Goal: Task Accomplishment & Management: Manage account settings

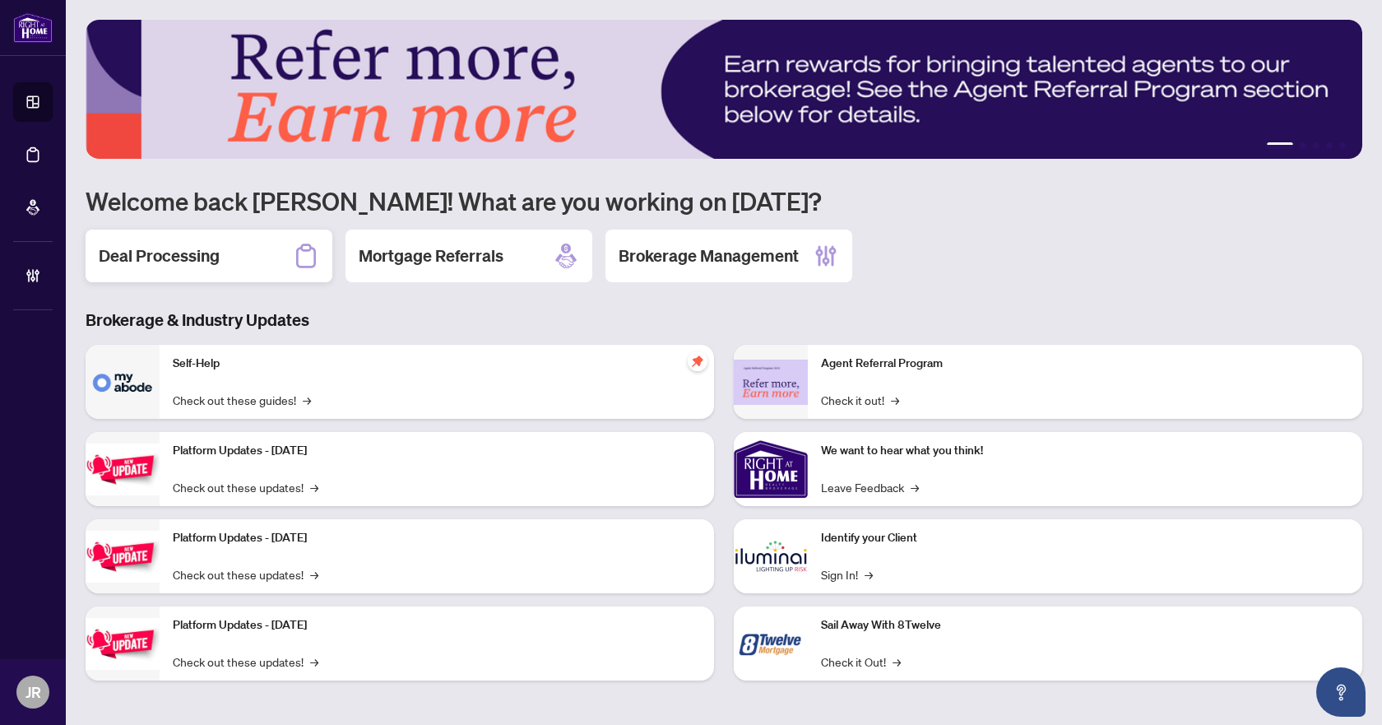
click at [237, 267] on div "Deal Processing" at bounding box center [209, 256] width 247 height 53
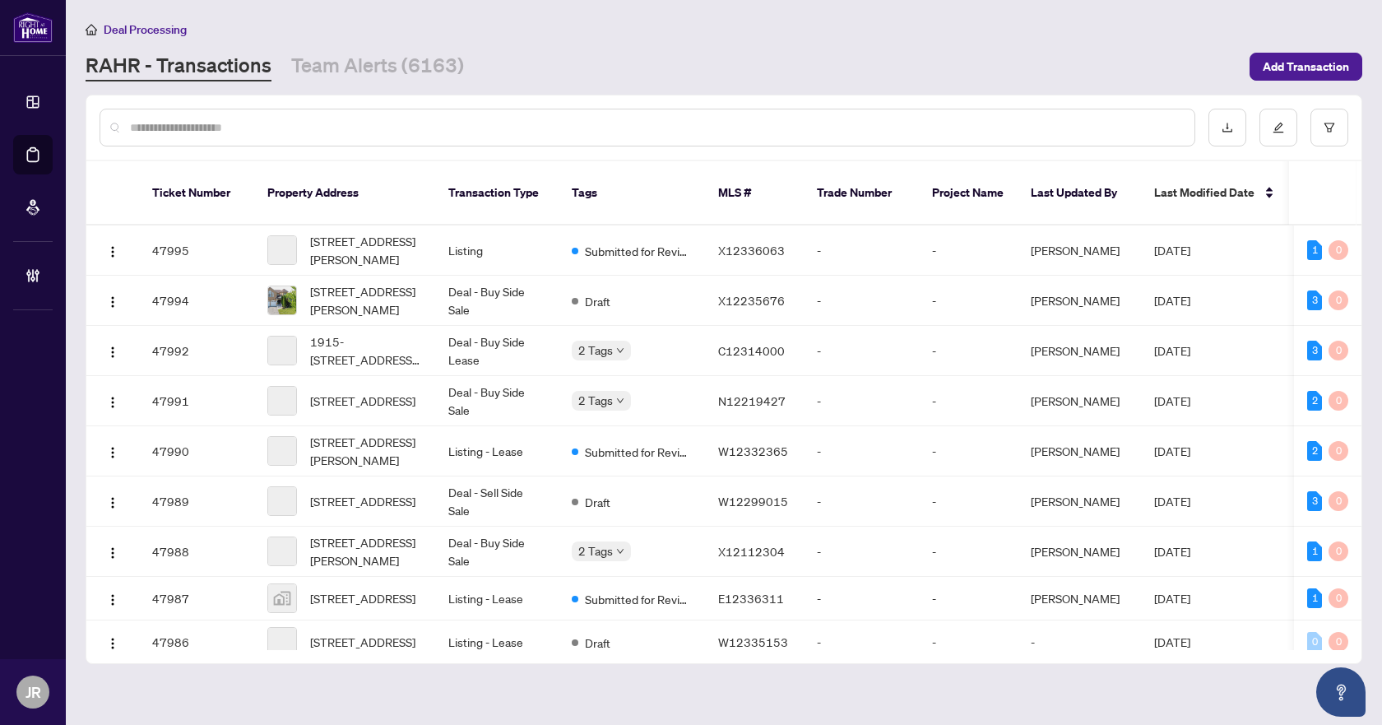
click at [464, 121] on input "text" at bounding box center [656, 127] width 1052 height 18
click at [518, 121] on input "text" at bounding box center [656, 127] width 1052 height 18
paste input "*********"
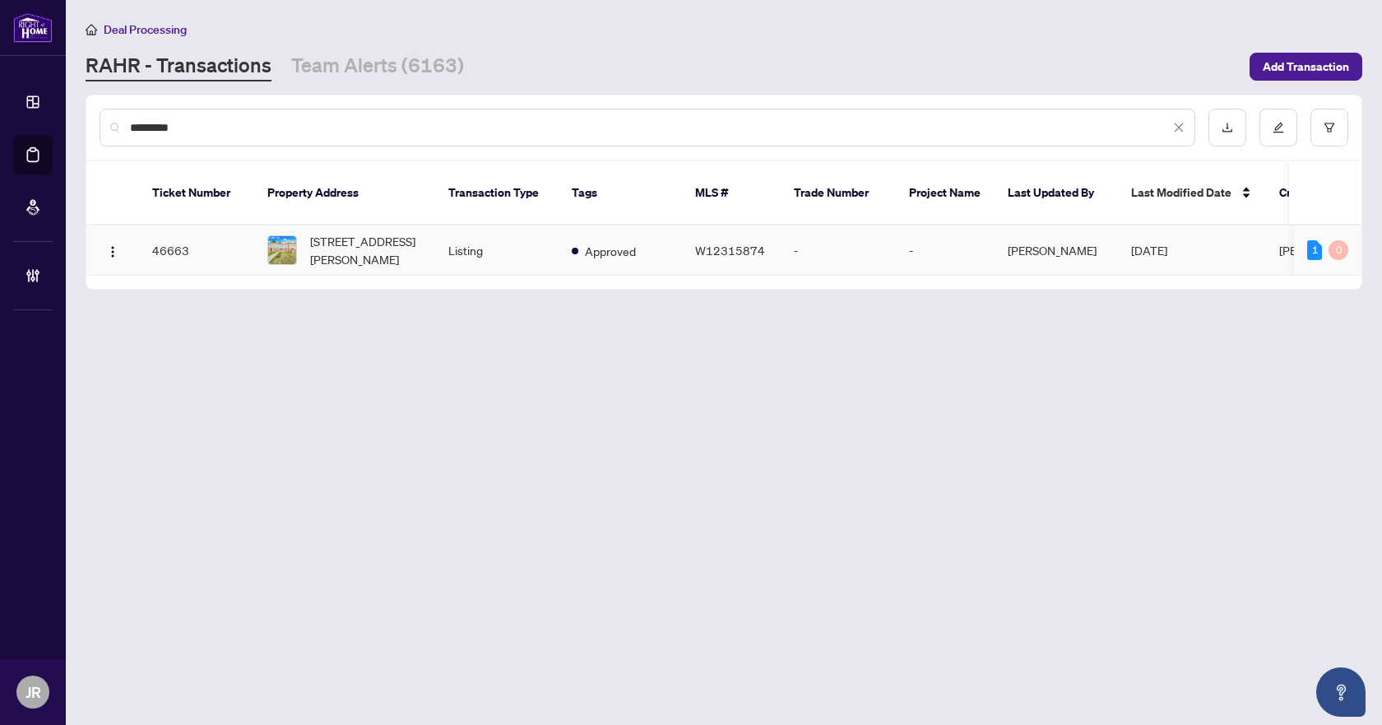
type input "*********"
click at [499, 237] on td "Listing" at bounding box center [496, 250] width 123 height 50
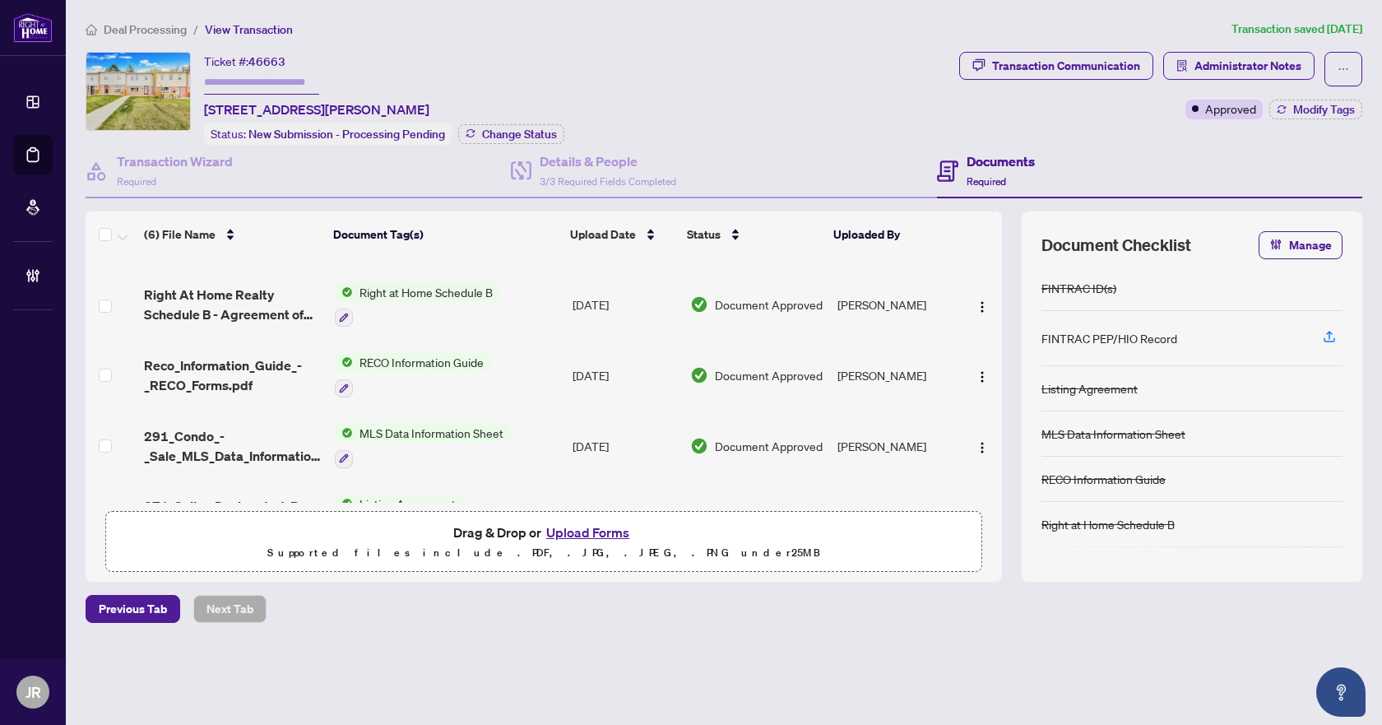
scroll to position [82, 0]
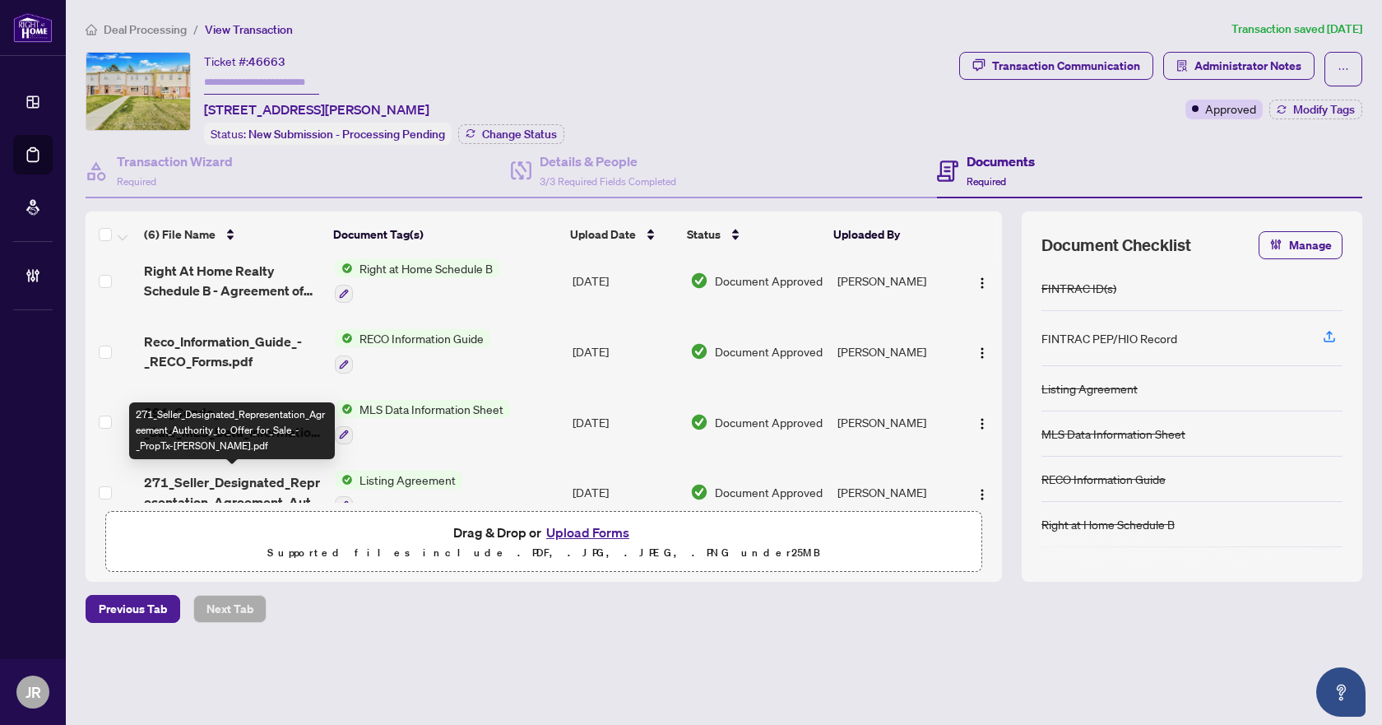
click at [297, 479] on span "271_Seller_Designated_Representation_Agreement_Authority_to_Offer_for_Sale_-_Pr…" at bounding box center [232, 491] width 177 height 39
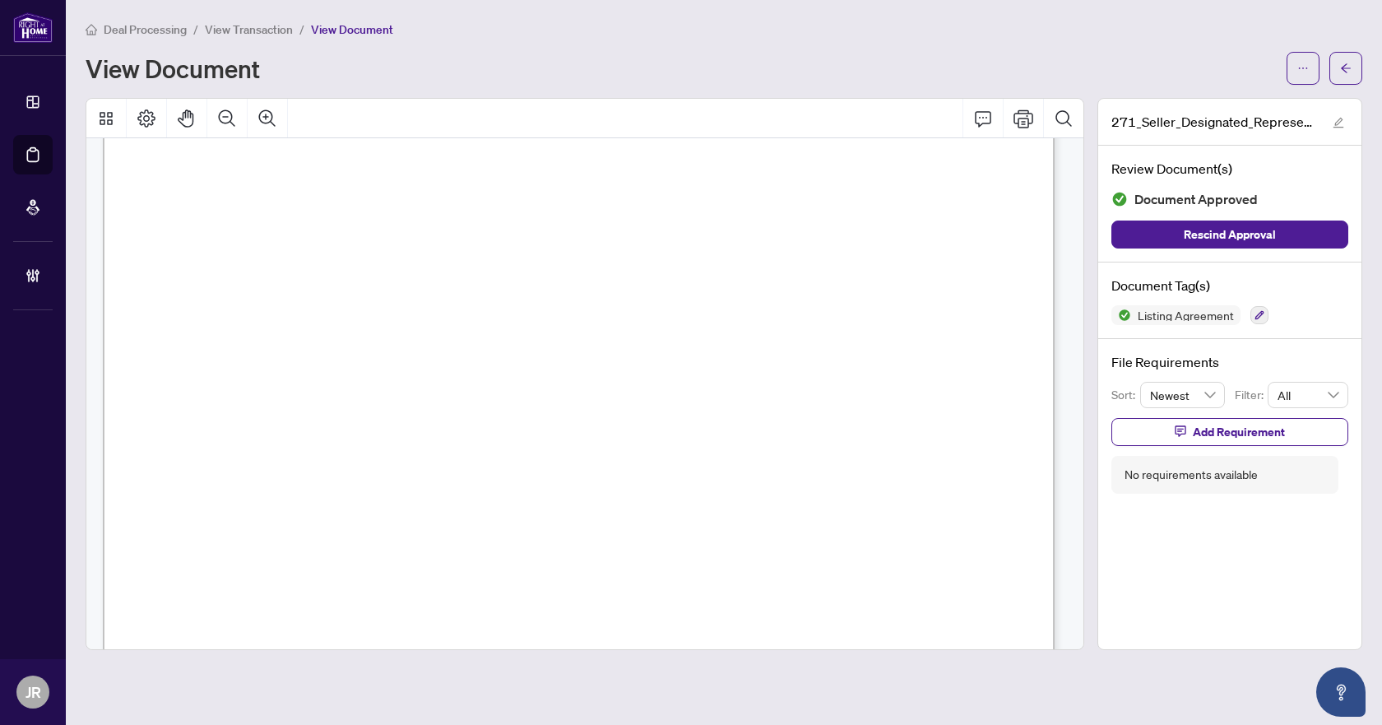
scroll to position [165, 0]
click at [225, 126] on icon "Zoom Out" at bounding box center [227, 119] width 20 height 20
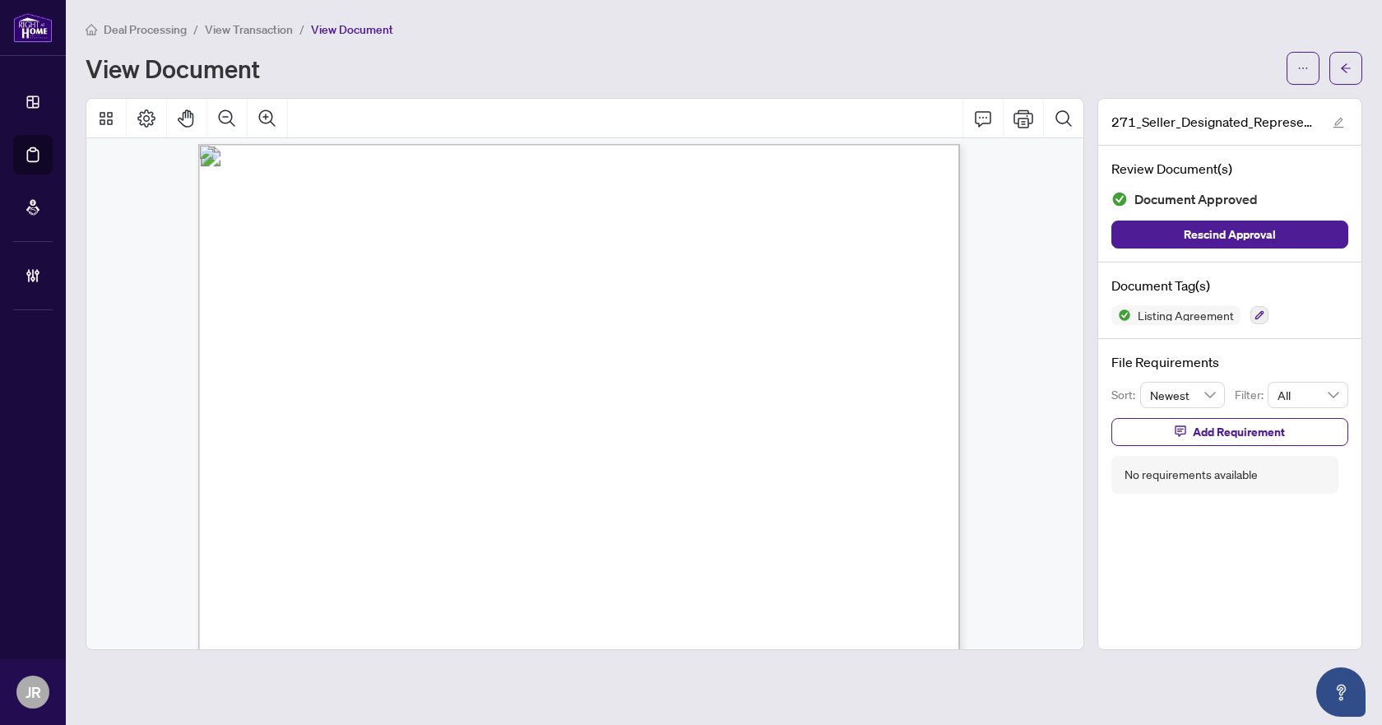
scroll to position [0, 0]
click at [1333, 67] on button "button" at bounding box center [1346, 68] width 33 height 33
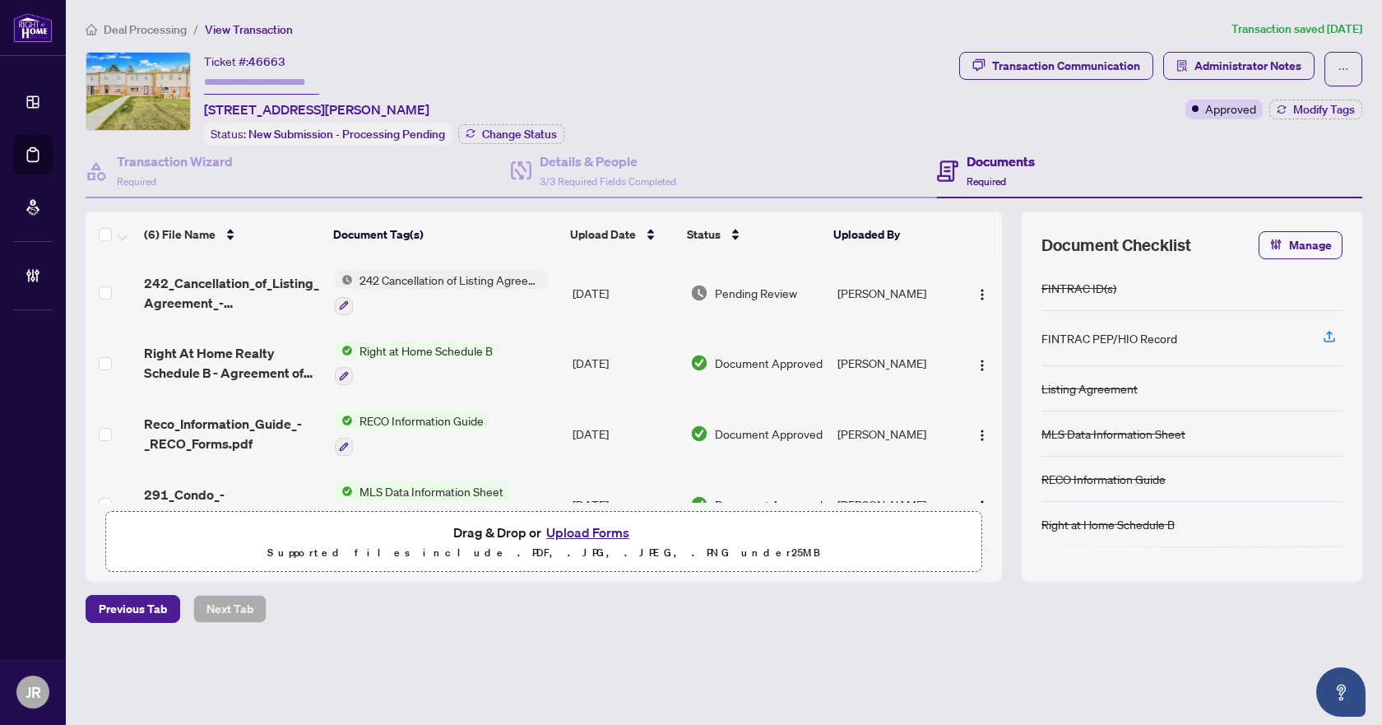
click at [136, 41] on div "Deal Processing / View Transaction Transaction saved [DATE] Ticket #: 46663 77-…" at bounding box center [724, 350] width 1290 height 661
click at [156, 29] on span "Deal Processing" at bounding box center [145, 29] width 83 height 15
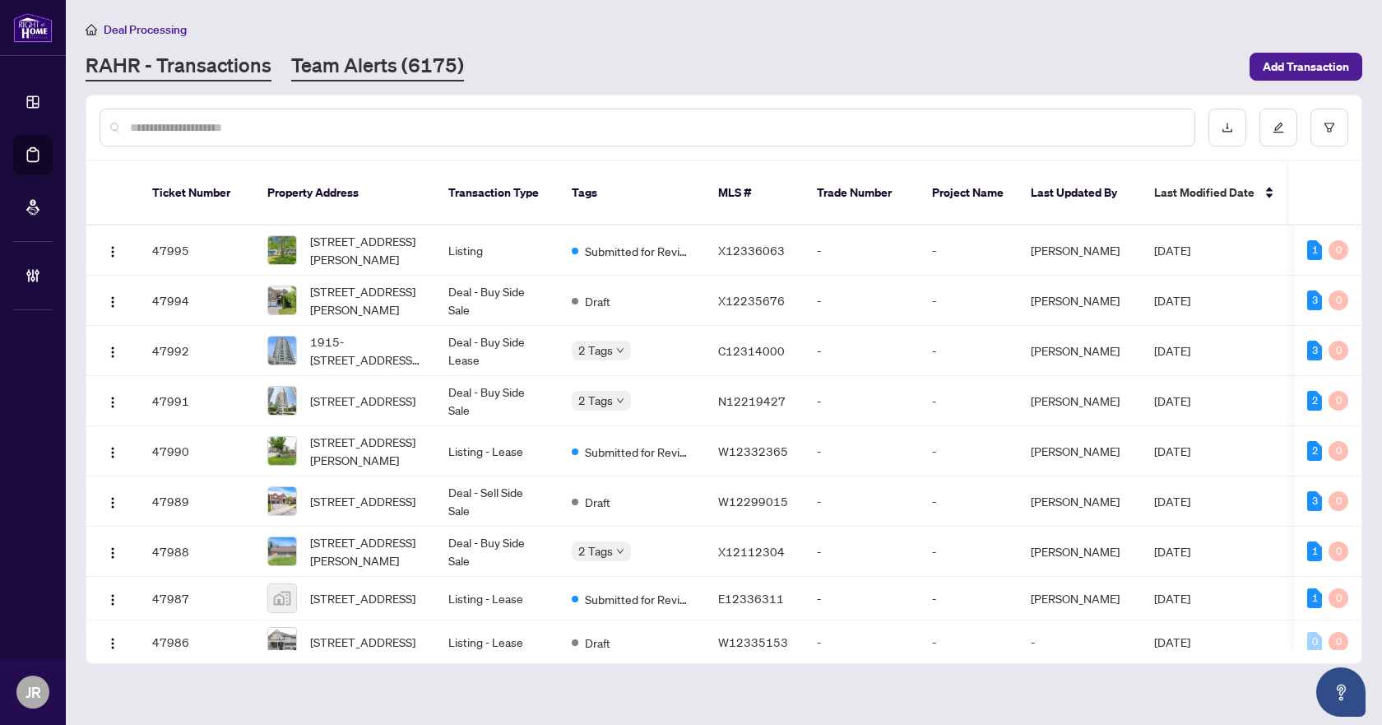
click at [406, 79] on link "Team Alerts (6175)" at bounding box center [377, 67] width 173 height 30
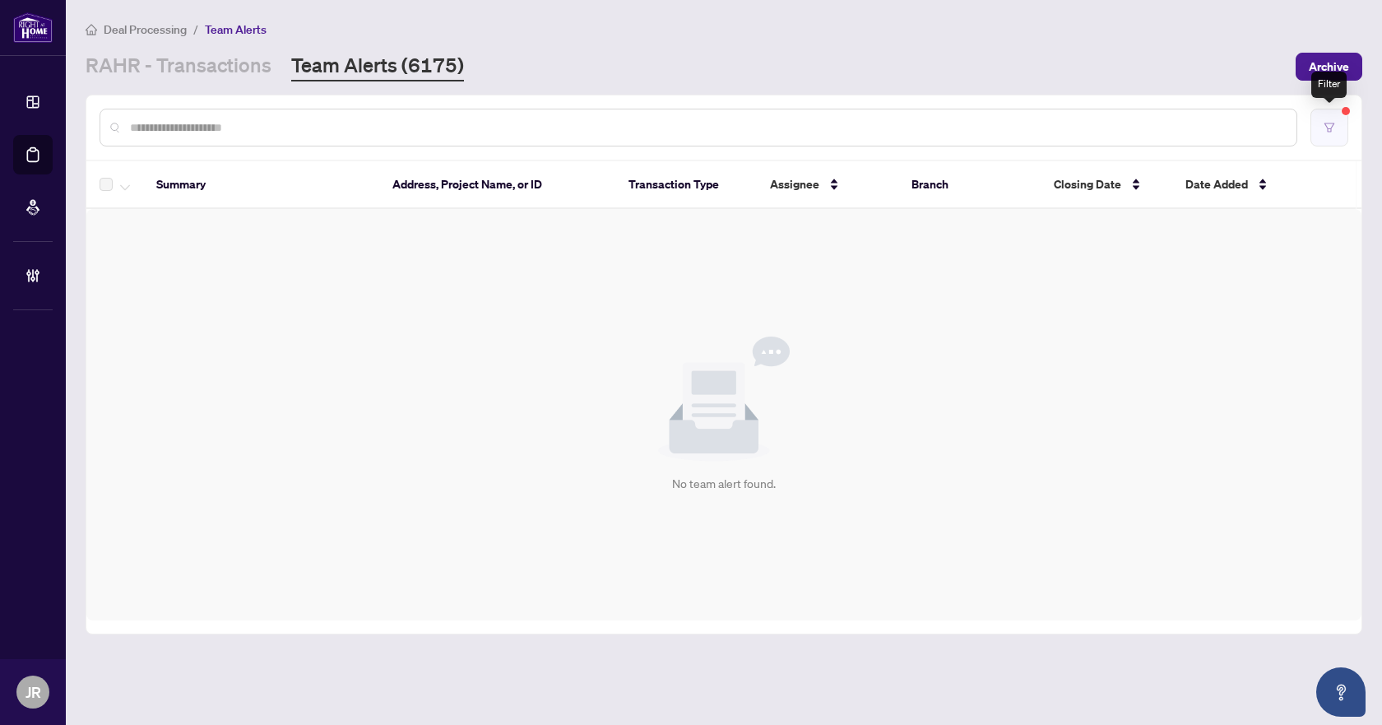
click at [1340, 123] on button "button" at bounding box center [1330, 128] width 38 height 38
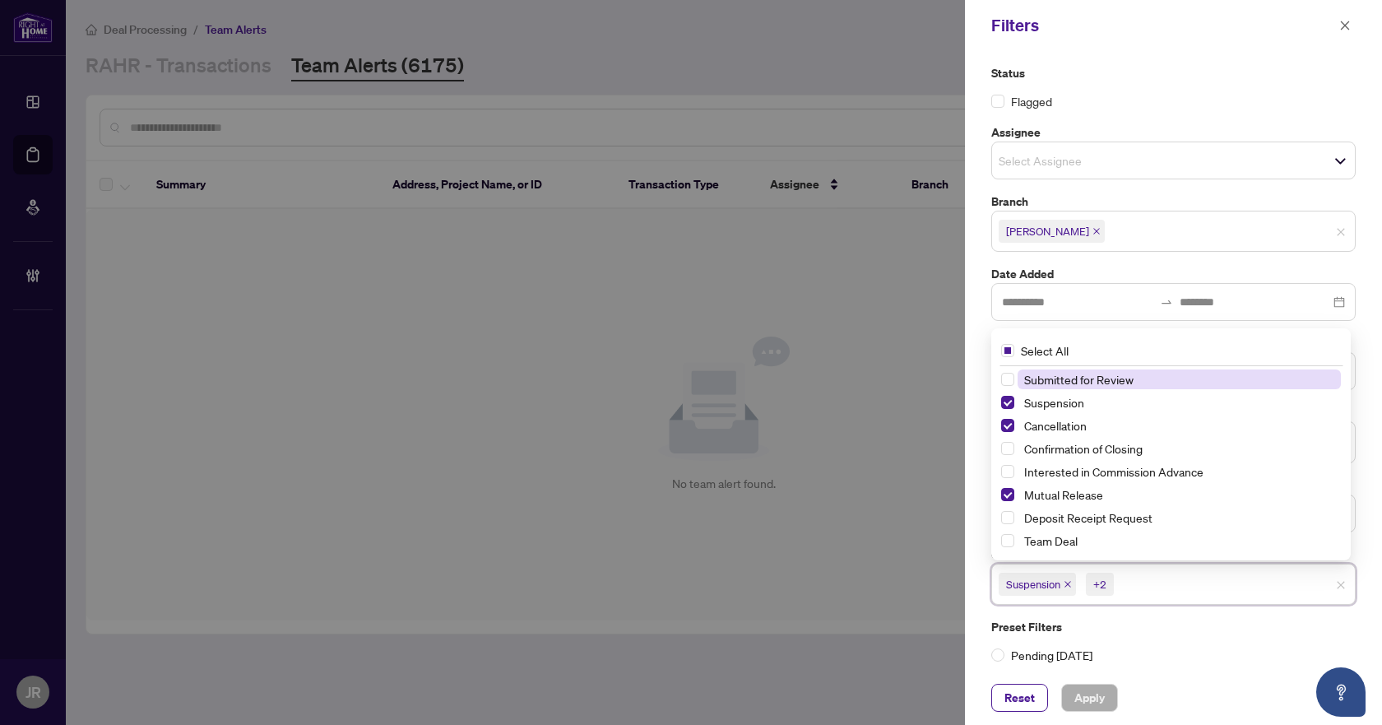
click at [1137, 578] on input "search" at bounding box center [1174, 584] width 115 height 20
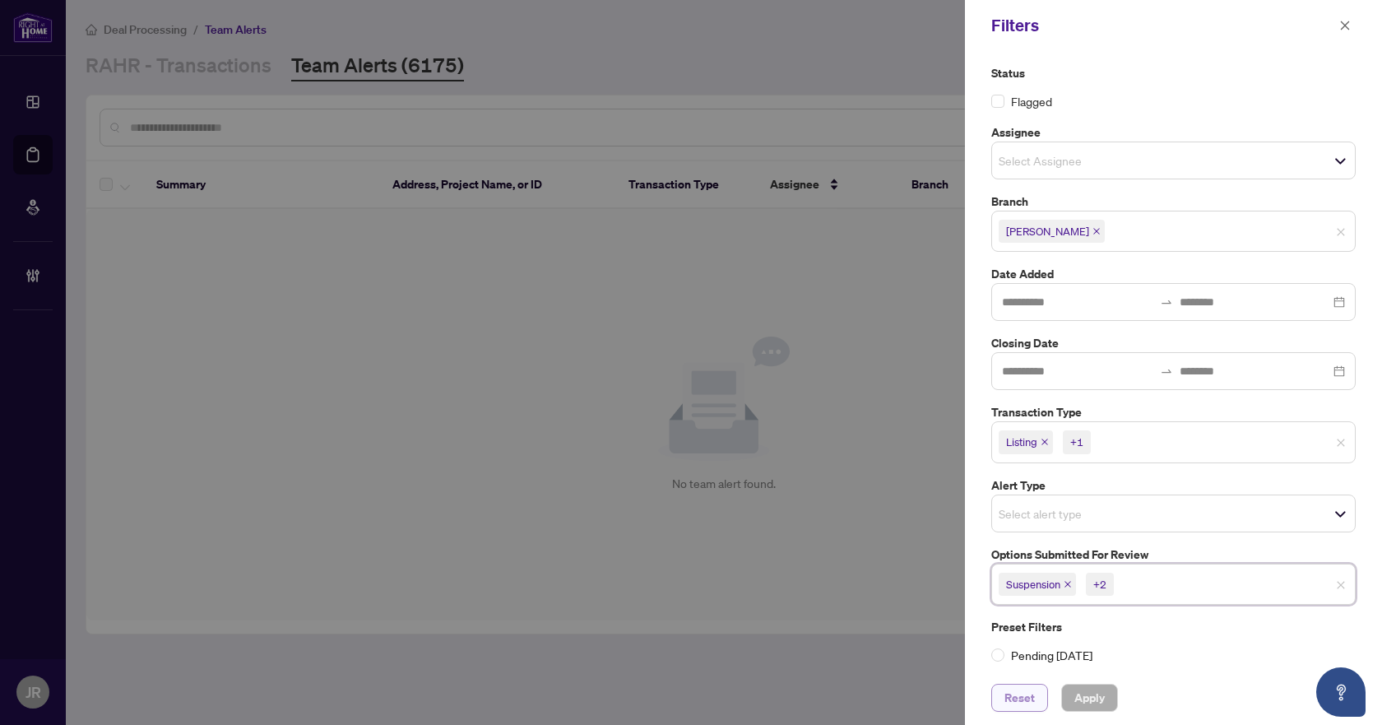
click at [1004, 696] on button "Reset" at bounding box center [1019, 698] width 57 height 28
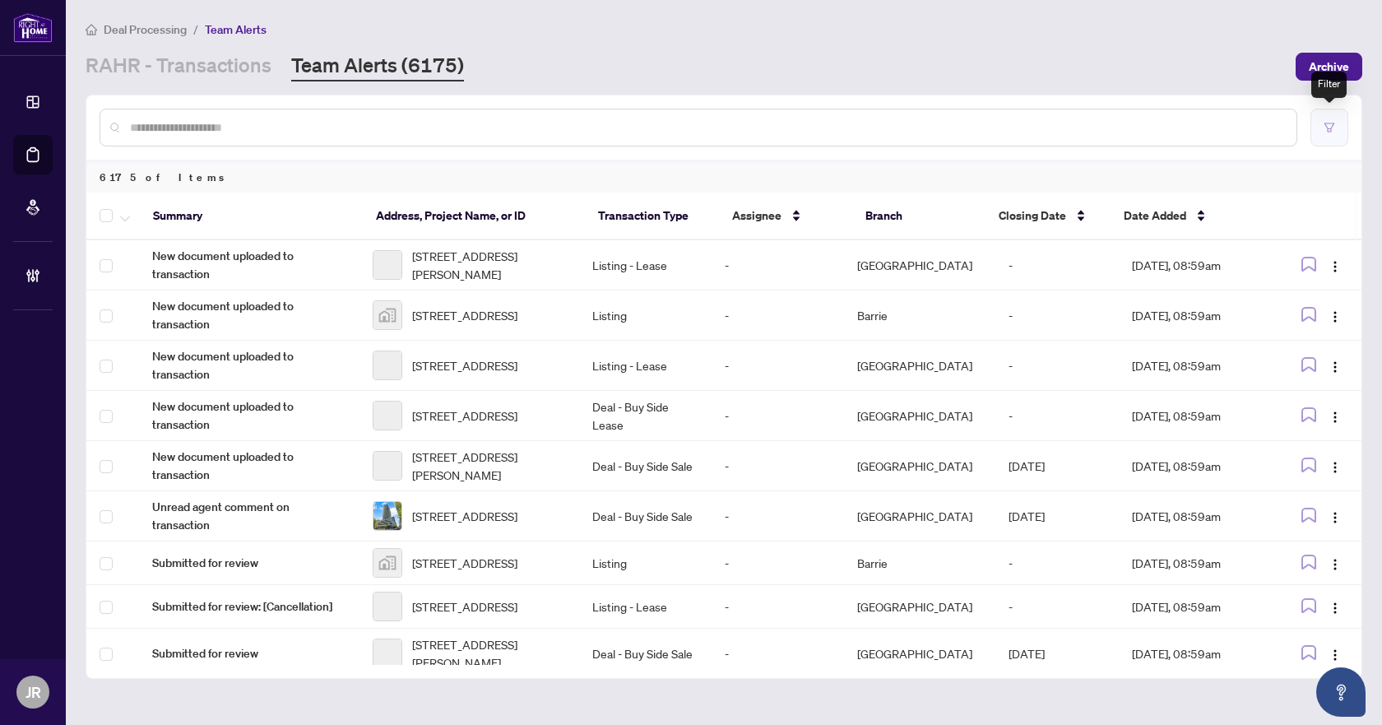
click at [1325, 131] on icon "filter" at bounding box center [1330, 128] width 12 height 12
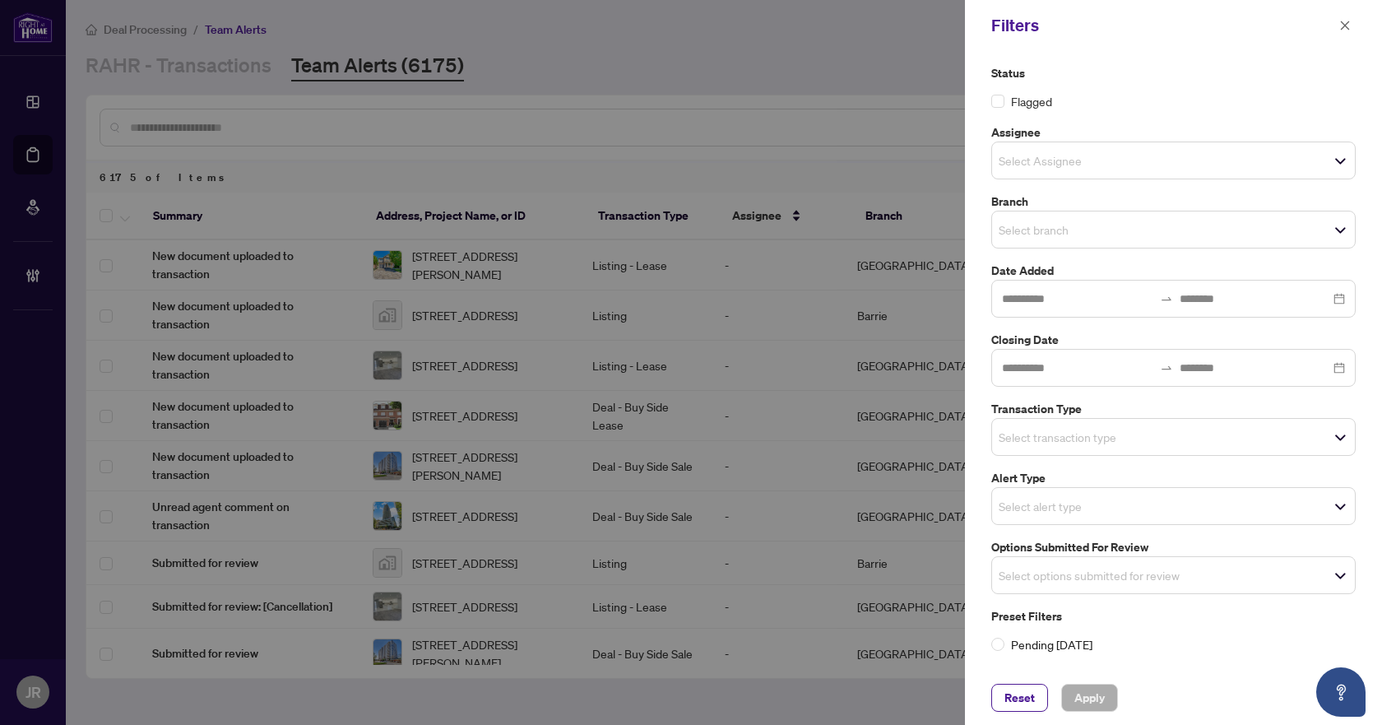
click at [1184, 216] on div "Select branch" at bounding box center [1173, 230] width 365 height 38
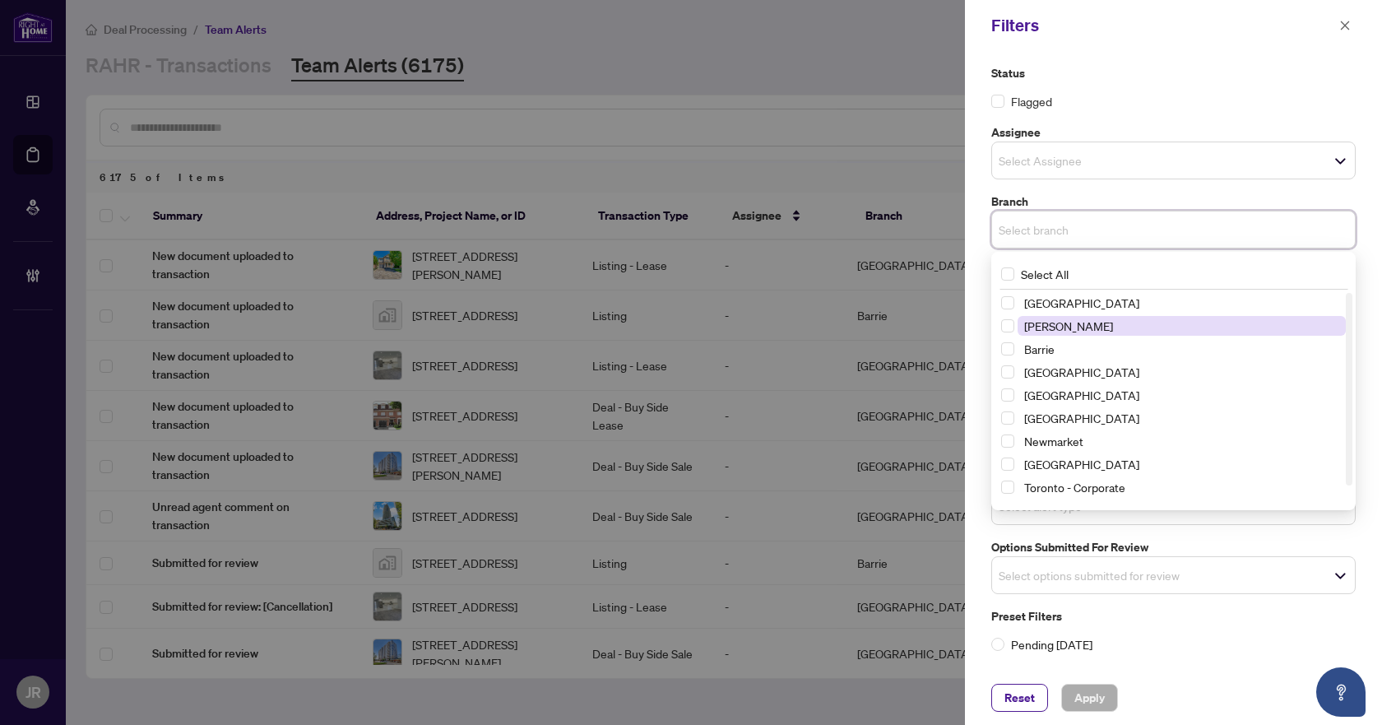
click at [1089, 322] on span "[PERSON_NAME]" at bounding box center [1182, 326] width 328 height 20
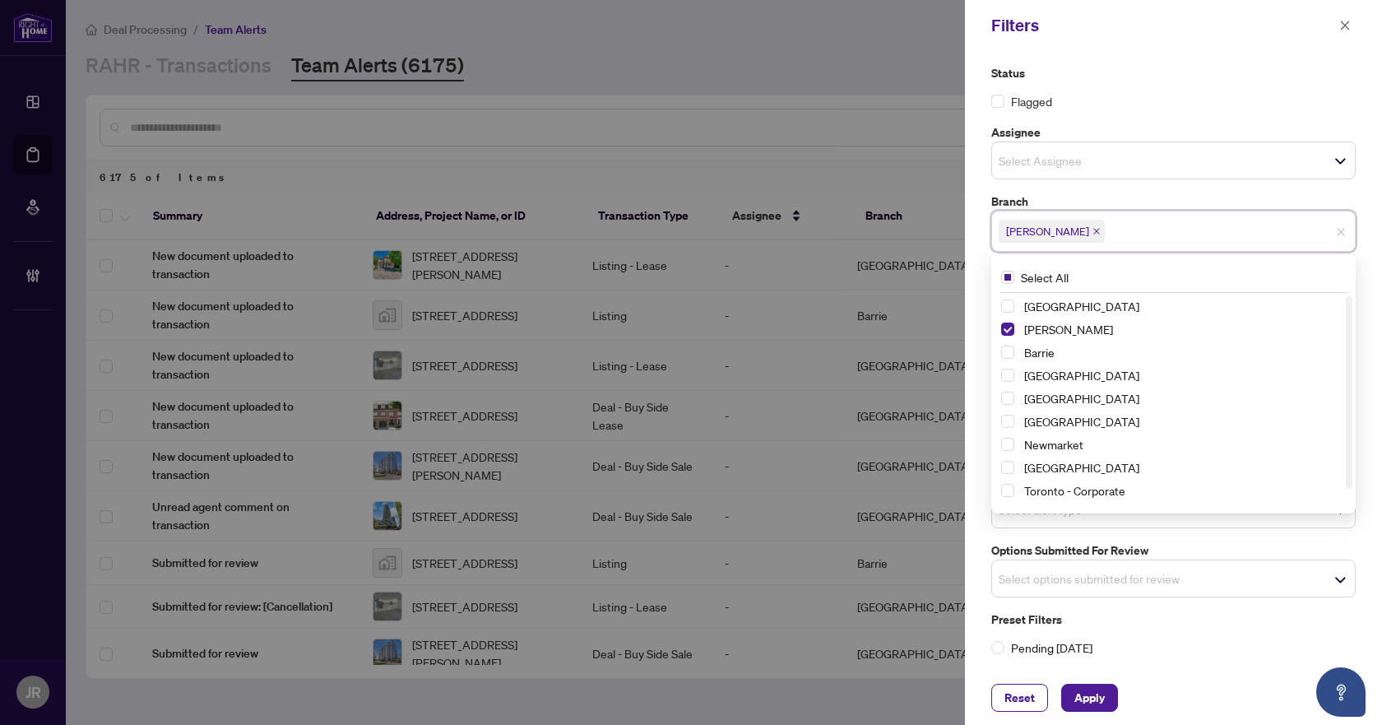
click at [1179, 189] on div "Status Flagged Assignee Select Assignee Branch [GEOGRAPHIC_DATA][PERSON_NAME][G…" at bounding box center [1174, 360] width 374 height 592
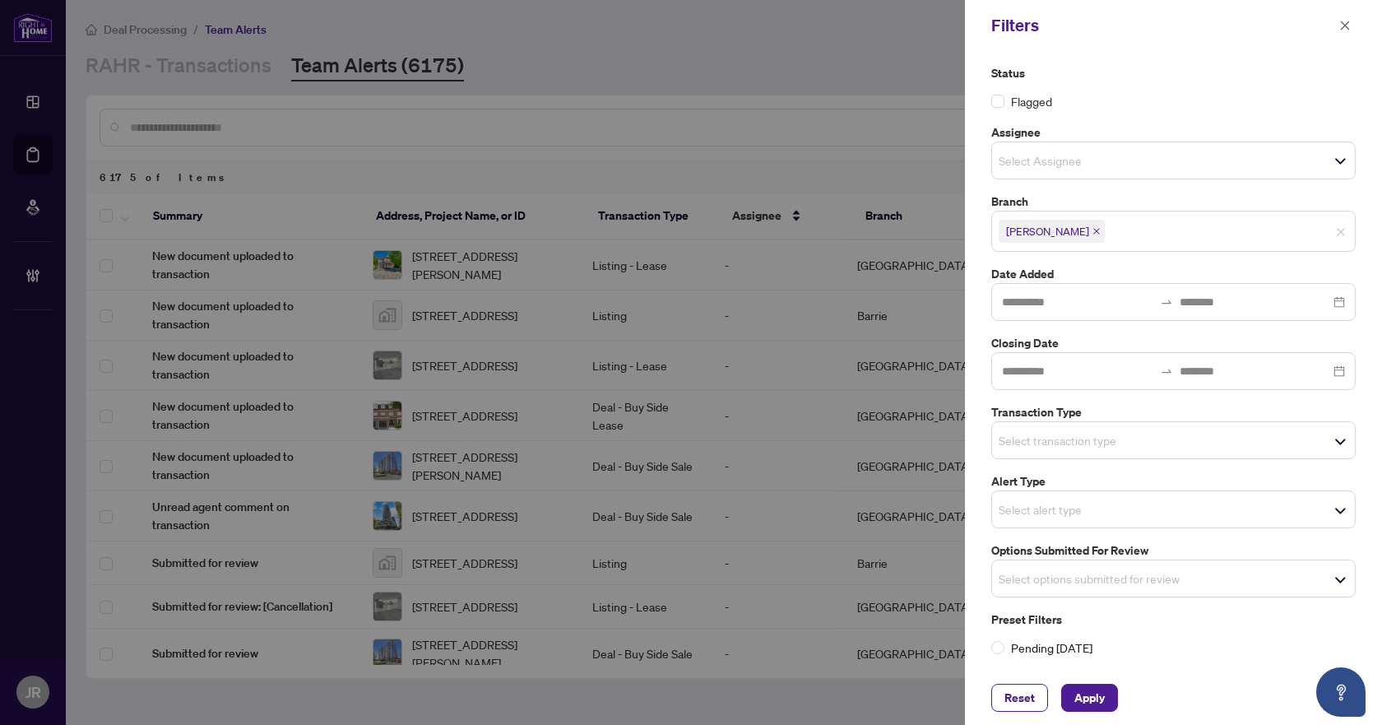
click at [1142, 443] on span "Select transaction type" at bounding box center [1173, 440] width 363 height 23
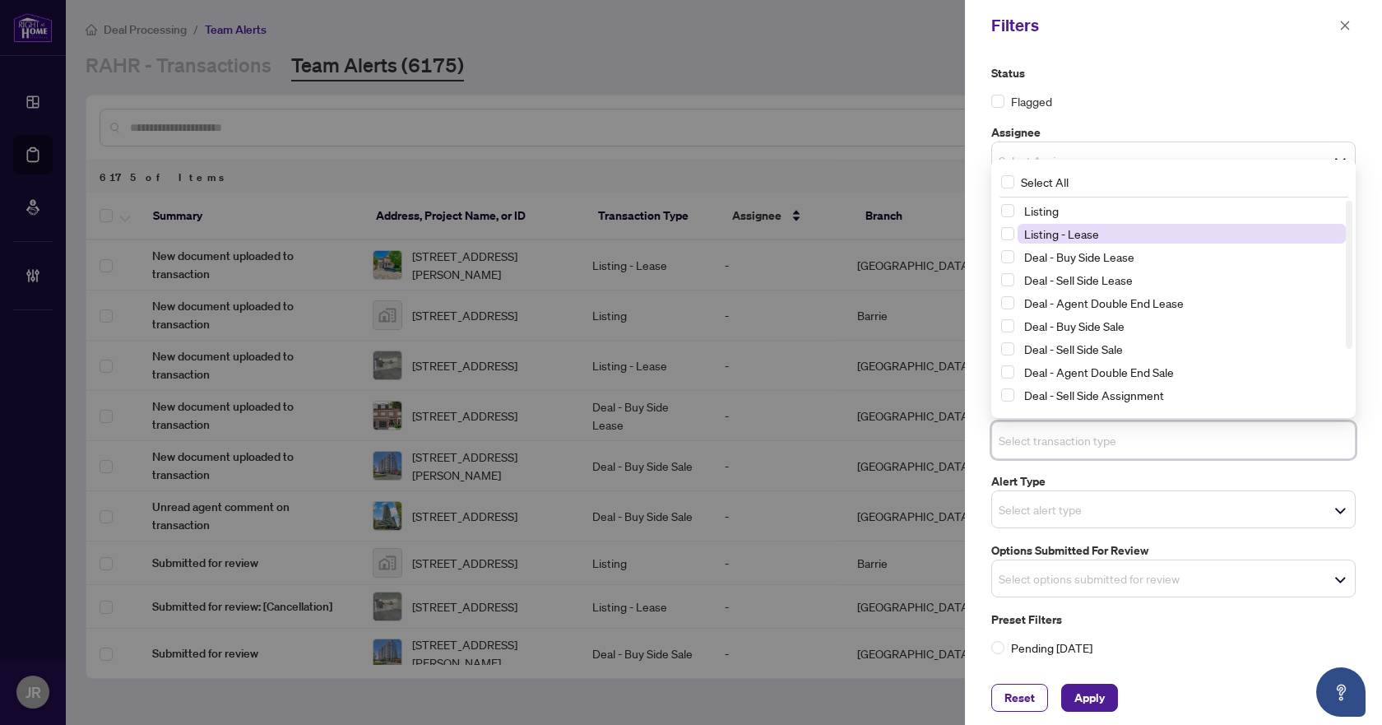
click at [1088, 234] on span "Listing - Lease" at bounding box center [1061, 233] width 75 height 15
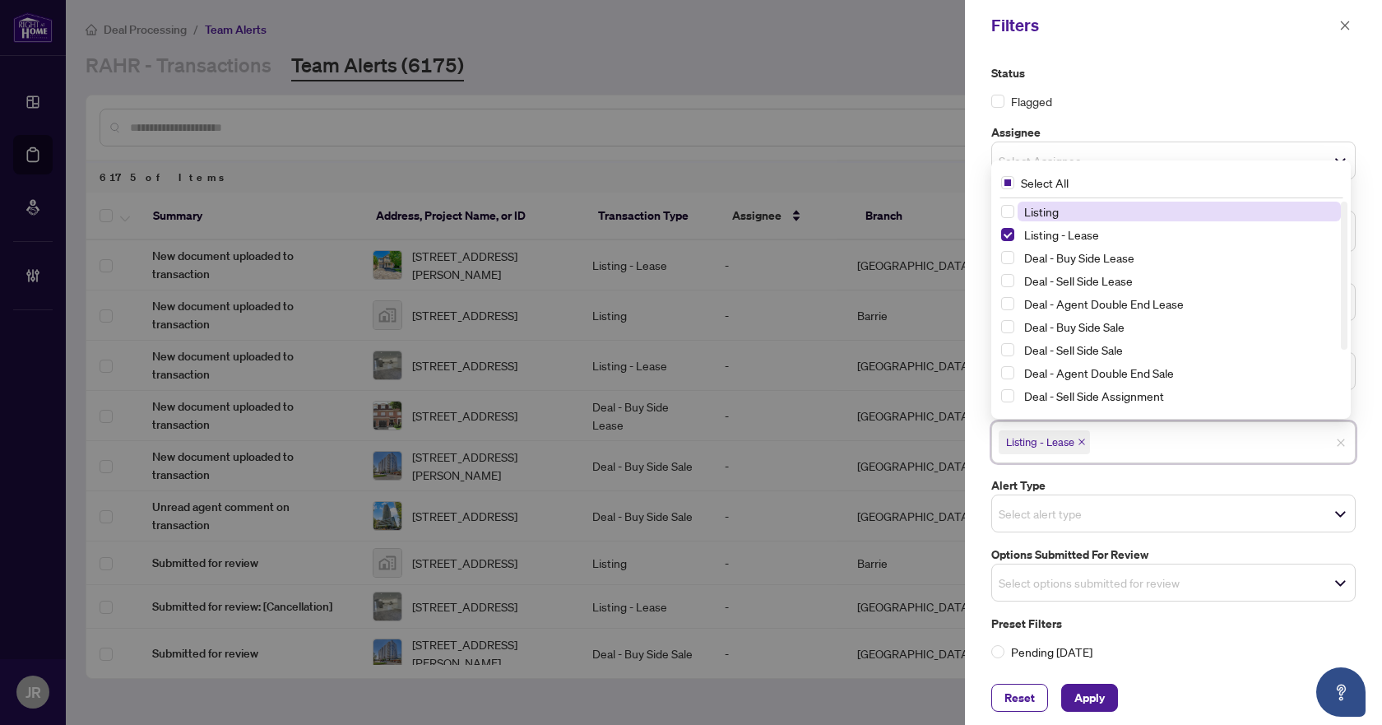
click at [1089, 212] on span "Listing" at bounding box center [1179, 212] width 323 height 20
click at [1171, 568] on div "Select options submitted for review" at bounding box center [1173, 583] width 365 height 38
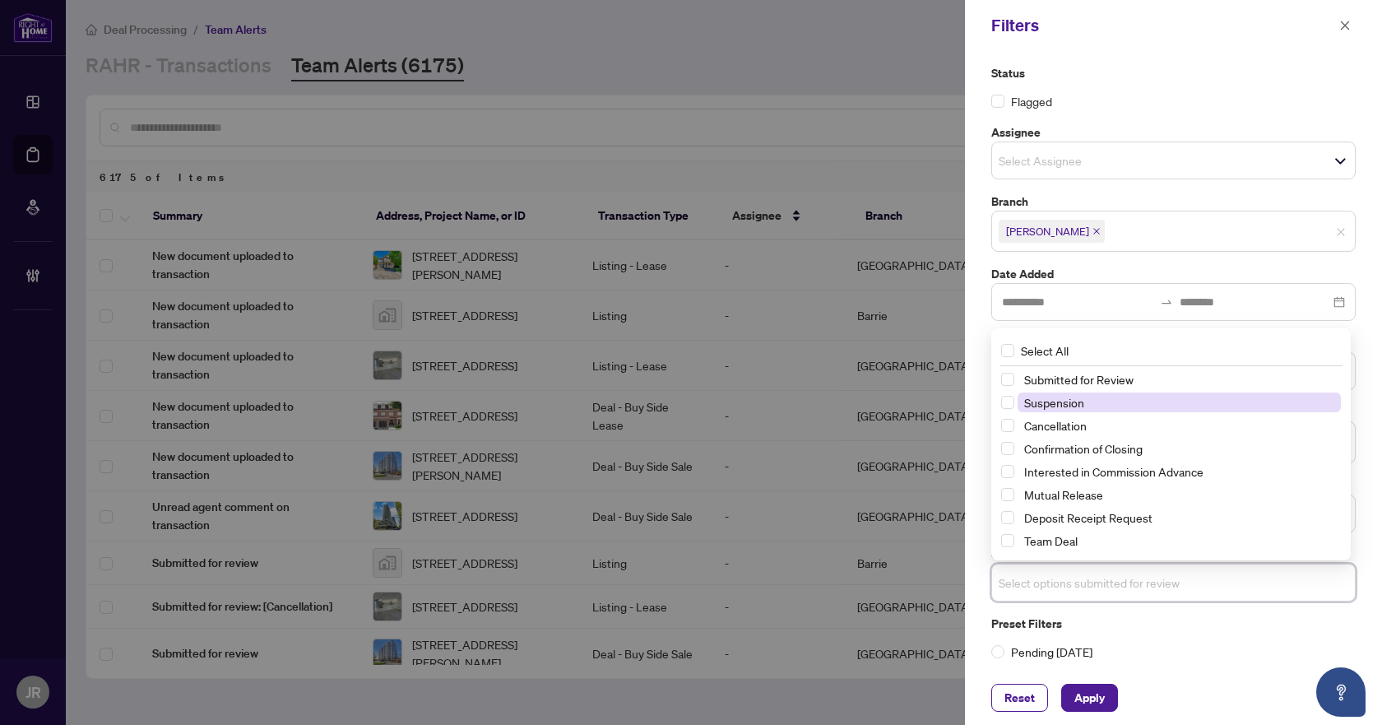
click at [1106, 403] on span "Suspension" at bounding box center [1179, 402] width 323 height 20
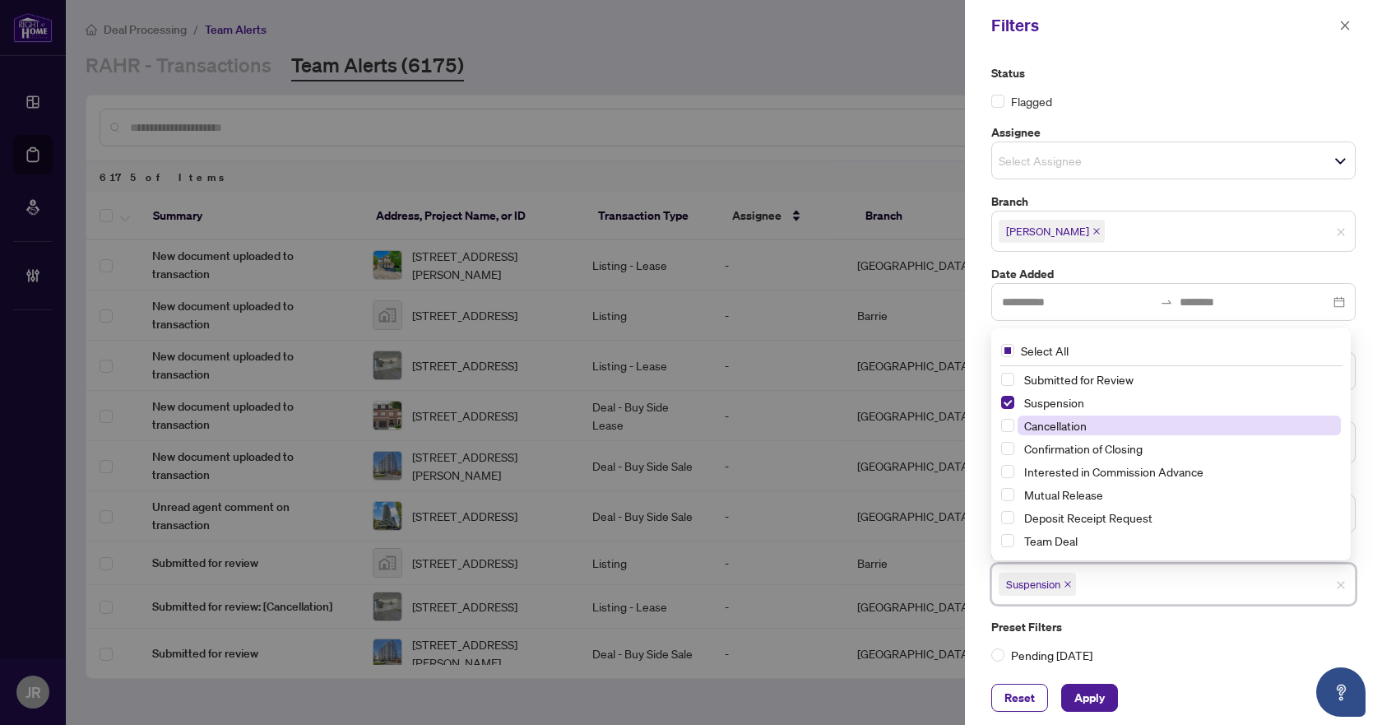
click at [1098, 431] on span "Cancellation" at bounding box center [1179, 426] width 323 height 20
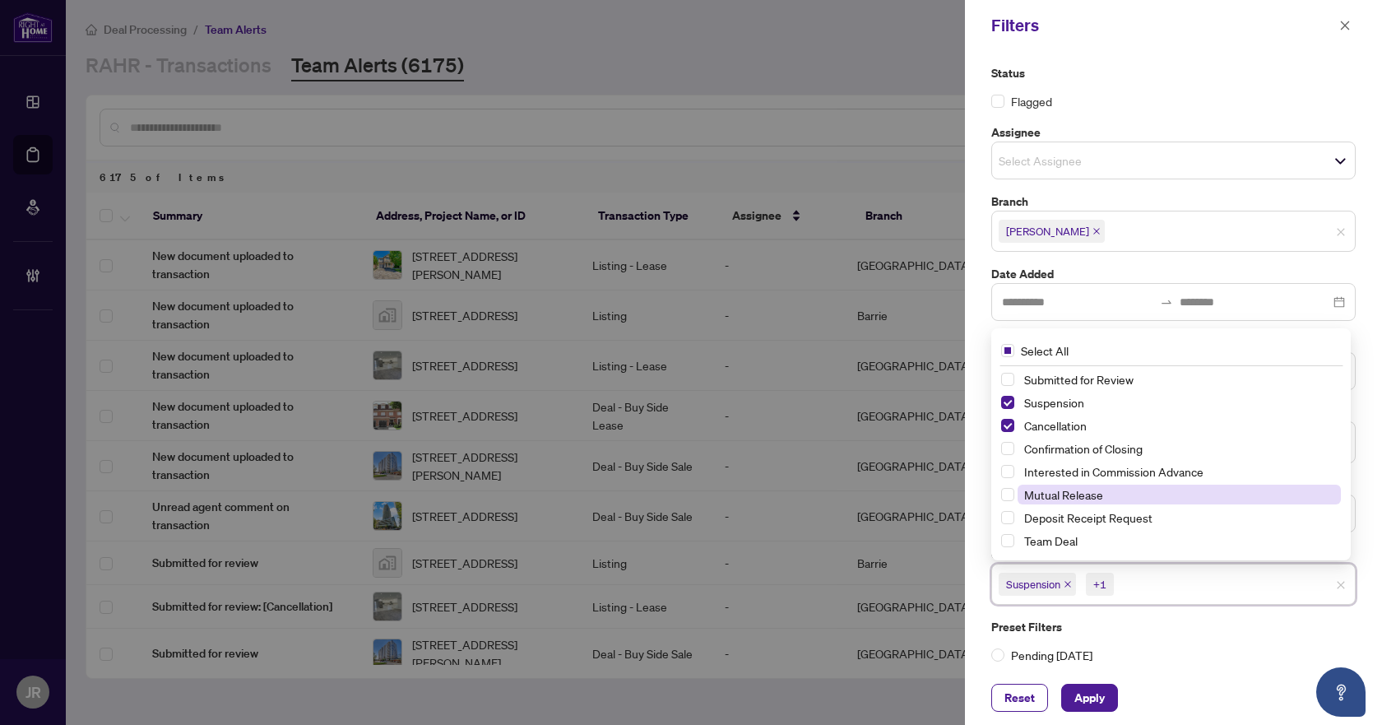
click at [1083, 489] on span "Mutual Release" at bounding box center [1063, 494] width 79 height 15
click at [1089, 699] on span "Apply" at bounding box center [1090, 698] width 30 height 26
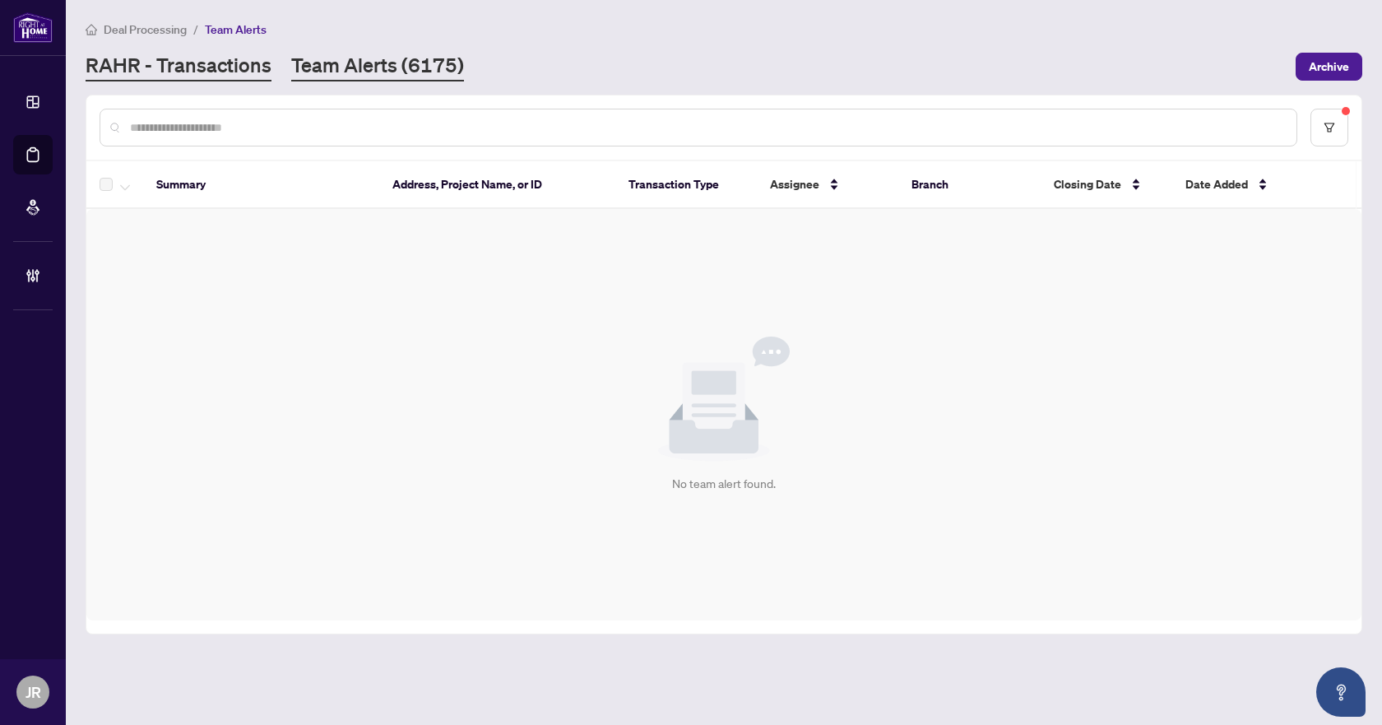
click at [200, 63] on link "RAHR - Transactions" at bounding box center [179, 67] width 186 height 30
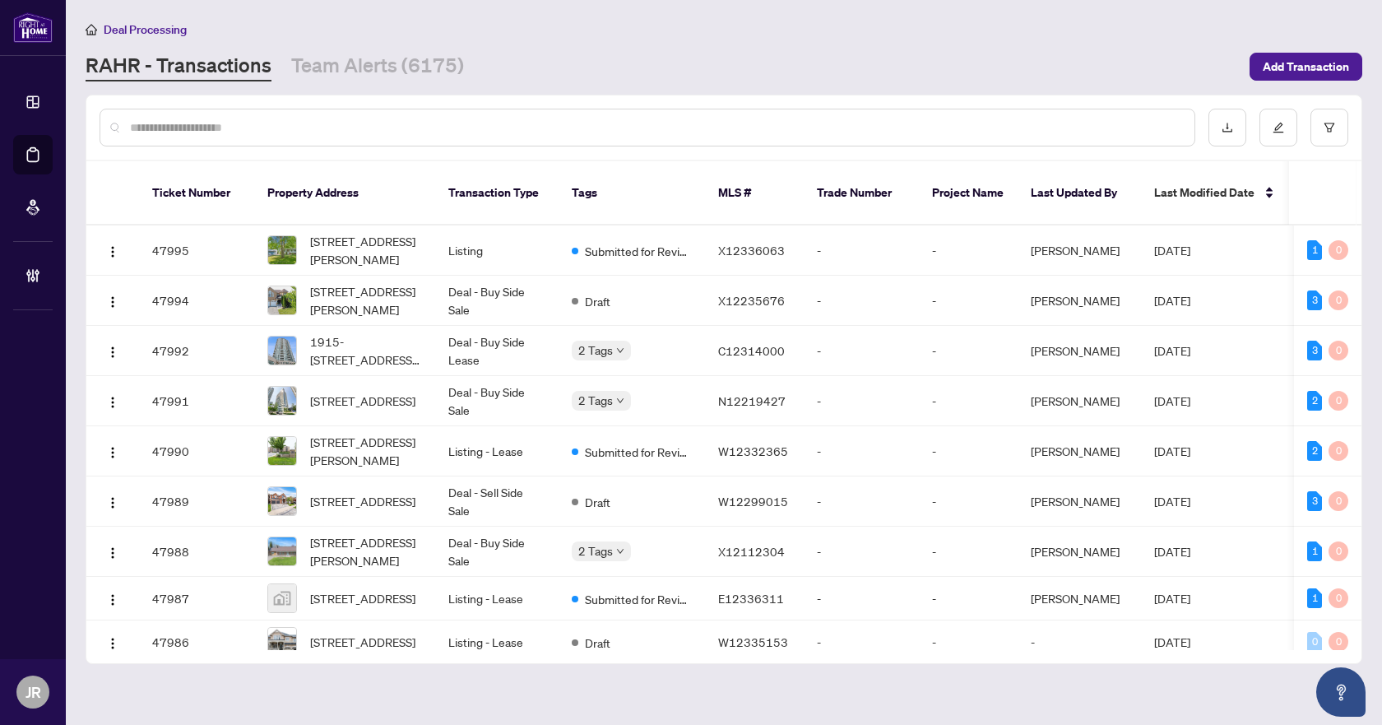
click at [337, 132] on input "text" at bounding box center [656, 127] width 1052 height 18
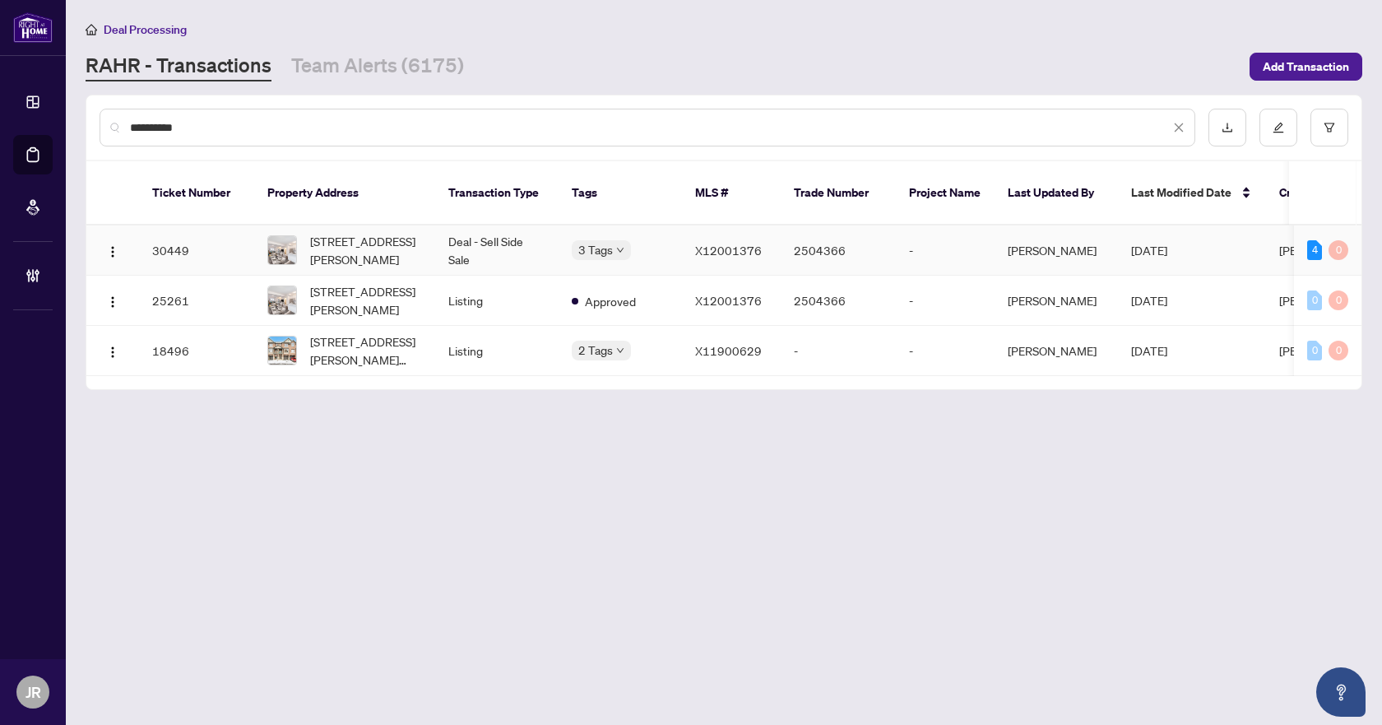
type input "**********"
click at [485, 225] on td "Deal - Sell Side Sale" at bounding box center [496, 250] width 123 height 50
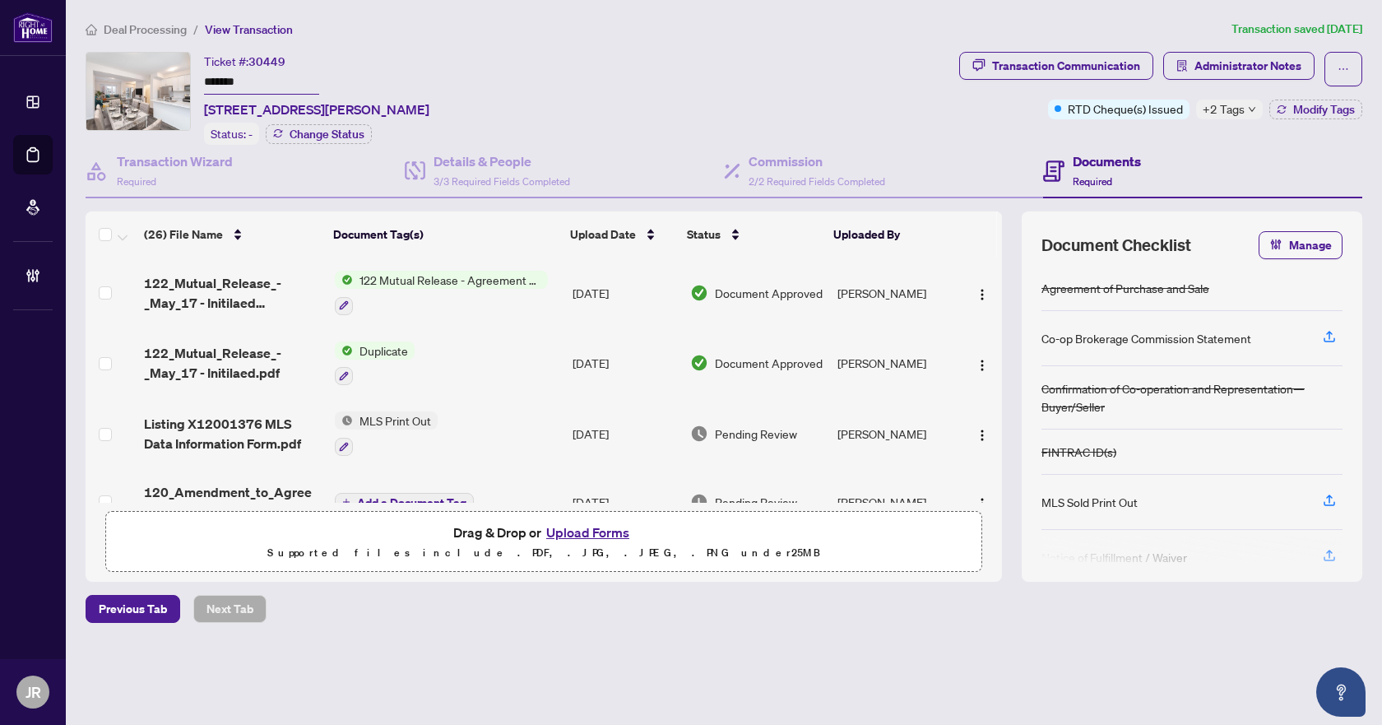
click at [154, 29] on span "Deal Processing" at bounding box center [145, 29] width 83 height 15
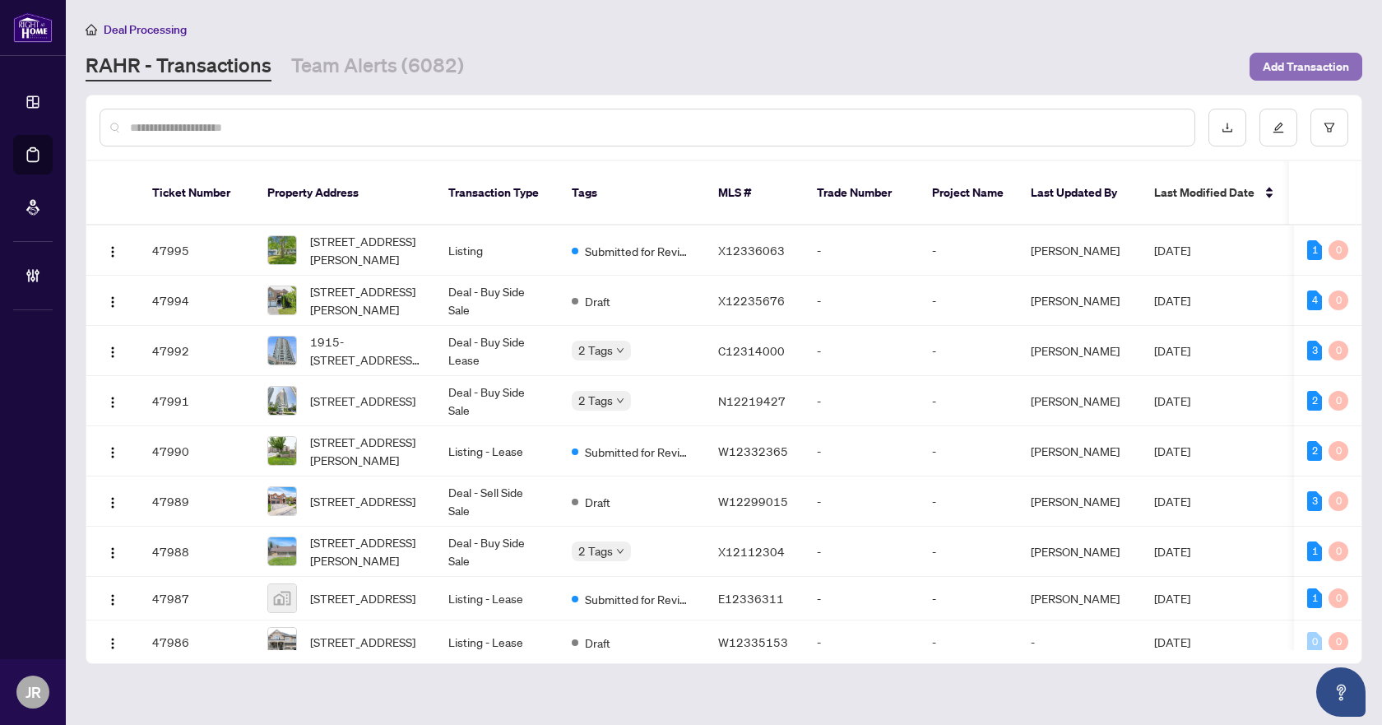
click at [1323, 65] on span "Add Transaction" at bounding box center [1306, 66] width 86 height 26
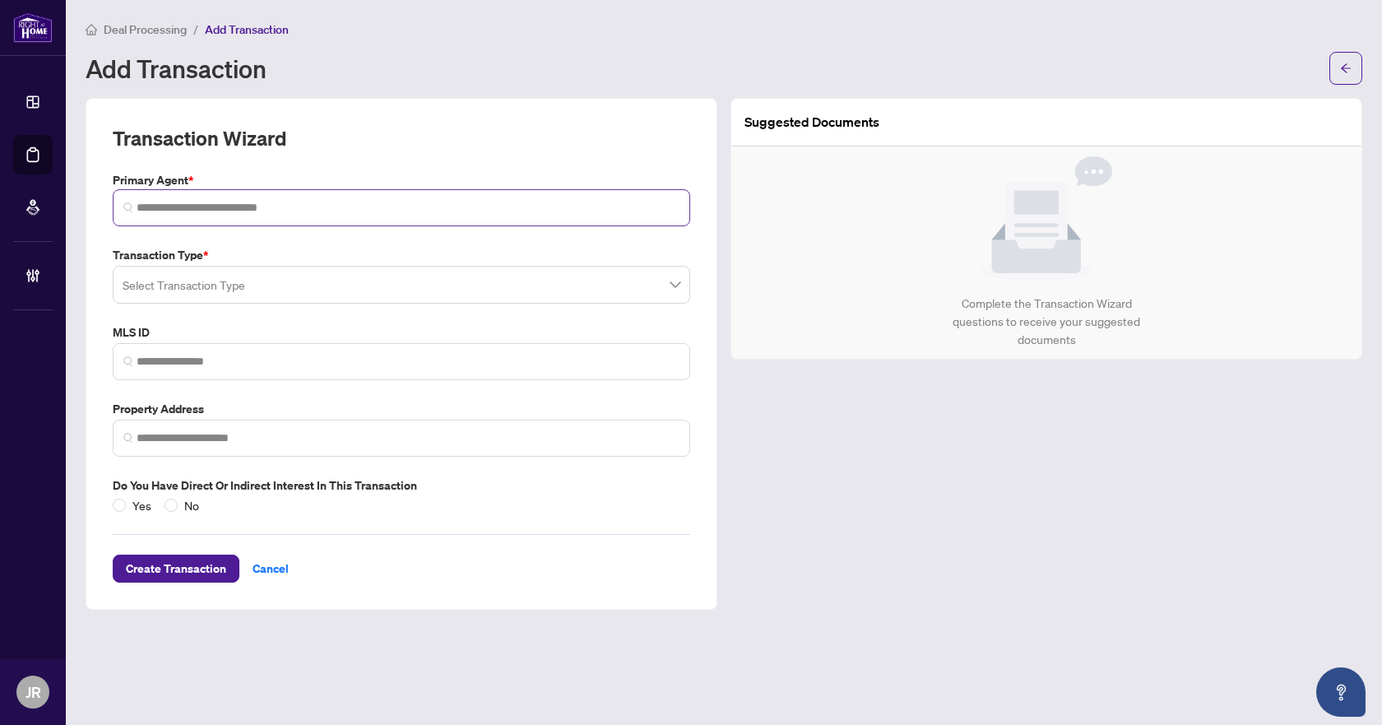
click at [227, 217] on span at bounding box center [402, 207] width 578 height 37
click at [1350, 70] on icon "arrow-left" at bounding box center [1346, 69] width 12 height 12
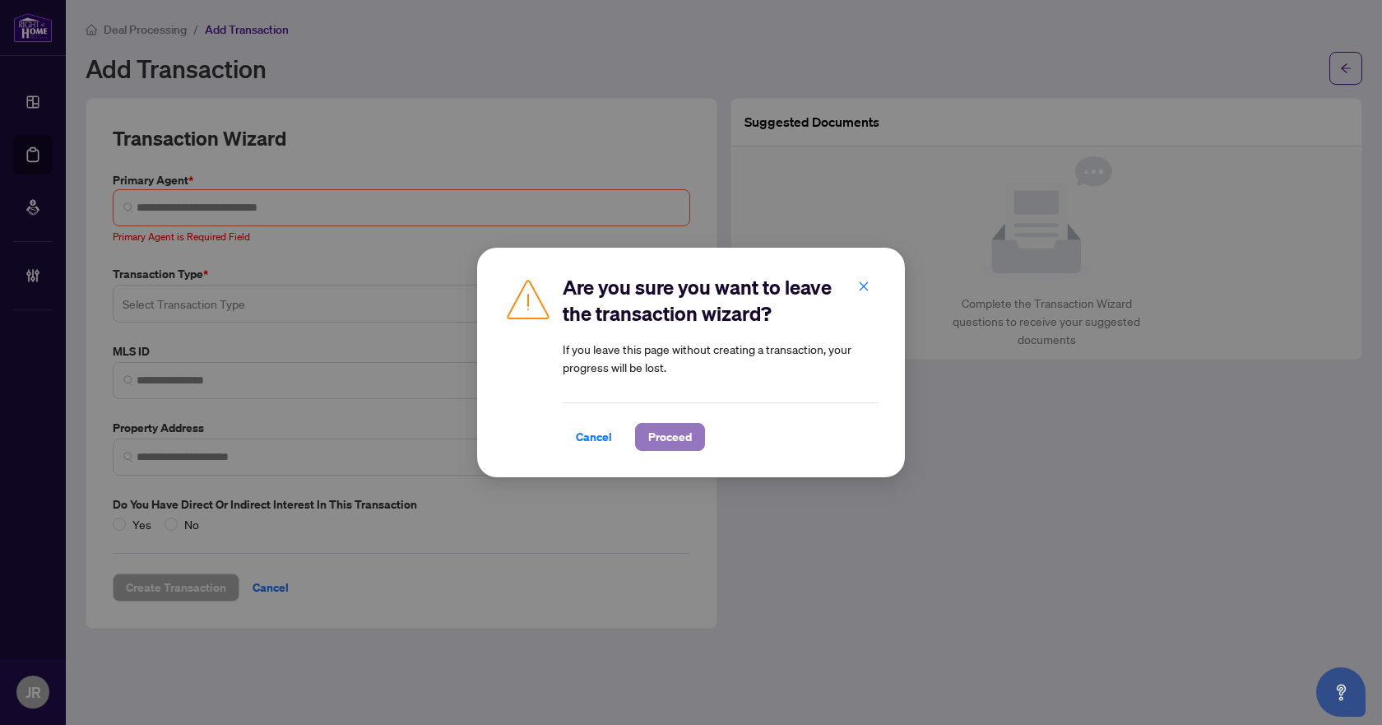
click at [664, 428] on span "Proceed" at bounding box center [670, 437] width 44 height 26
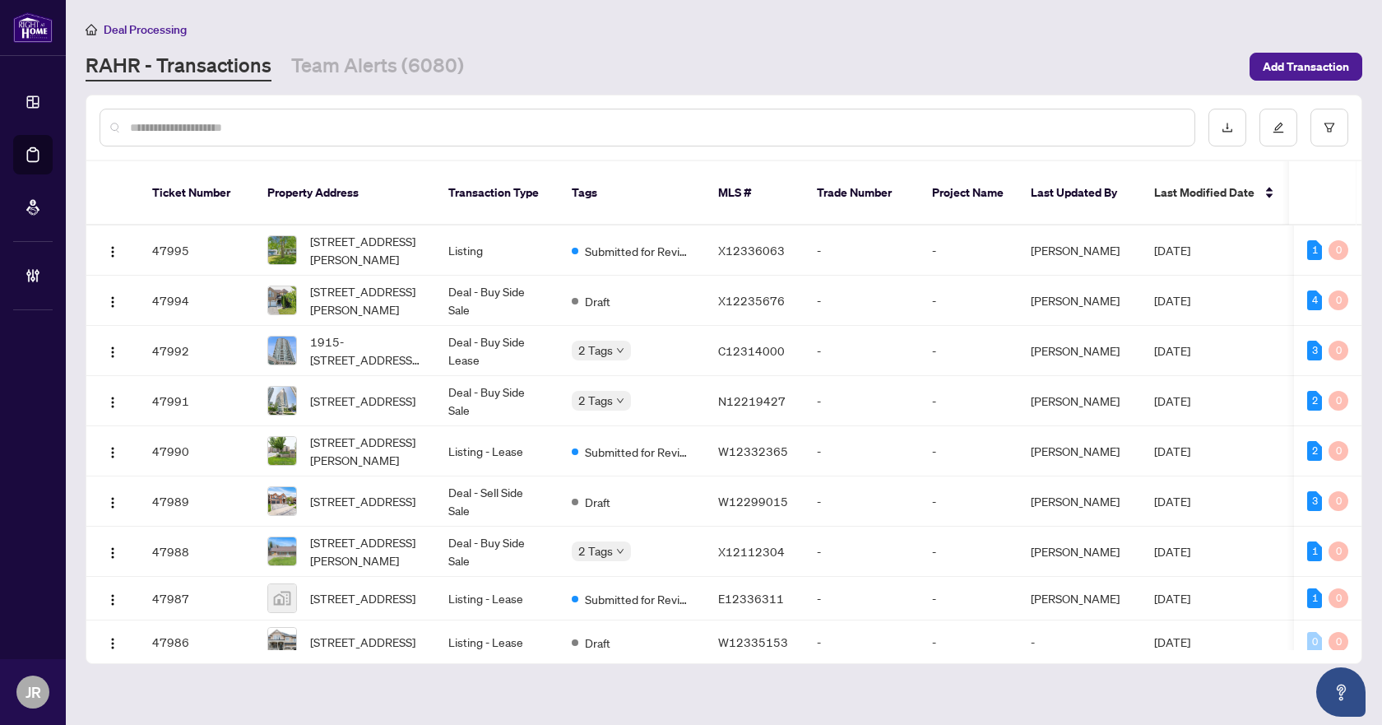
click at [270, 123] on input "text" at bounding box center [656, 127] width 1052 height 18
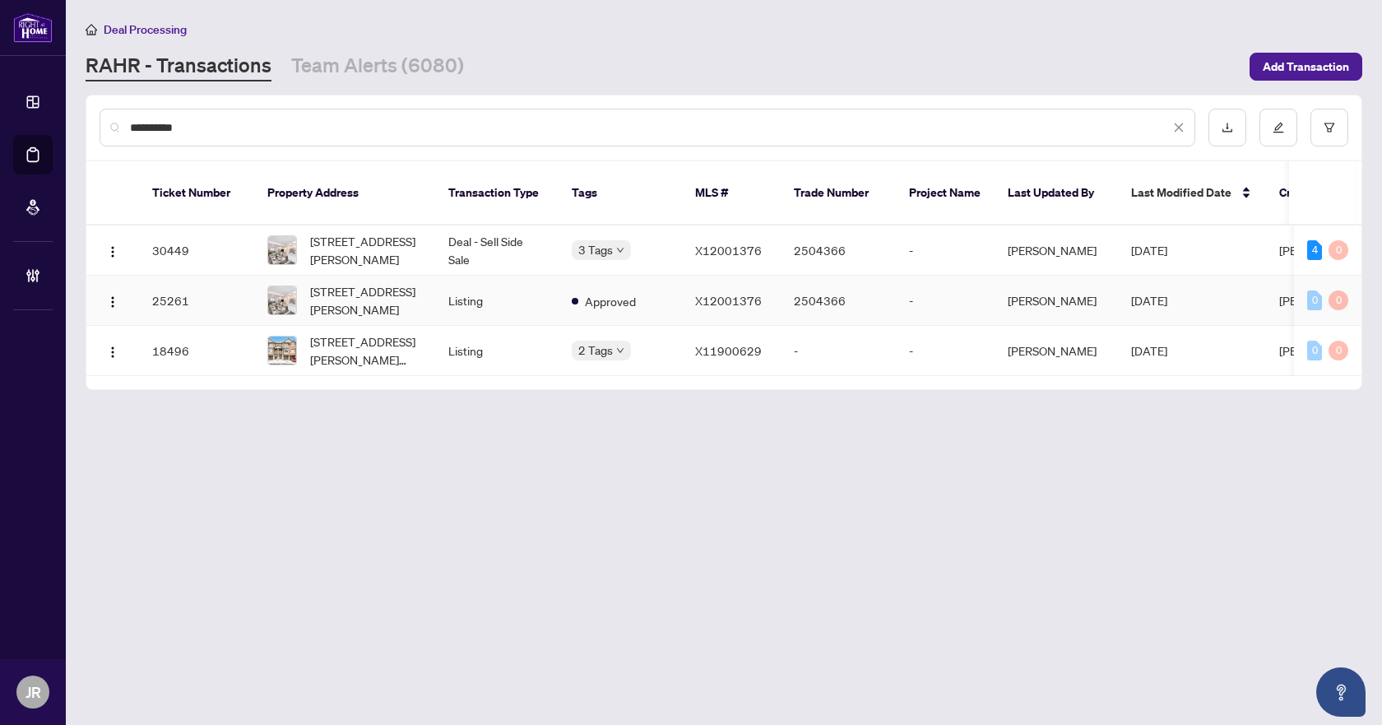
type input "**********"
click at [545, 283] on td "Listing" at bounding box center [496, 301] width 123 height 50
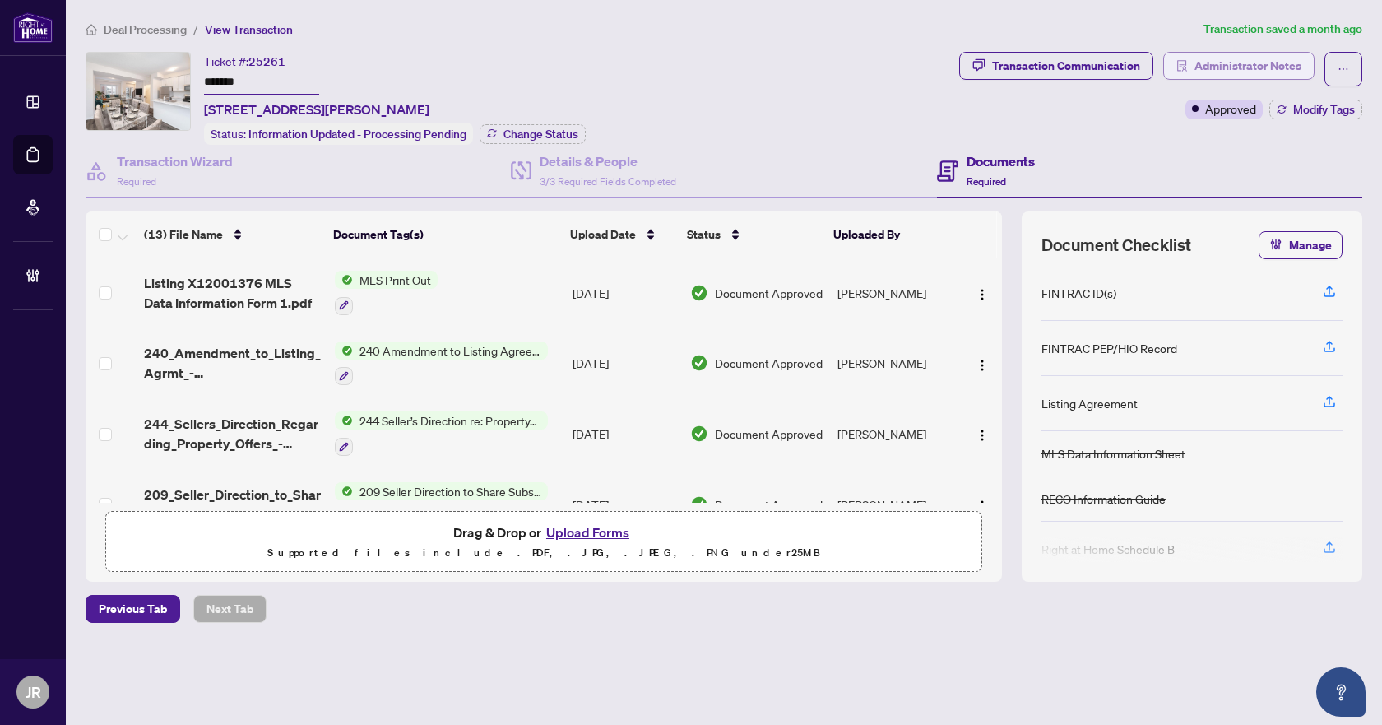
click at [1241, 67] on span "Administrator Notes" at bounding box center [1248, 66] width 107 height 26
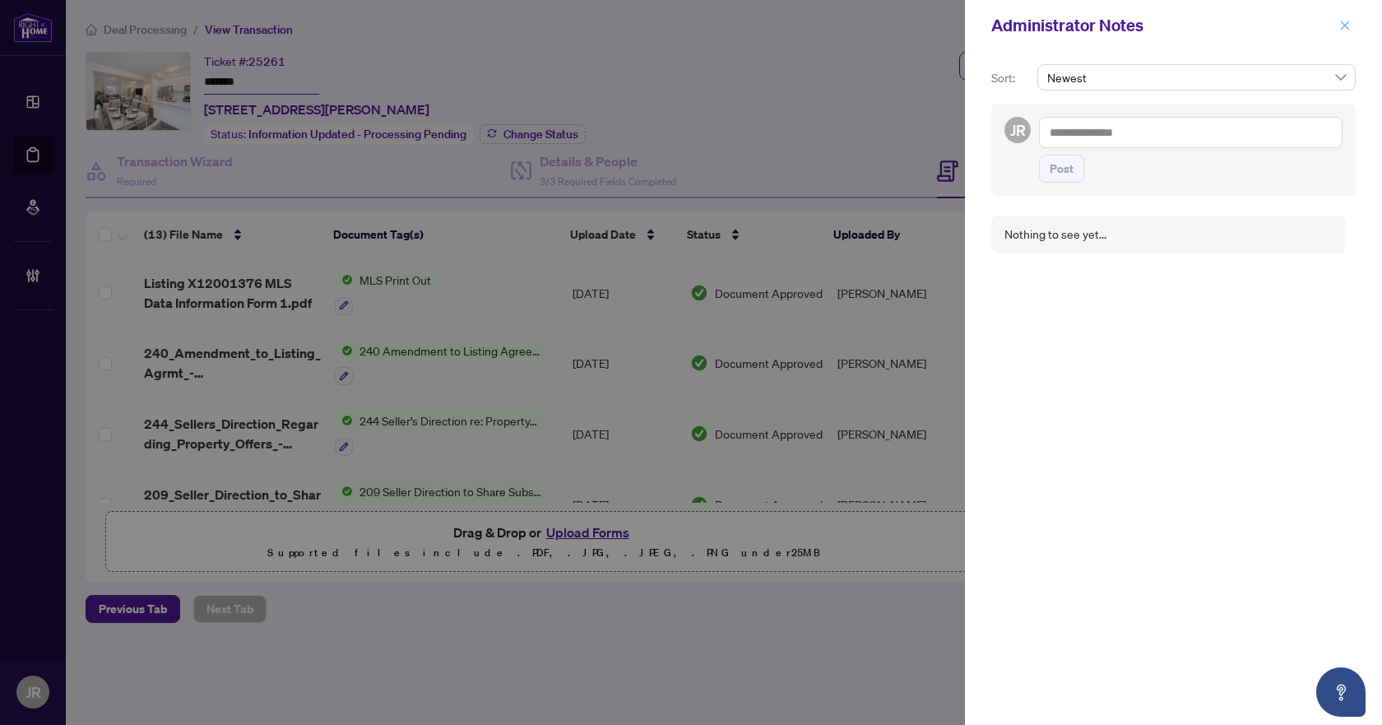
click at [1348, 31] on icon "close" at bounding box center [1346, 26] width 12 height 12
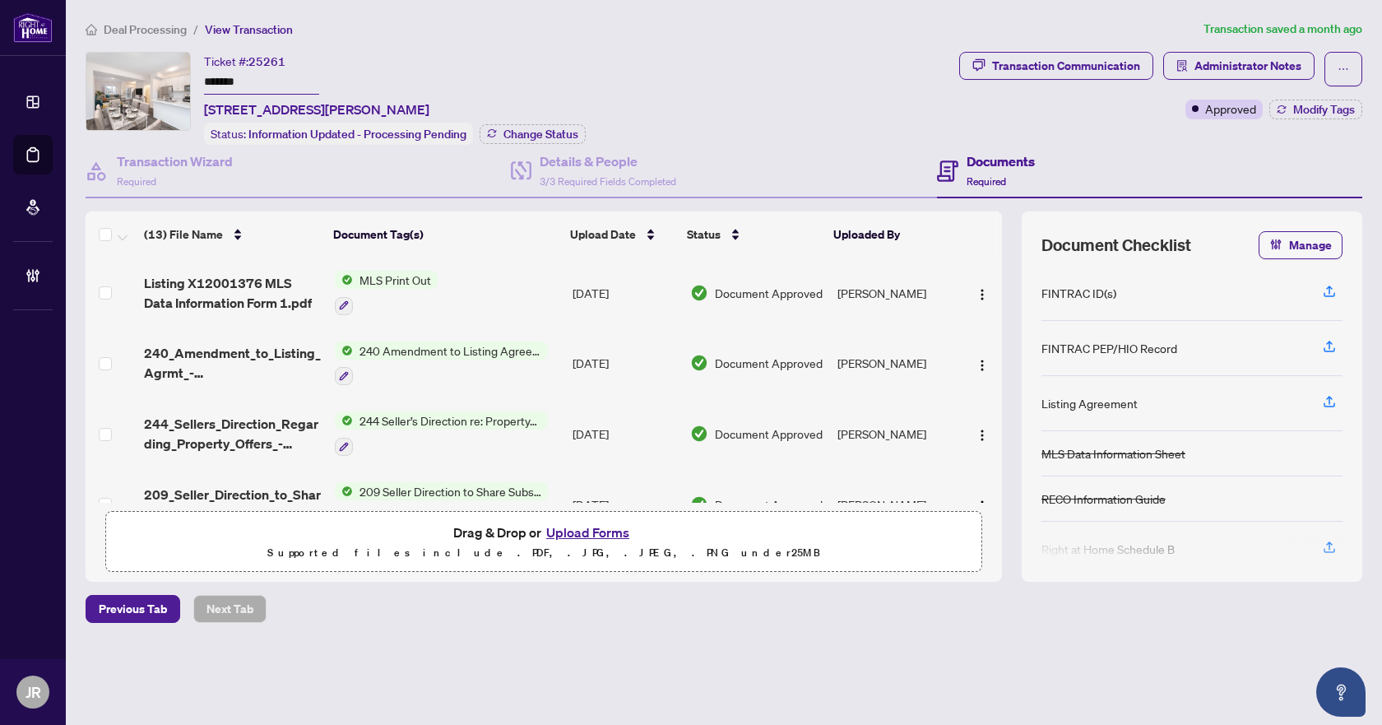
click at [140, 30] on span "Deal Processing" at bounding box center [145, 29] width 83 height 15
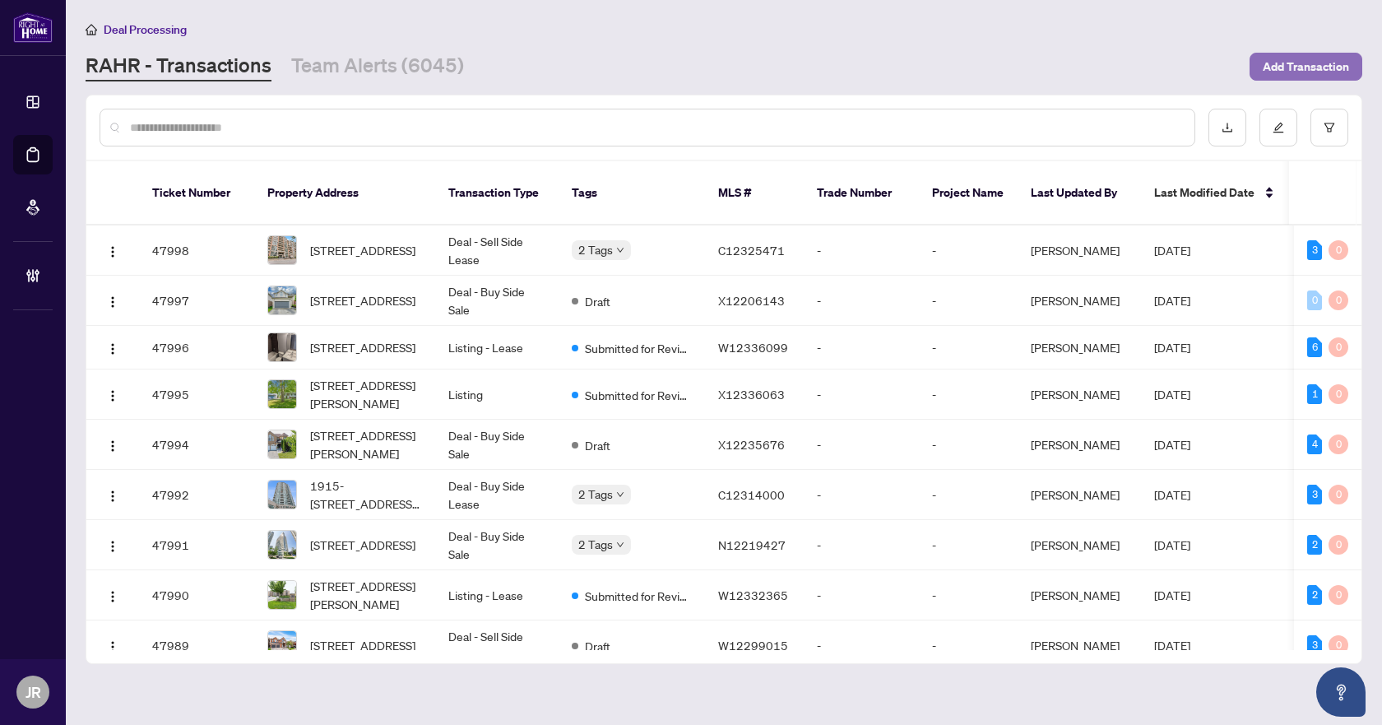
click at [1297, 72] on span "Add Transaction" at bounding box center [1306, 66] width 86 height 26
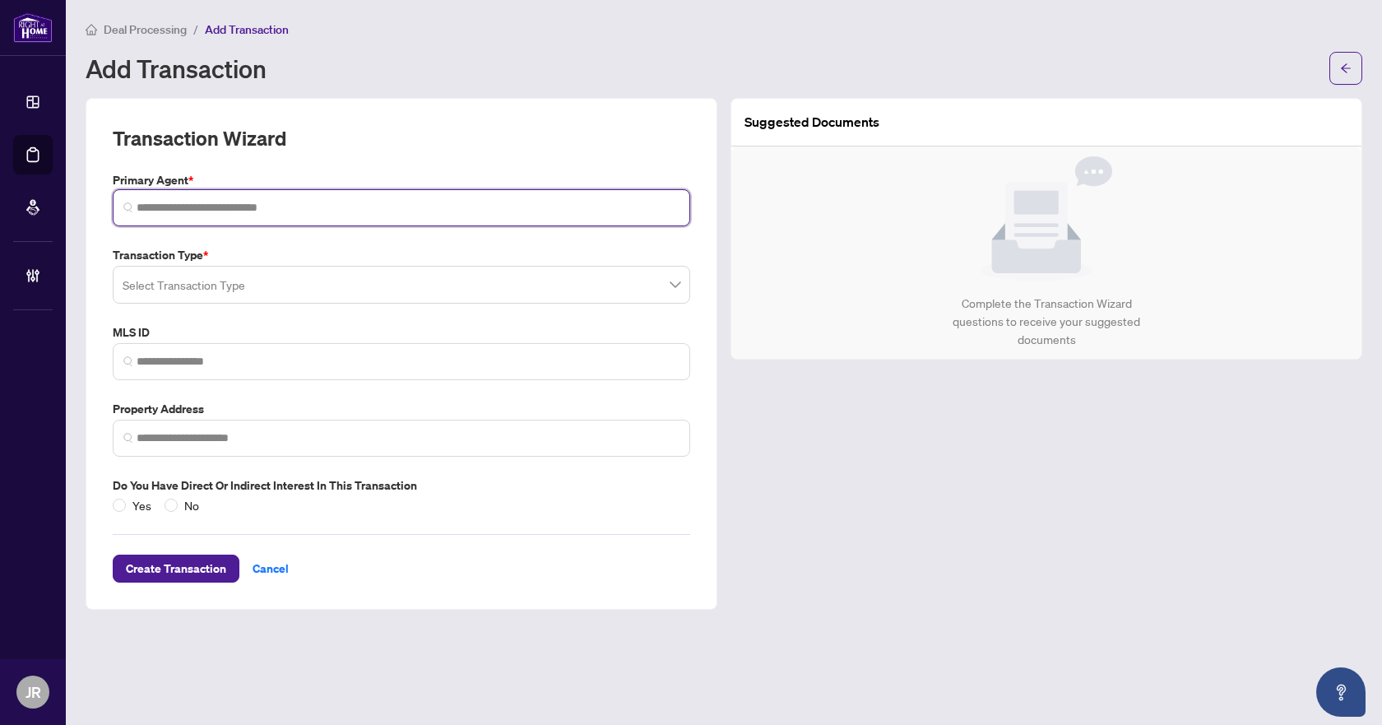
click at [232, 204] on input "search" at bounding box center [408, 207] width 543 height 17
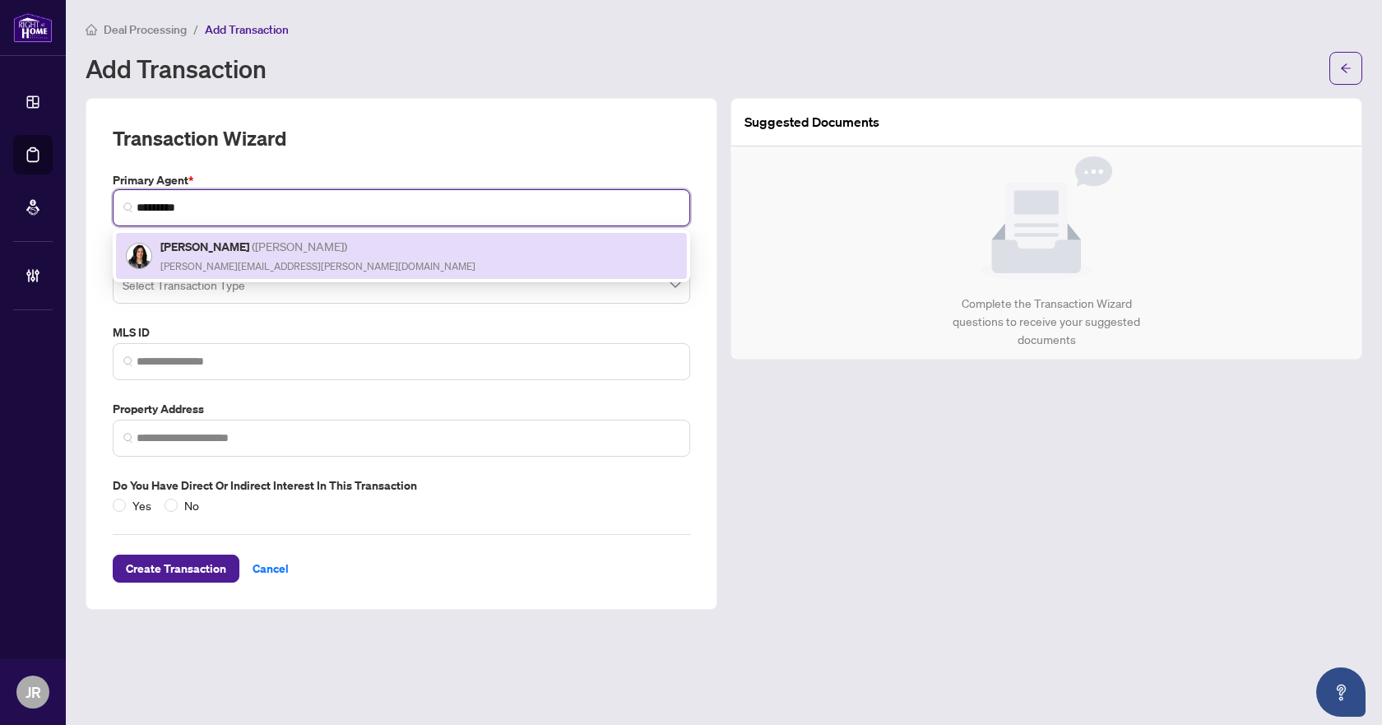
click at [287, 239] on div "[PERSON_NAME] ( [PERSON_NAME] ) [PERSON_NAME][EMAIL_ADDRESS][PERSON_NAME][DOMAI…" at bounding box center [401, 256] width 551 height 38
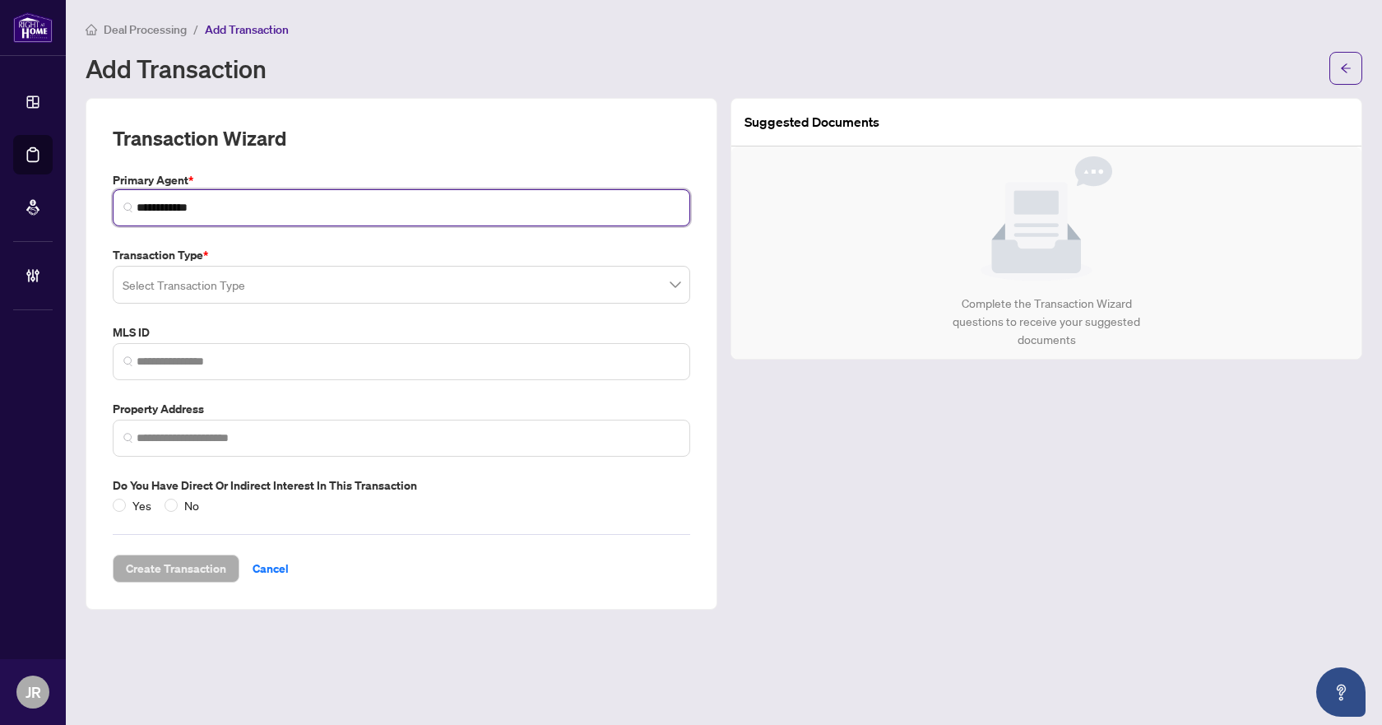
type input "**********"
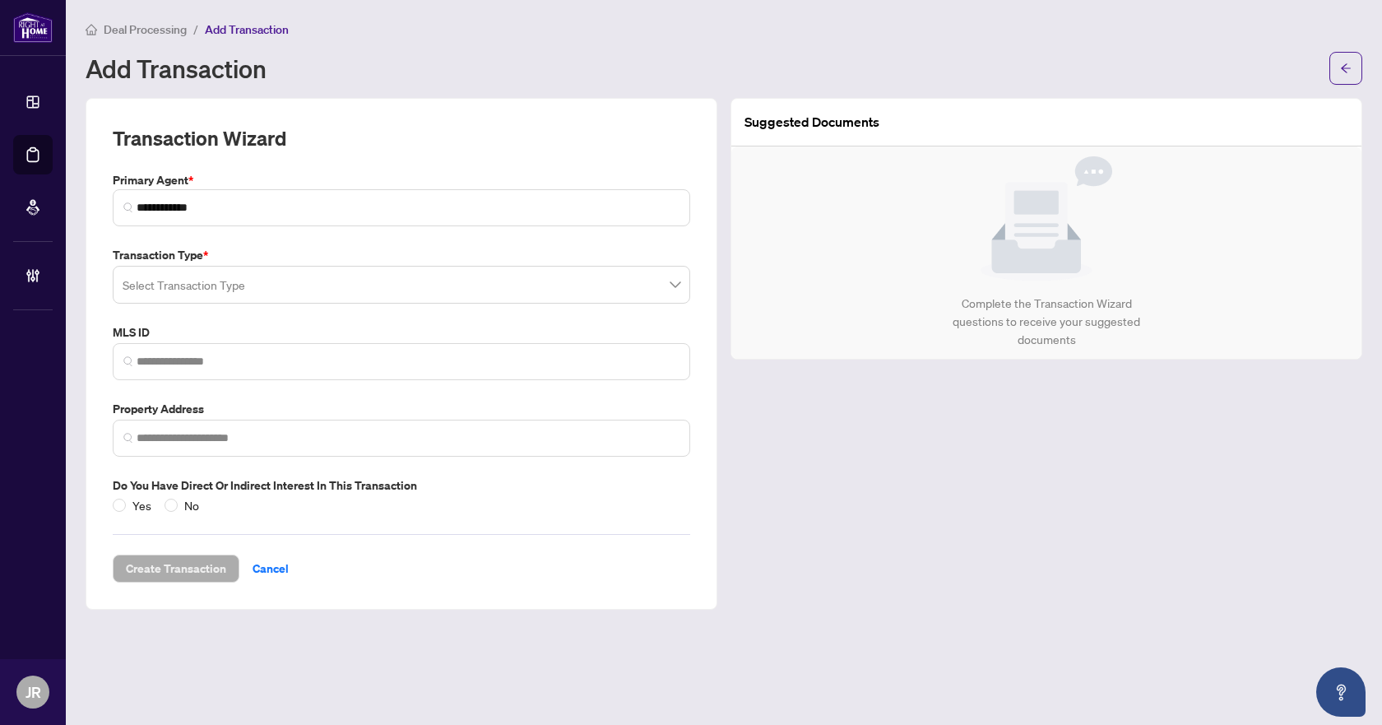
click at [274, 275] on input "search" at bounding box center [394, 287] width 543 height 36
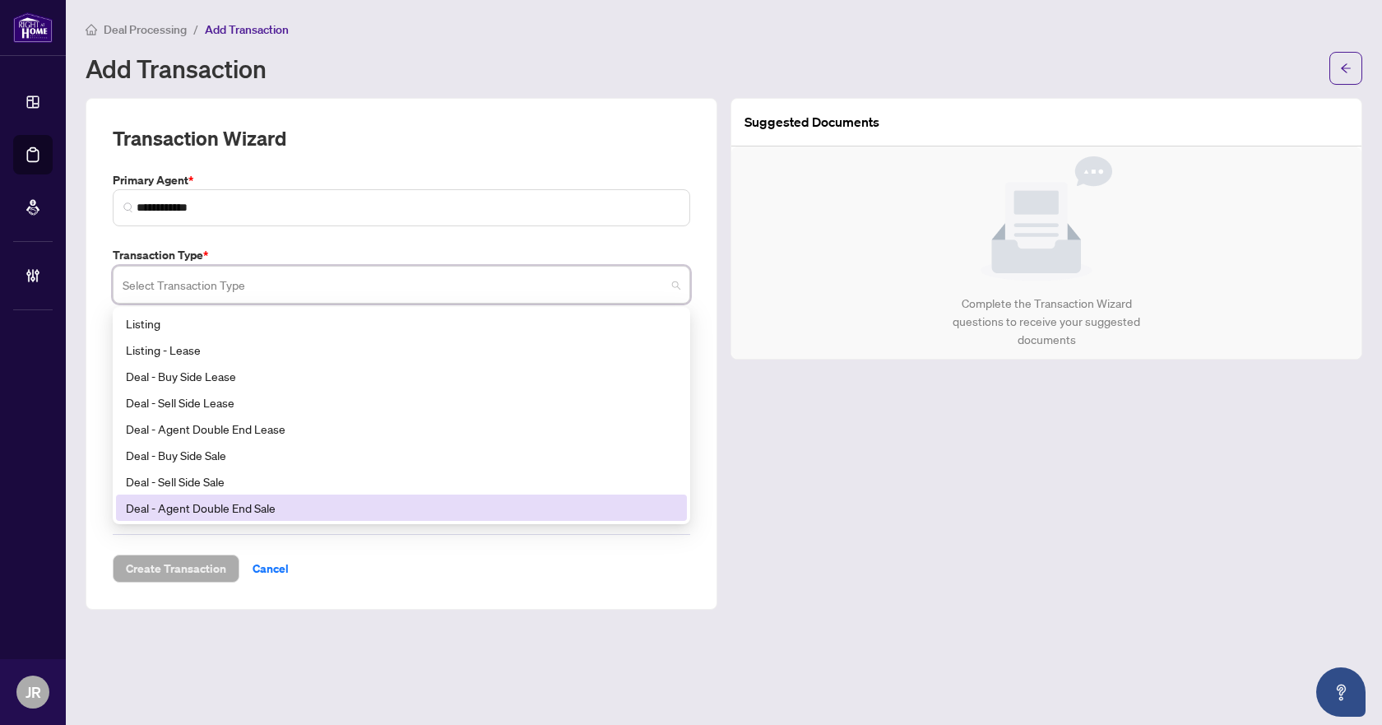
click at [318, 511] on div "Deal - Agent Double End Sale" at bounding box center [401, 508] width 551 height 18
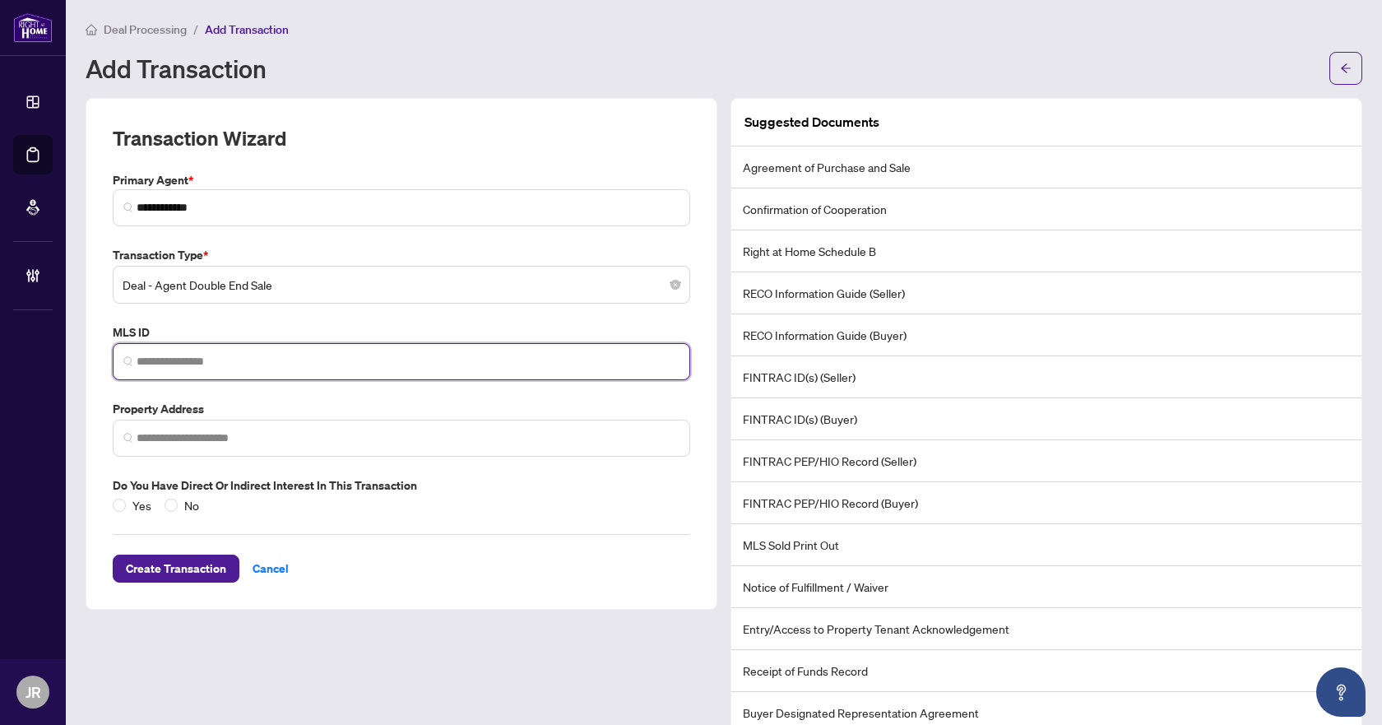
click at [266, 362] on input "search" at bounding box center [408, 361] width 543 height 17
click at [177, 356] on input "search" at bounding box center [408, 361] width 543 height 17
paste input "*********"
type input "*********"
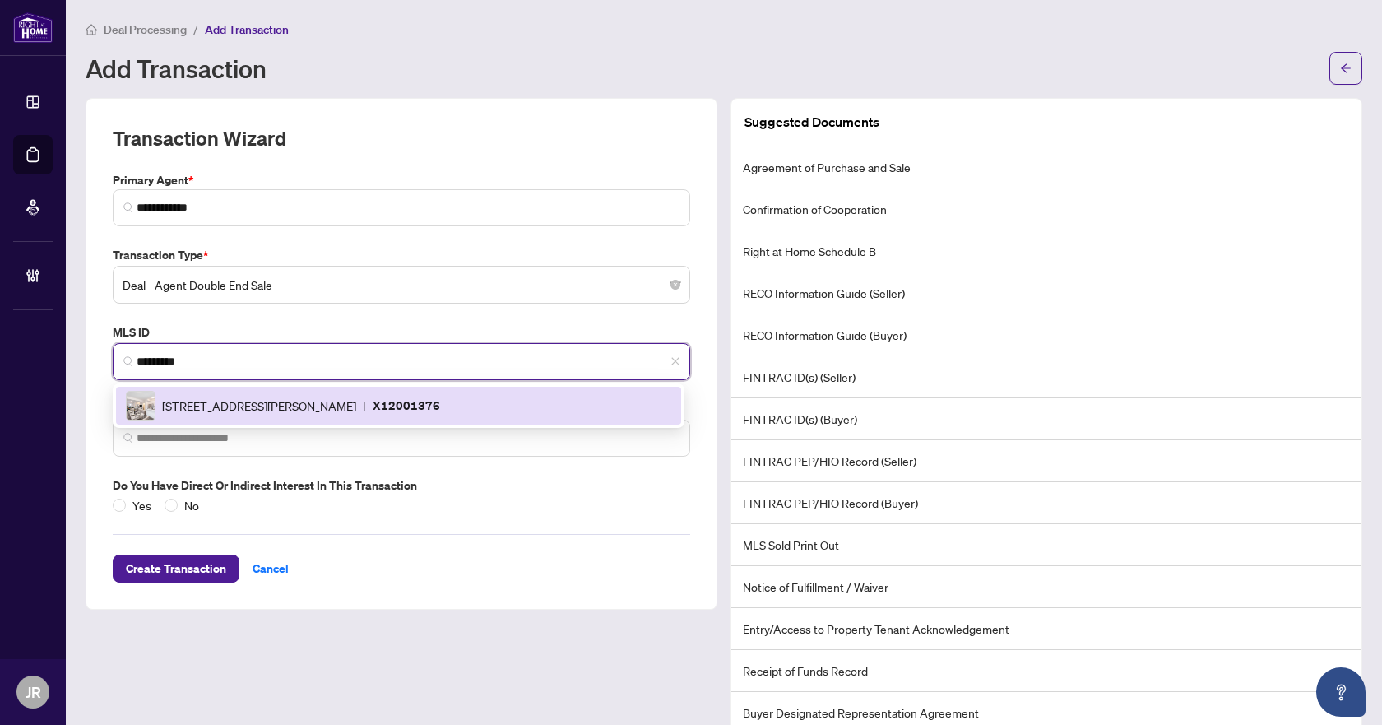
click at [322, 394] on div "[STREET_ADDRESS][PERSON_NAME] | X12001376" at bounding box center [399, 406] width 546 height 30
type input "**********"
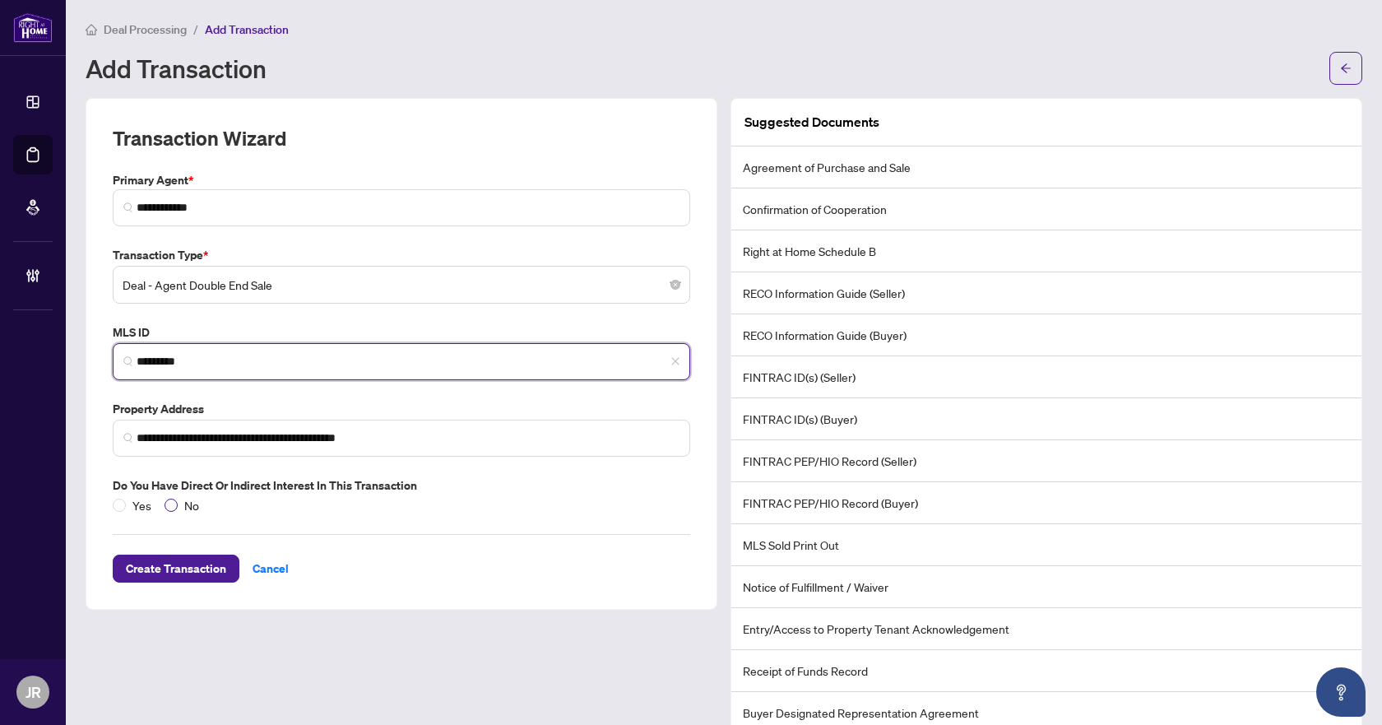
type input "*********"
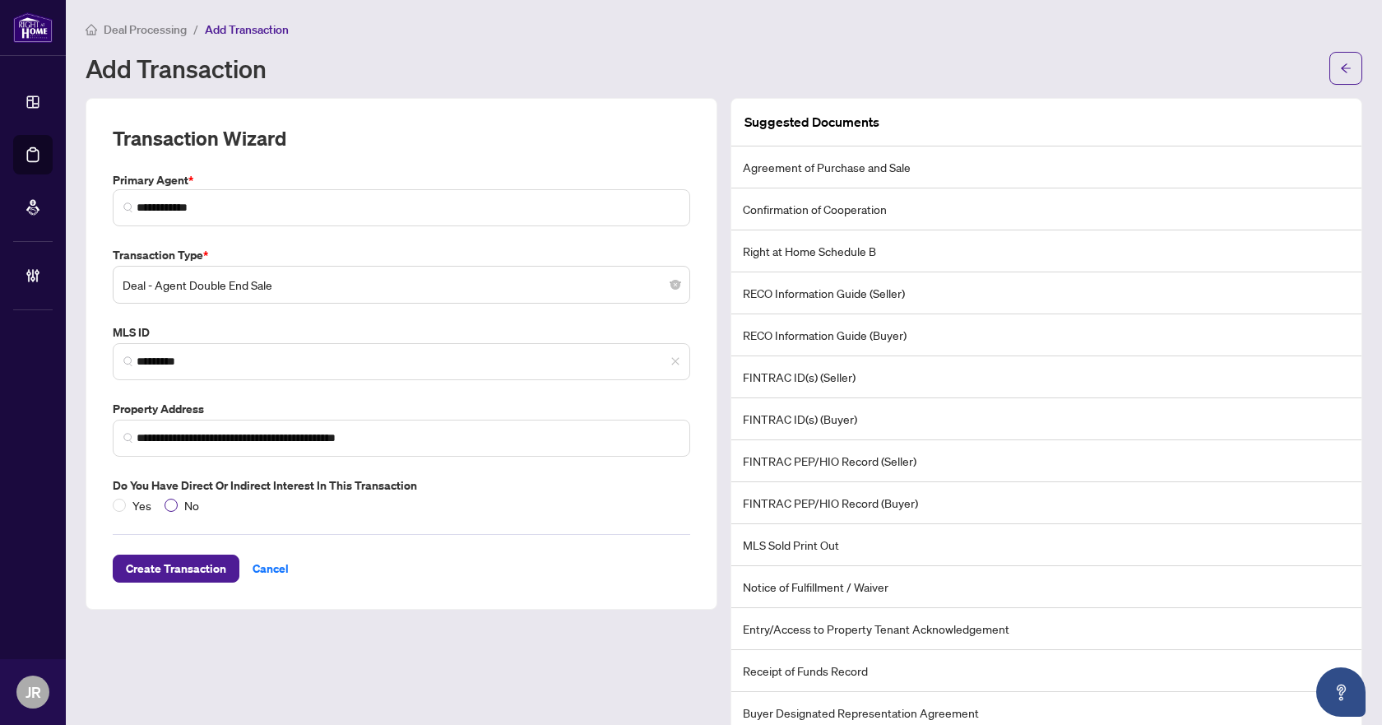
click at [185, 506] on span "No" at bounding box center [192, 505] width 28 height 18
click at [188, 564] on span "Create Transaction" at bounding box center [176, 568] width 100 height 26
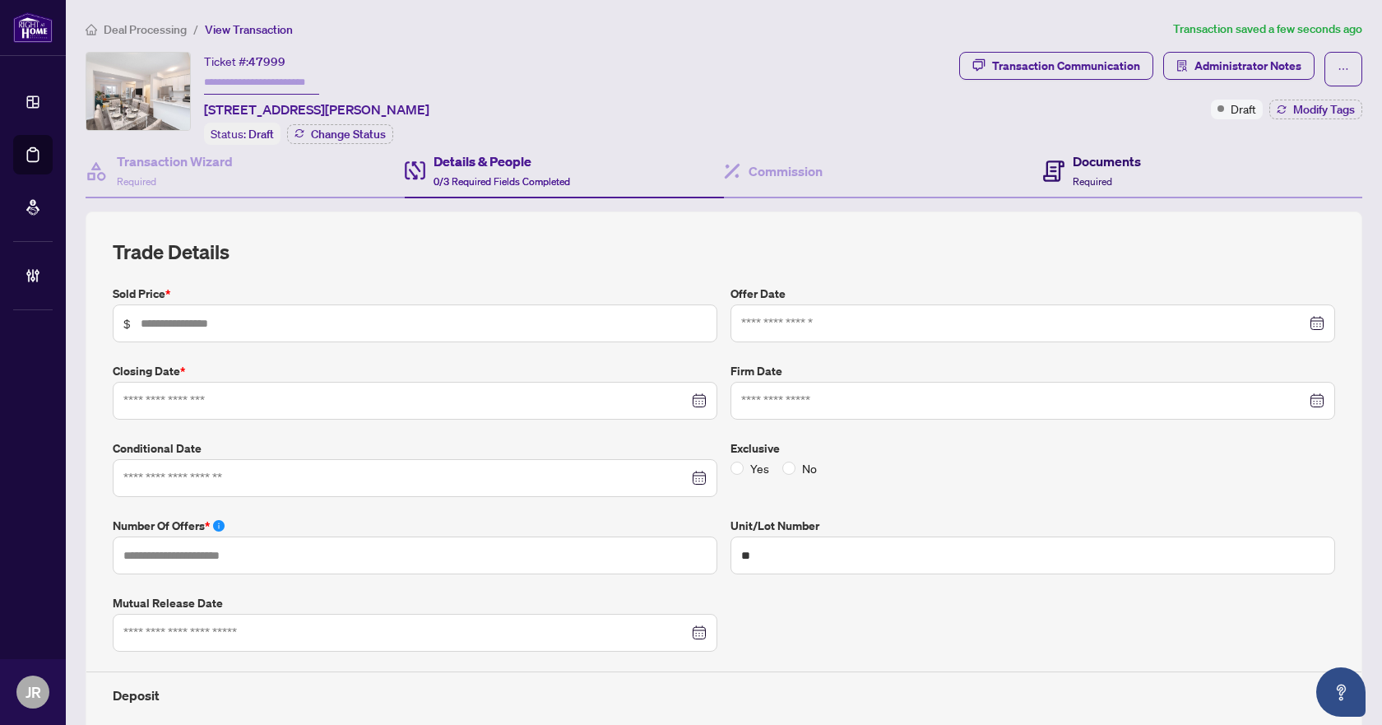
click at [1092, 171] on div "Documents Required" at bounding box center [1107, 170] width 68 height 39
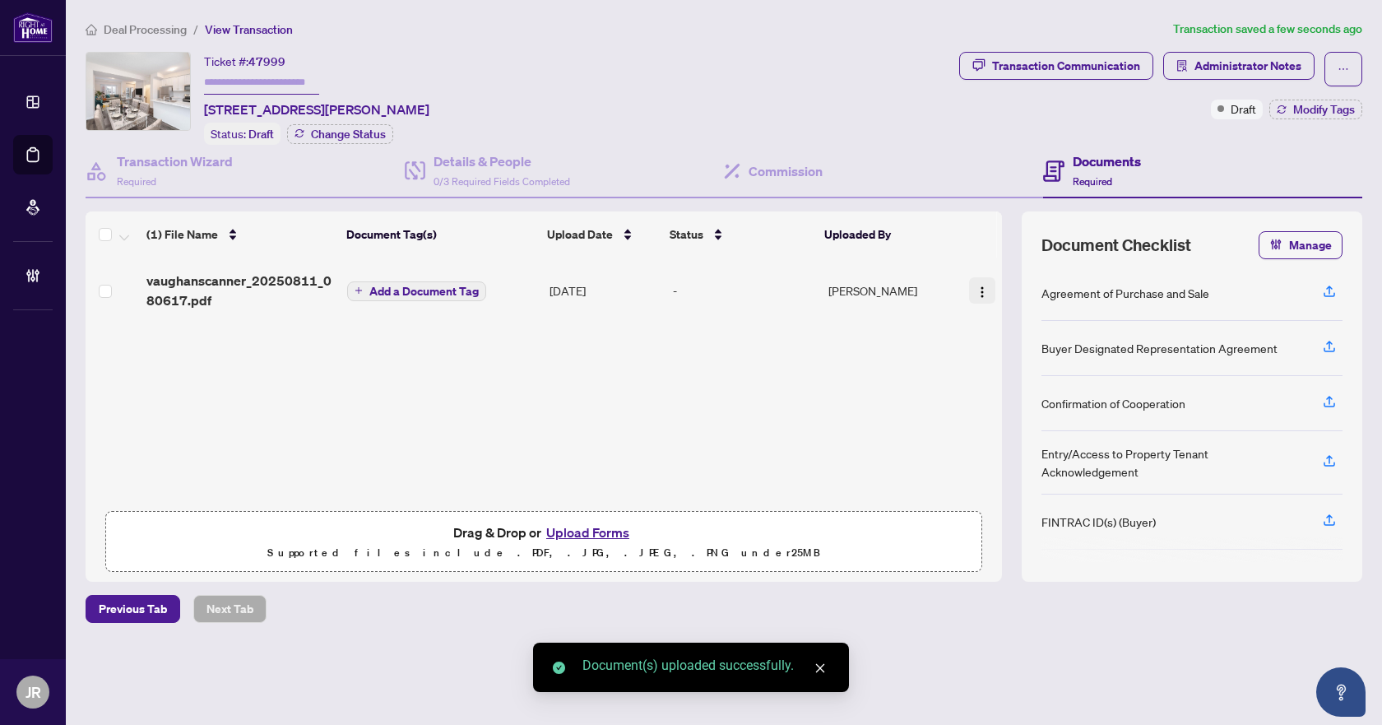
click at [980, 291] on img "button" at bounding box center [982, 292] width 13 height 13
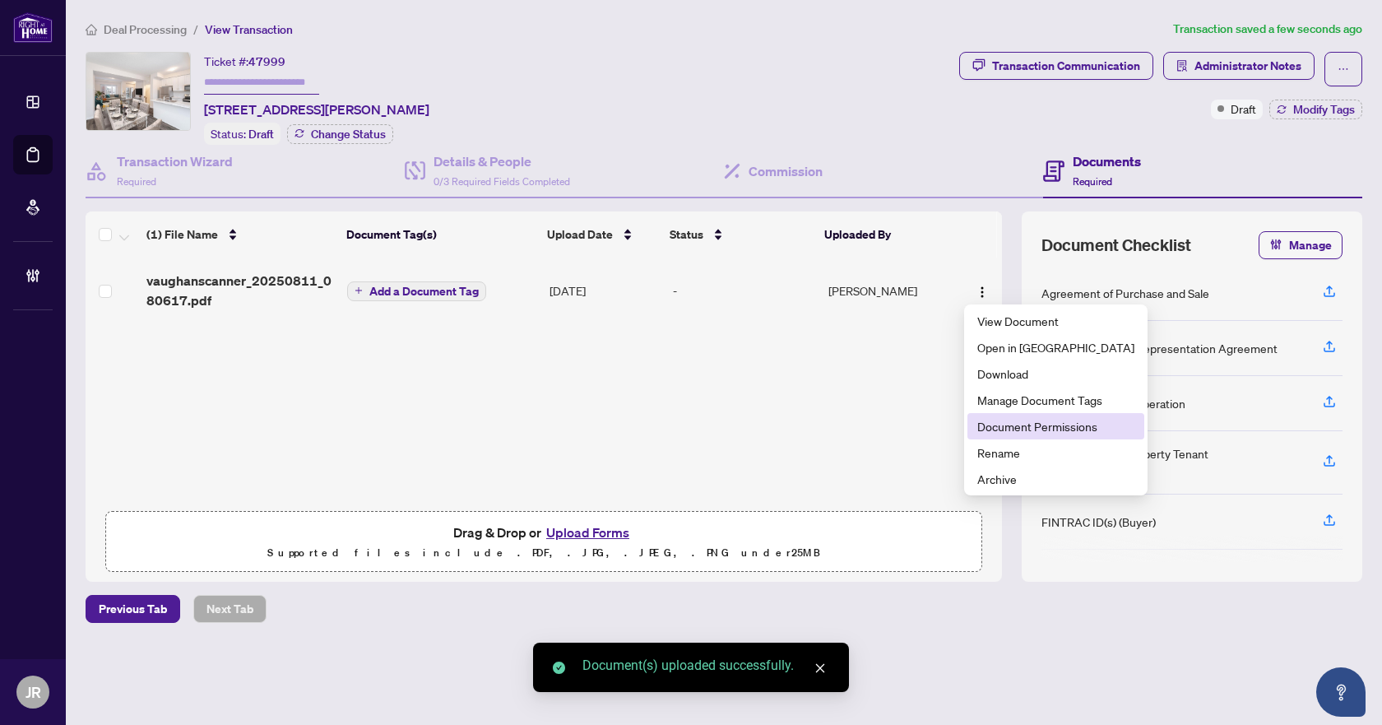
click at [1015, 425] on span "Document Permissions" at bounding box center [1056, 426] width 157 height 18
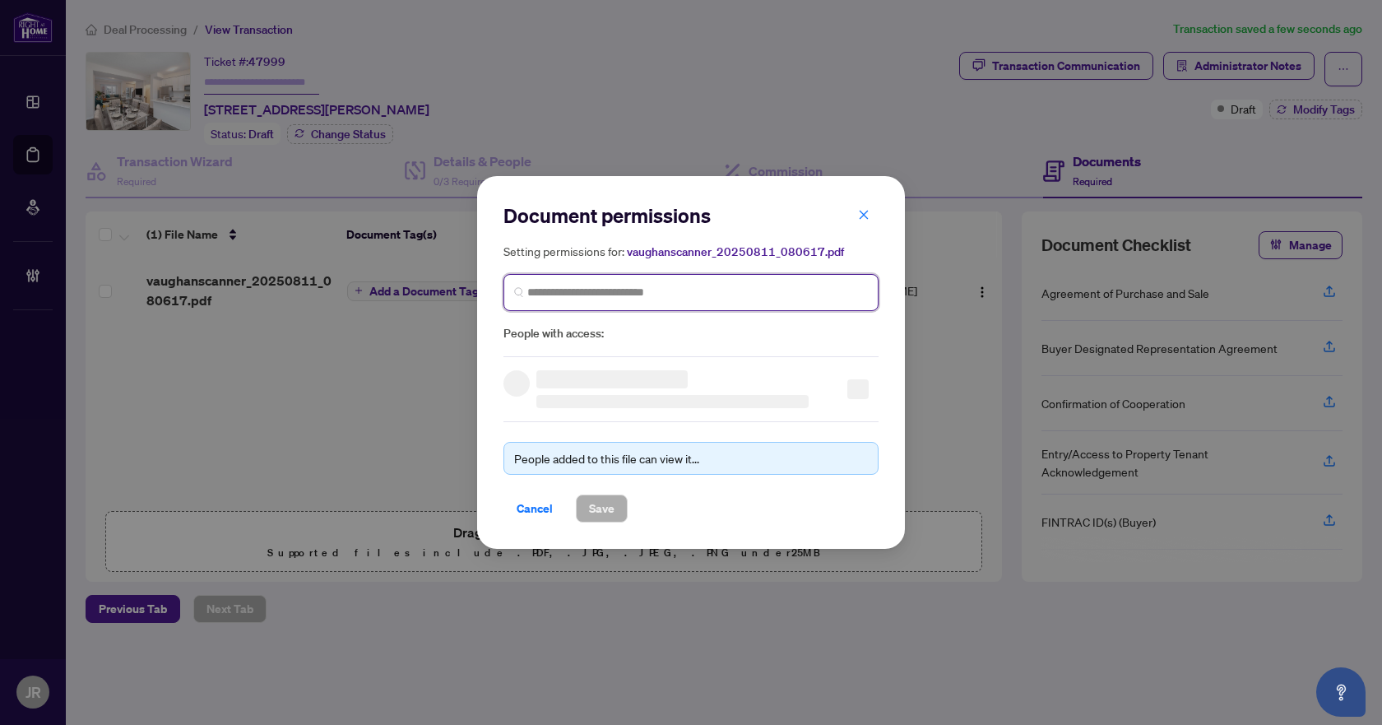
click at [675, 294] on input "search" at bounding box center [697, 292] width 341 height 17
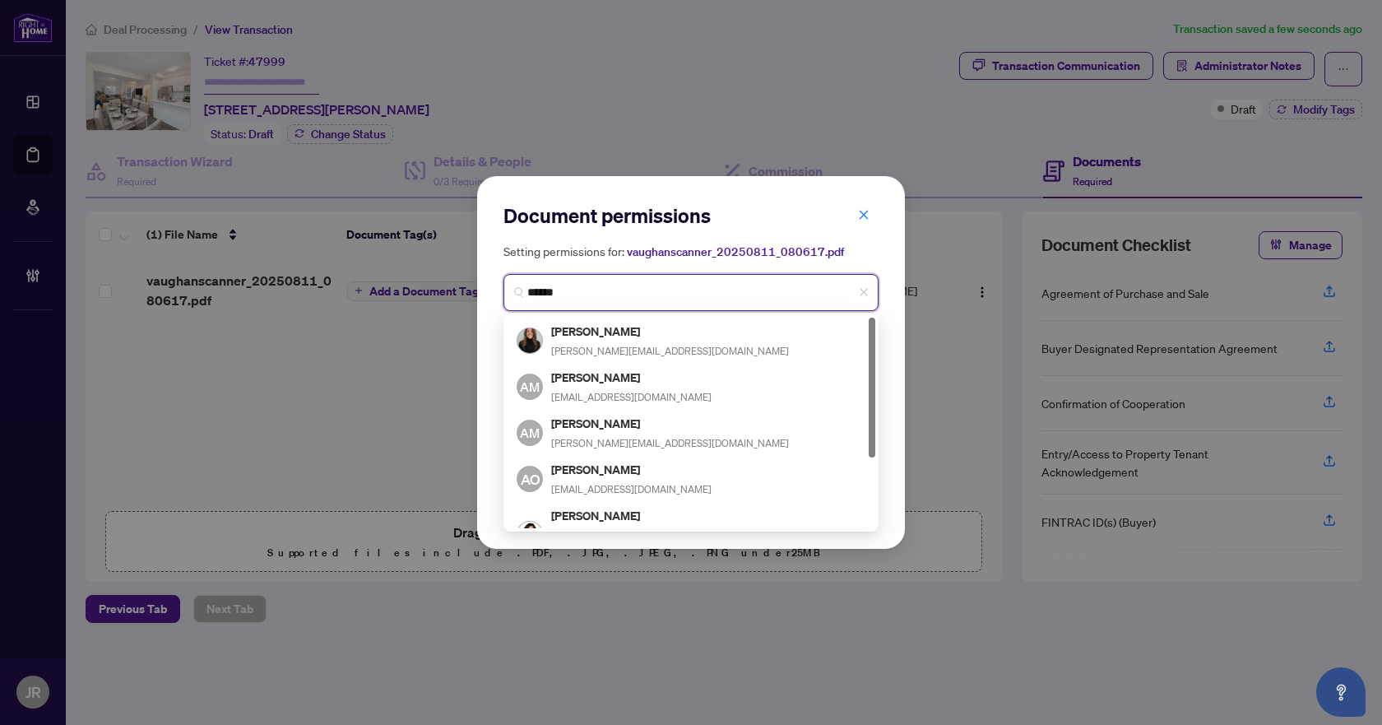
type input "*******"
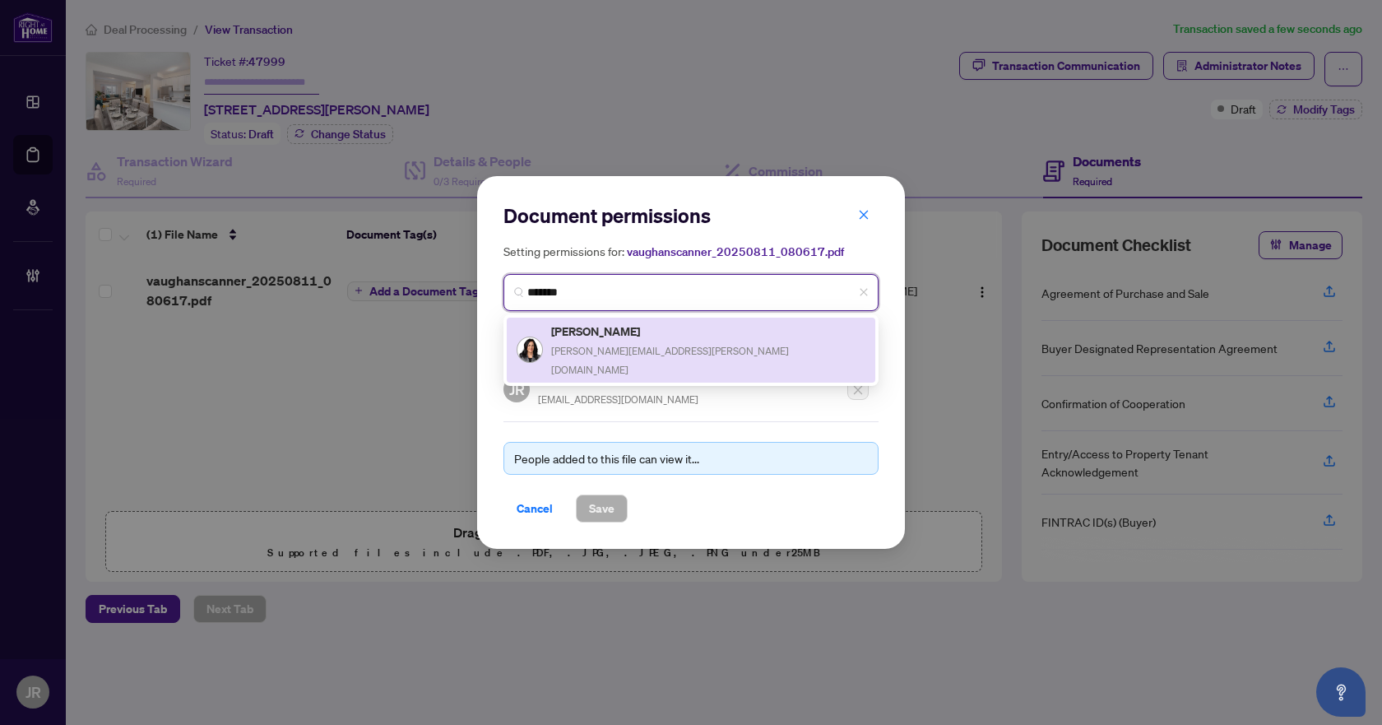
click at [654, 342] on div "[PERSON_NAME] [PERSON_NAME][EMAIL_ADDRESS][PERSON_NAME][DOMAIN_NAME]" at bounding box center [708, 350] width 314 height 57
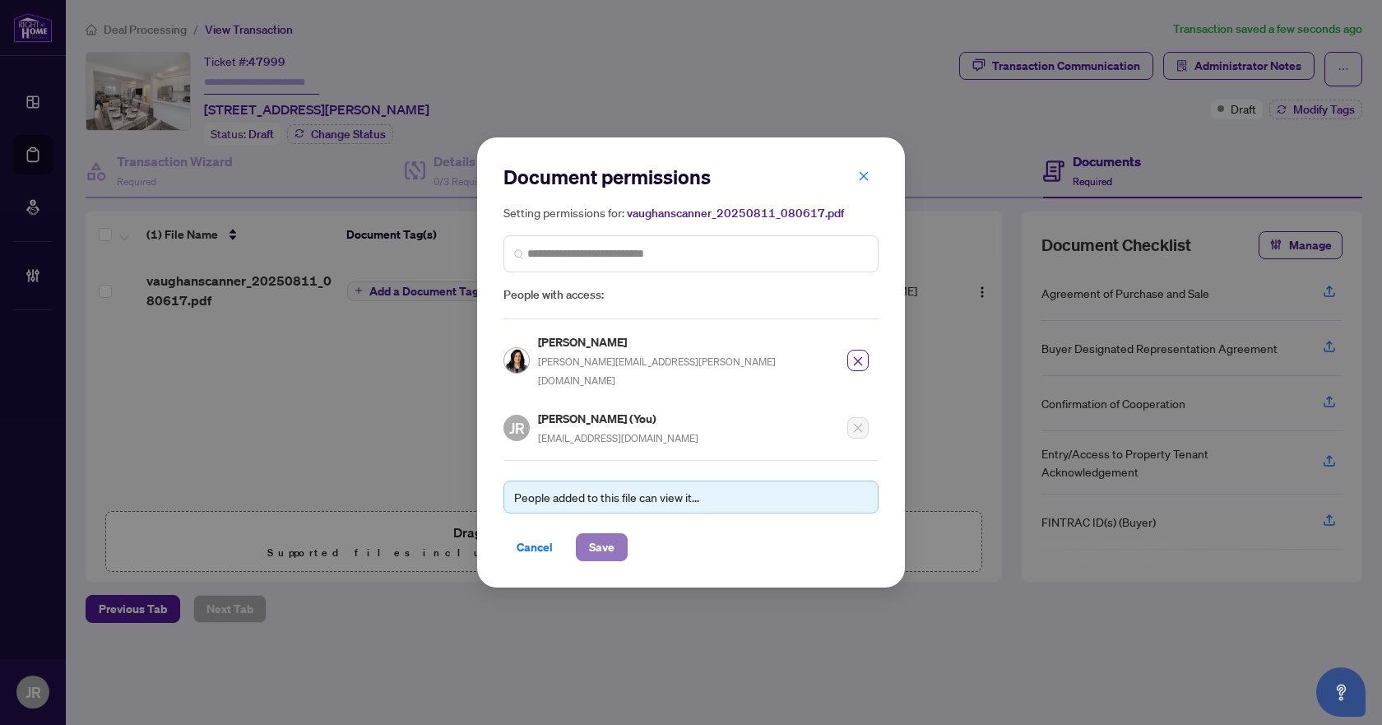
click at [608, 545] on span "Save" at bounding box center [602, 547] width 26 height 26
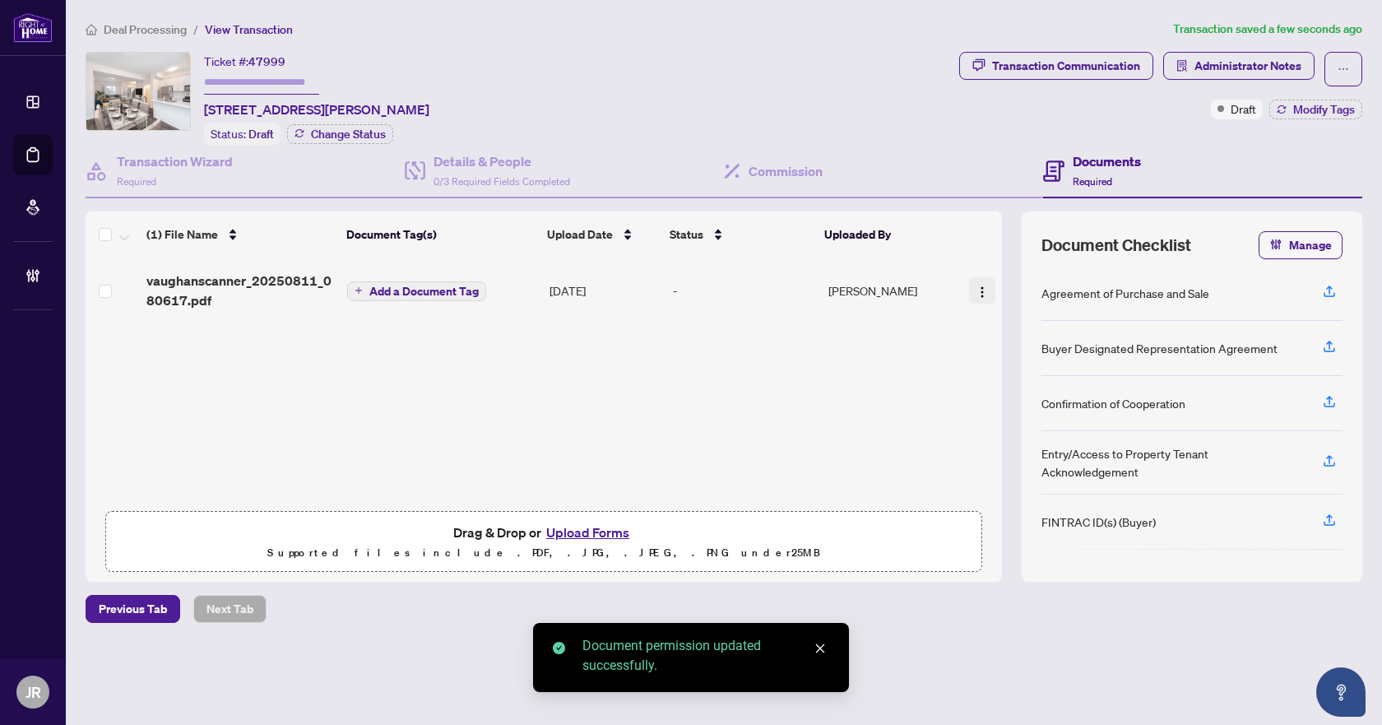
click at [969, 293] on button "button" at bounding box center [982, 290] width 26 height 26
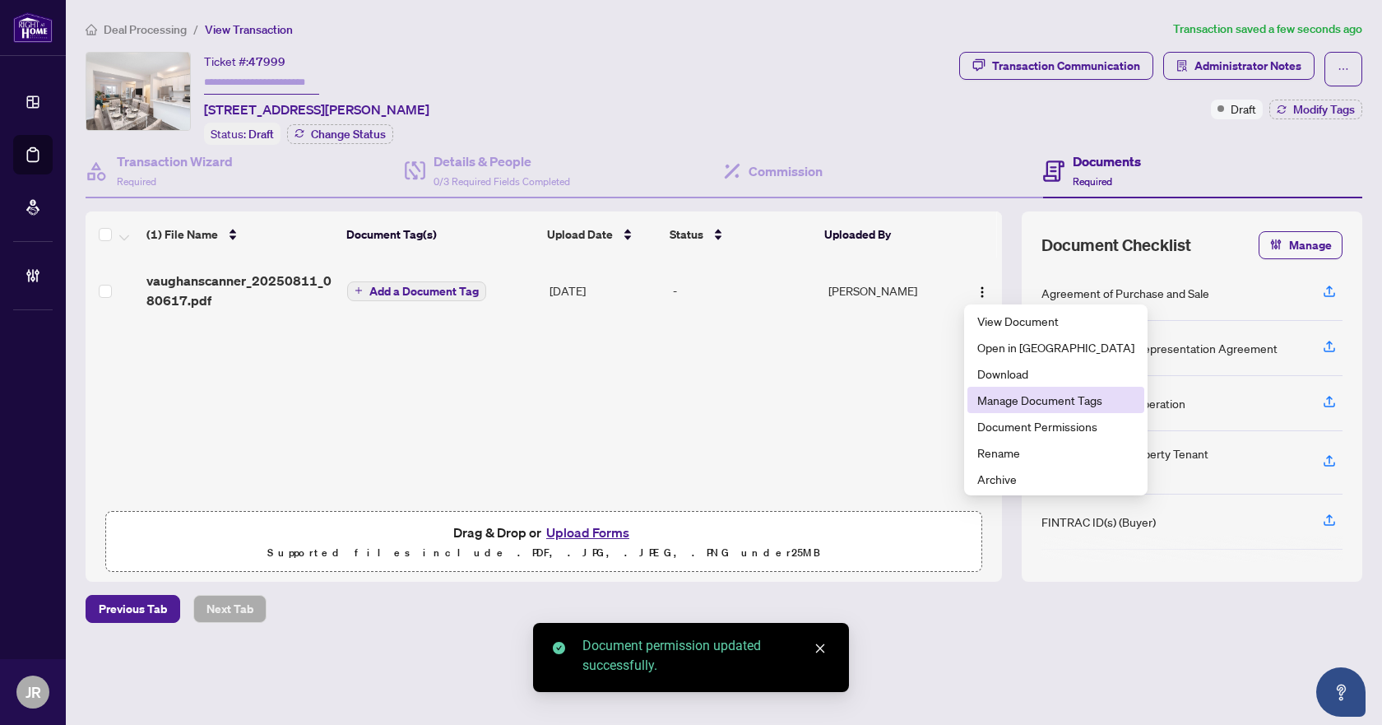
click at [1010, 398] on span "Manage Document Tags" at bounding box center [1056, 400] width 157 height 18
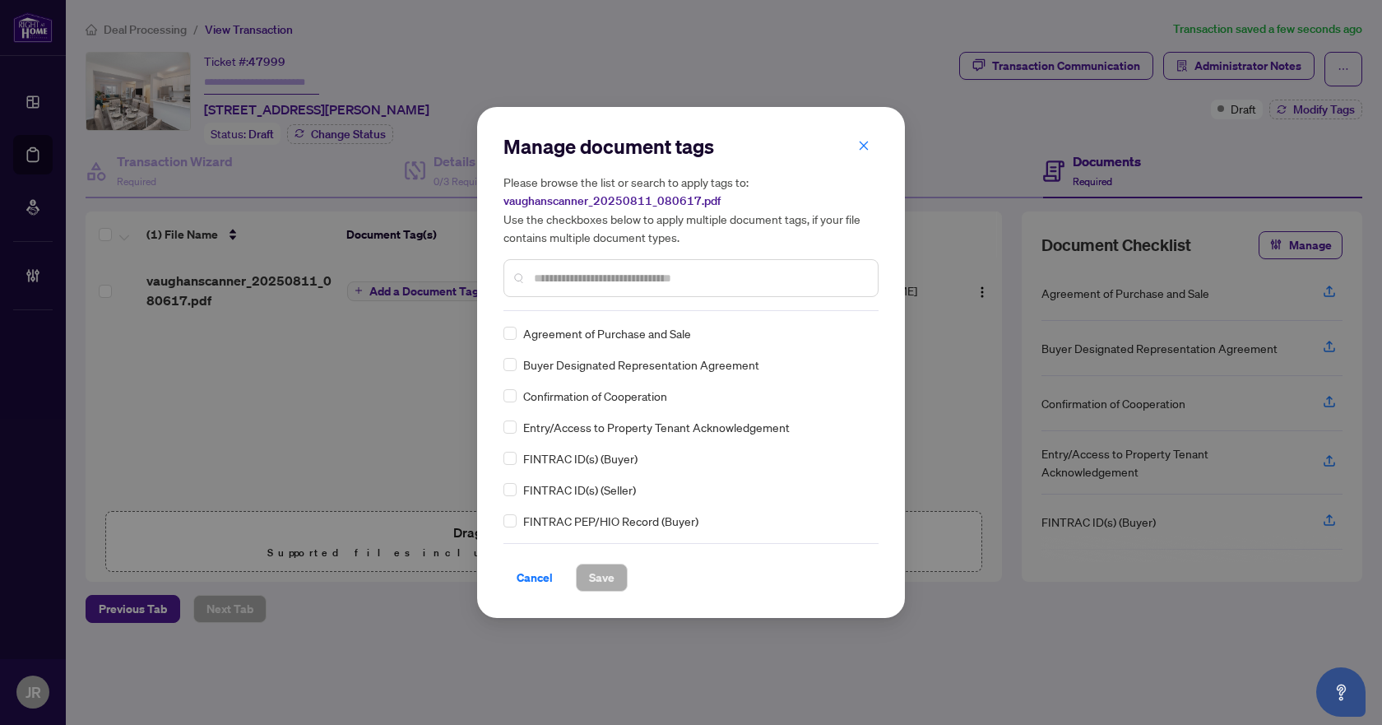
click at [699, 284] on input "text" at bounding box center [699, 278] width 331 height 18
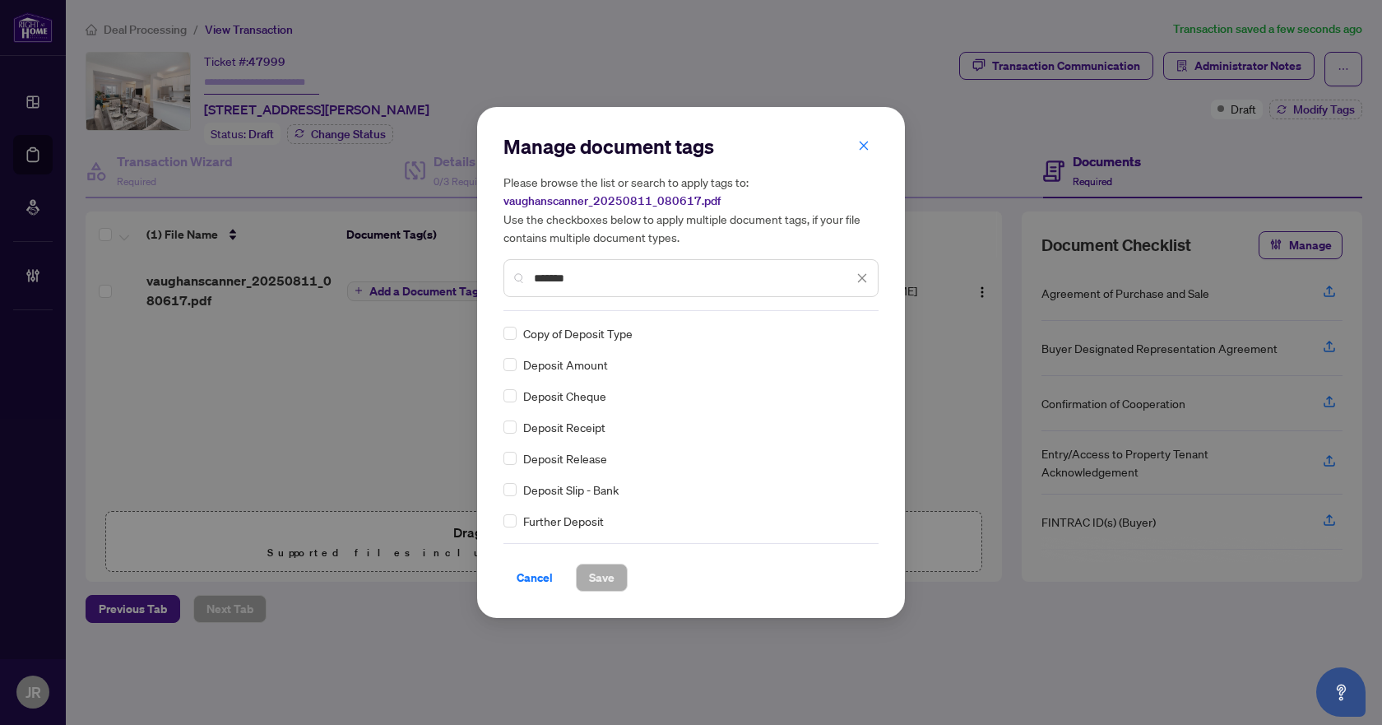
type input "*******"
click at [604, 579] on span "Save" at bounding box center [602, 577] width 26 height 26
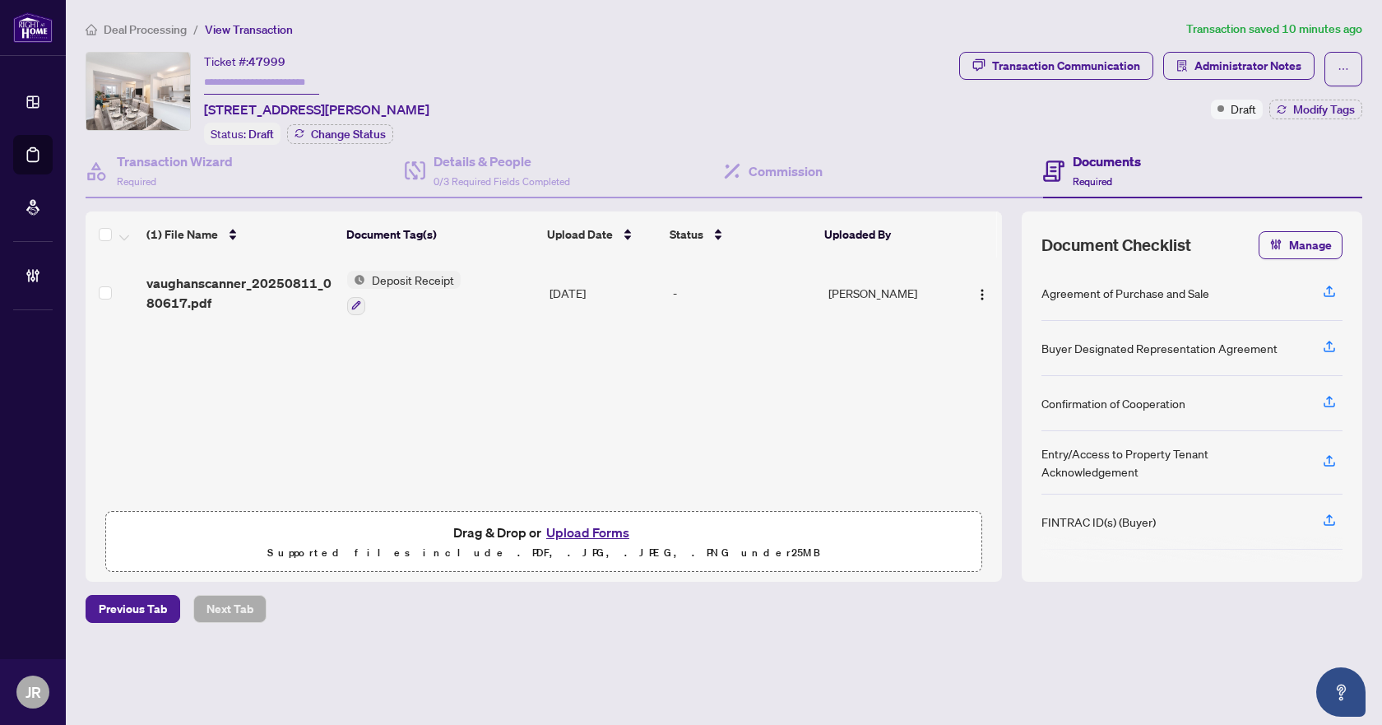
click at [165, 30] on span "Deal Processing" at bounding box center [145, 29] width 83 height 15
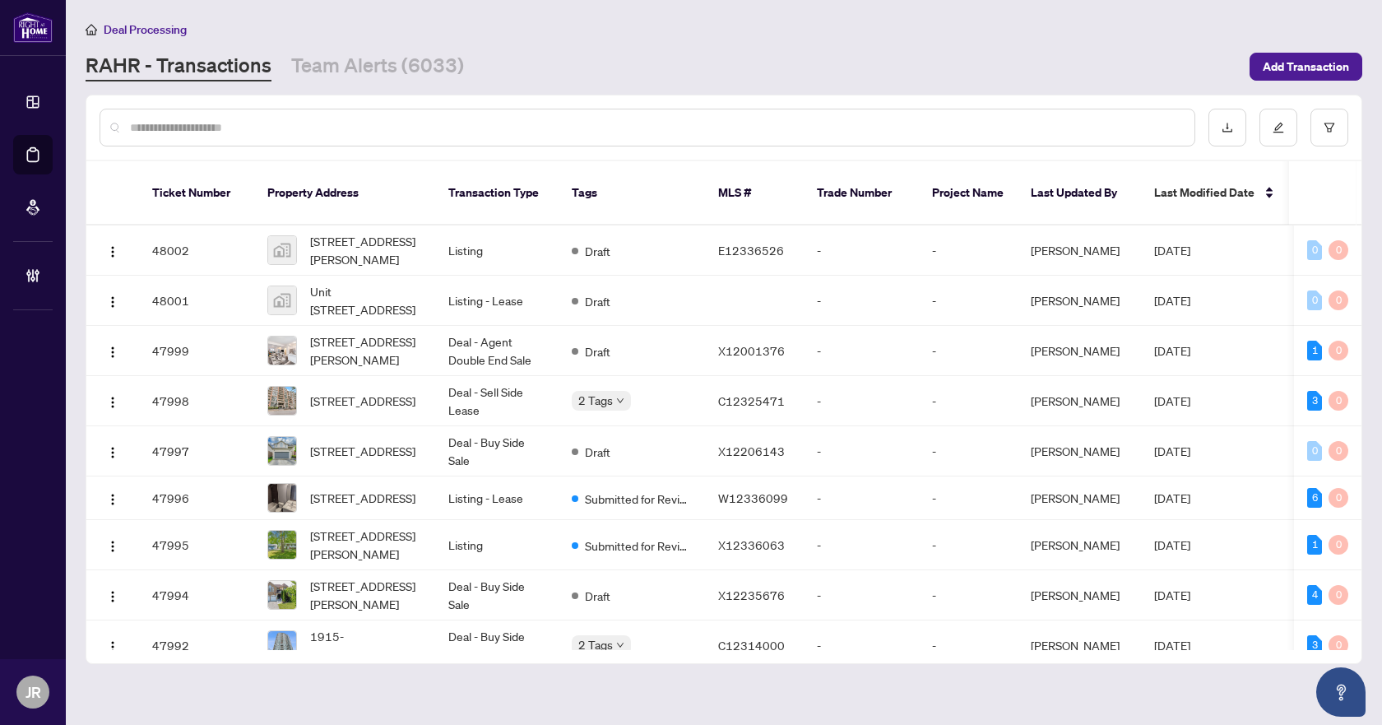
click at [290, 130] on input "text" at bounding box center [656, 127] width 1052 height 18
paste input "*********"
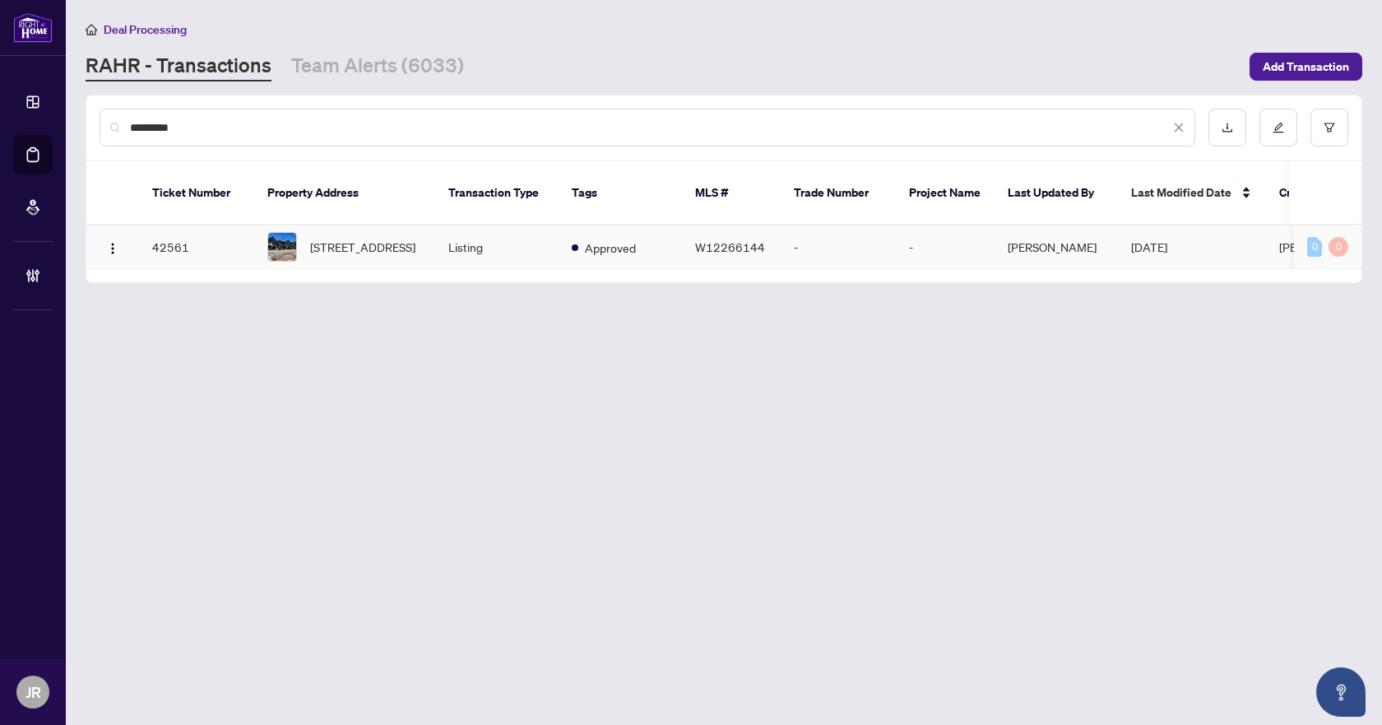
type input "*********"
click at [547, 225] on td "Listing" at bounding box center [496, 247] width 123 height 44
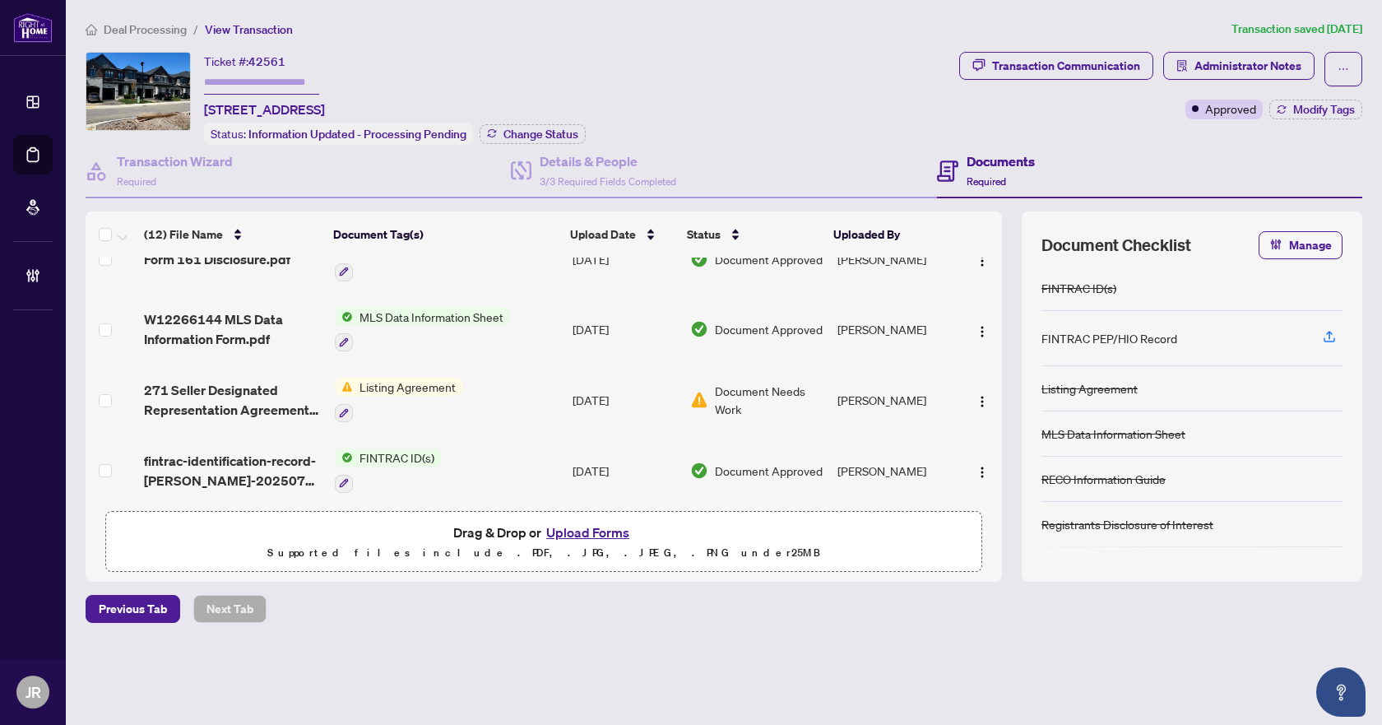
scroll to position [602, 0]
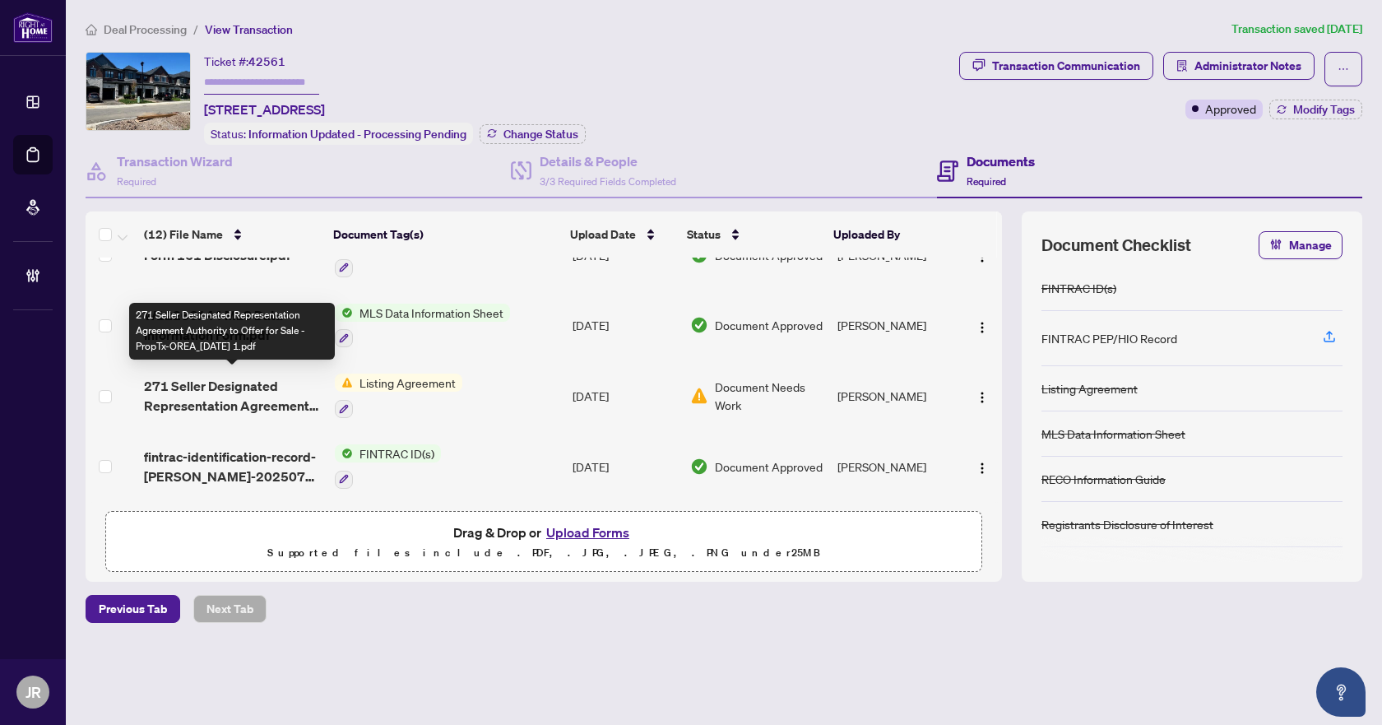
click at [291, 380] on span "271 Seller Designated Representation Agreement Authority to Offer for Sale - Pr…" at bounding box center [232, 395] width 177 height 39
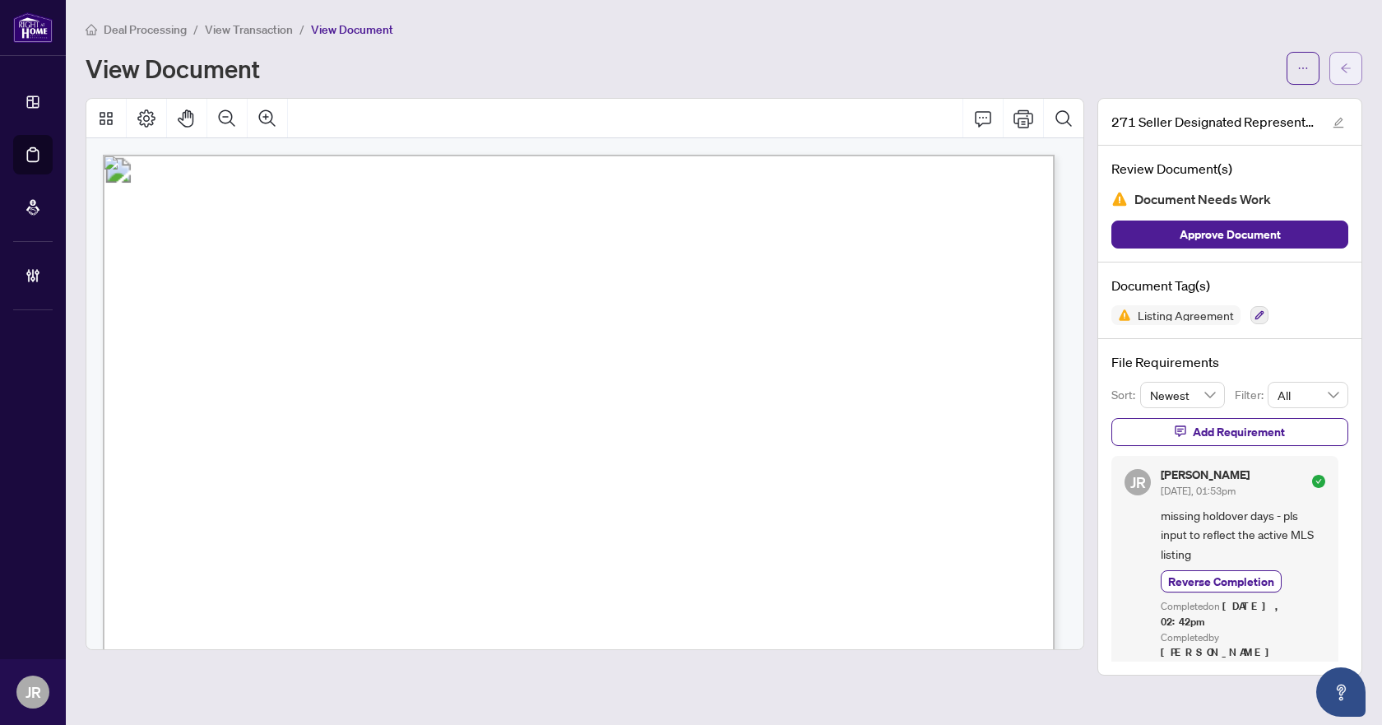
click at [1341, 65] on icon "arrow-left" at bounding box center [1346, 69] width 12 height 12
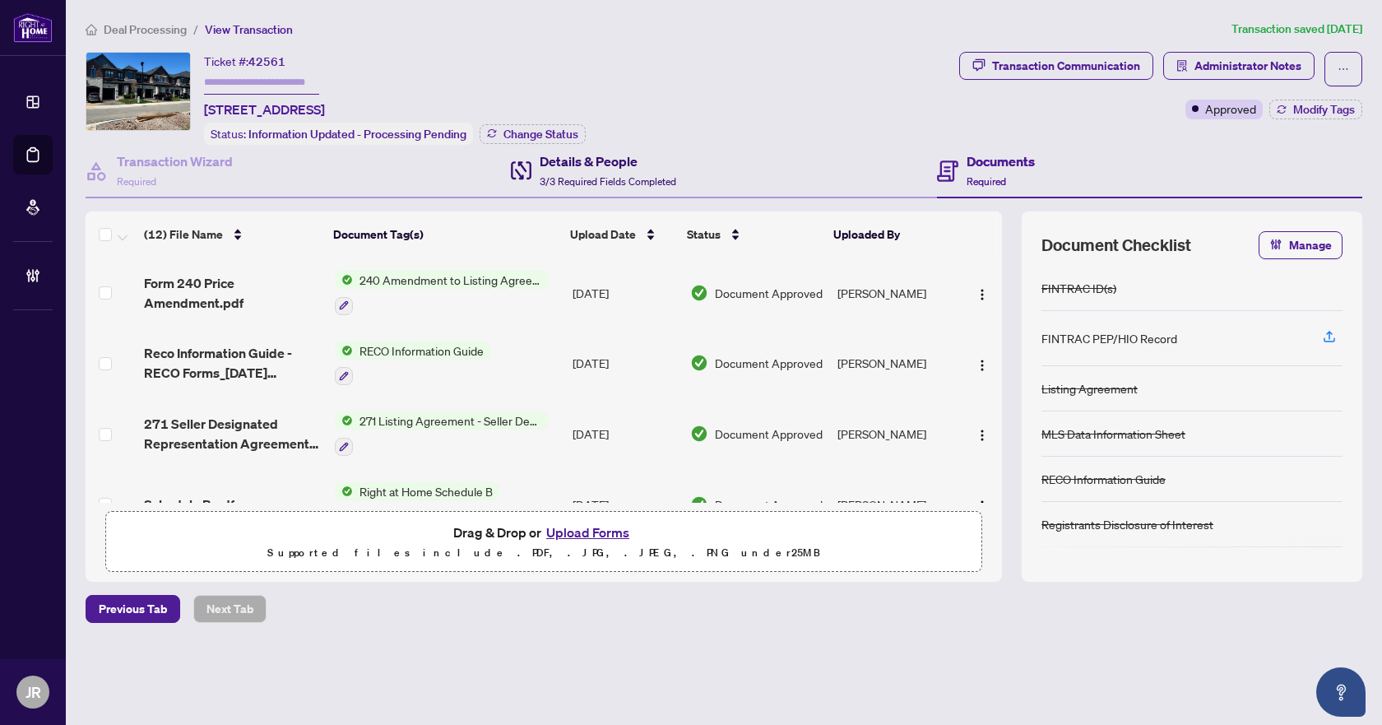
click at [550, 164] on h4 "Details & People" at bounding box center [608, 161] width 137 height 20
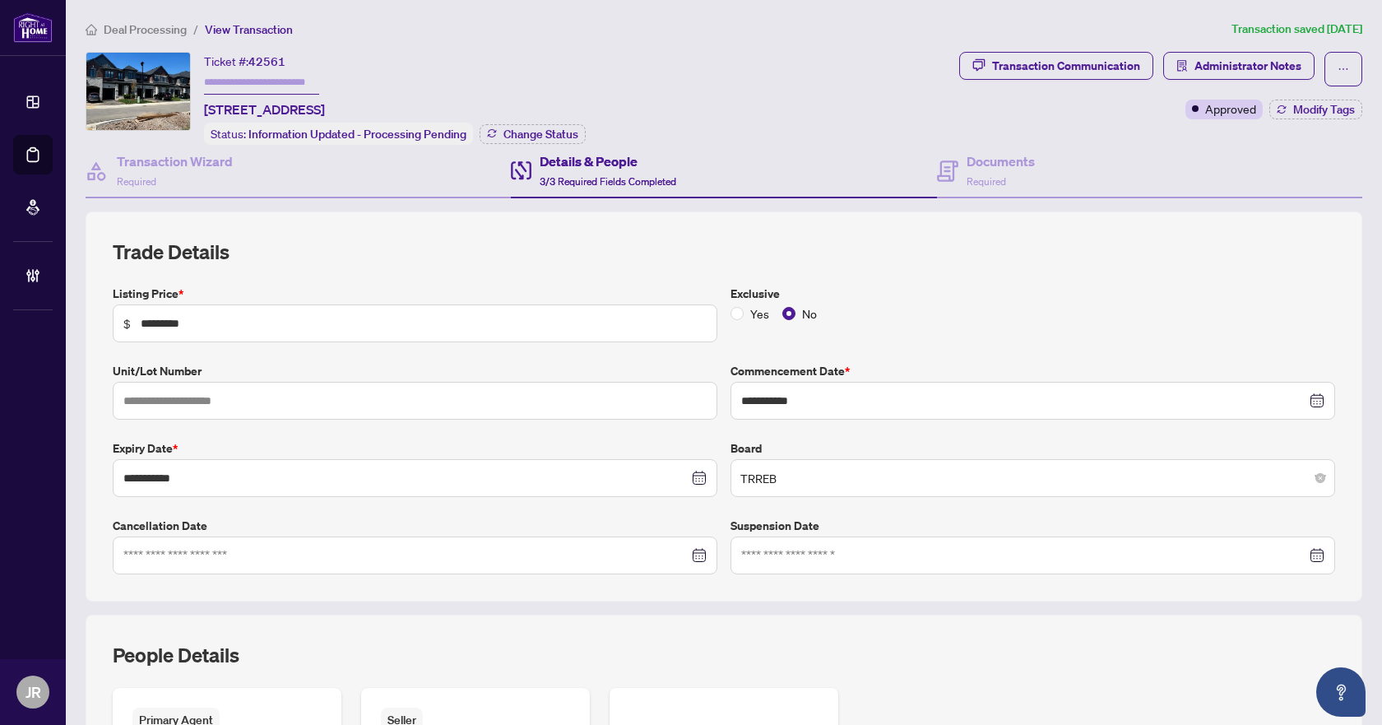
click at [155, 29] on span "Deal Processing" at bounding box center [145, 29] width 83 height 15
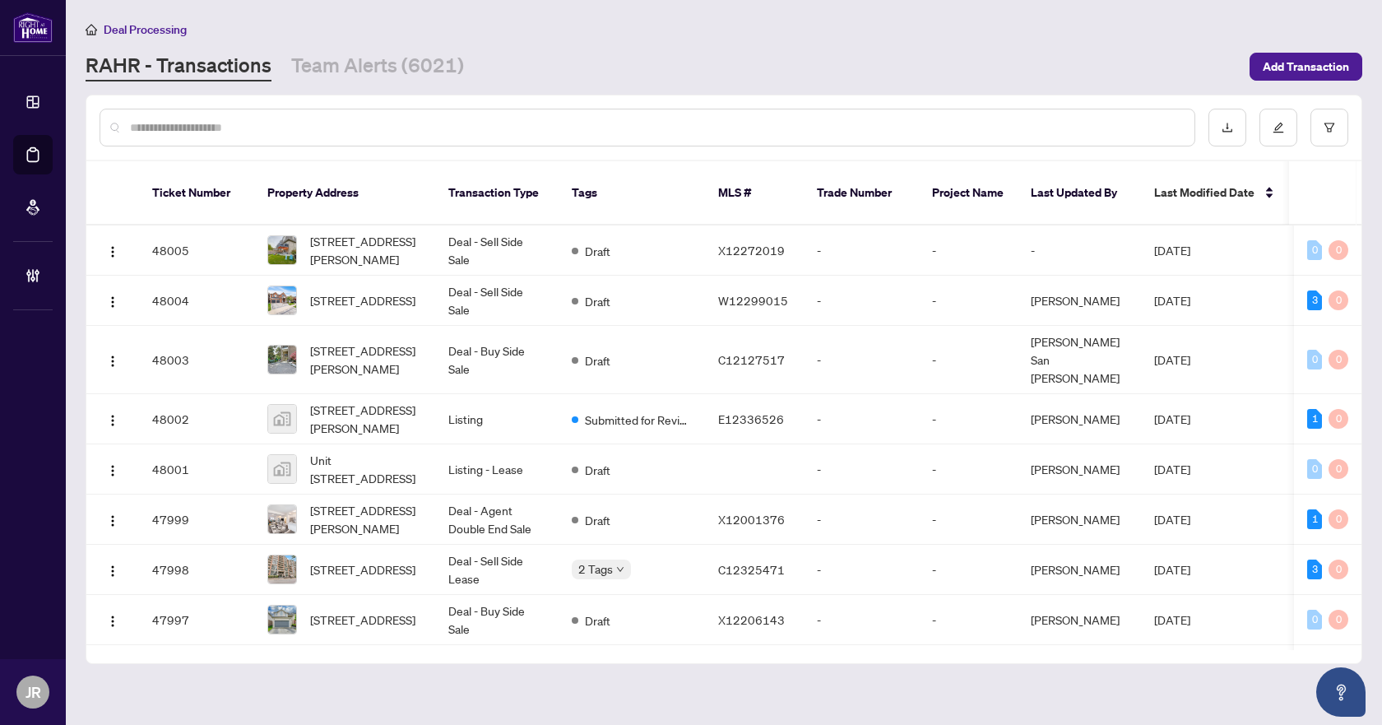
click at [306, 127] on input "text" at bounding box center [656, 127] width 1052 height 18
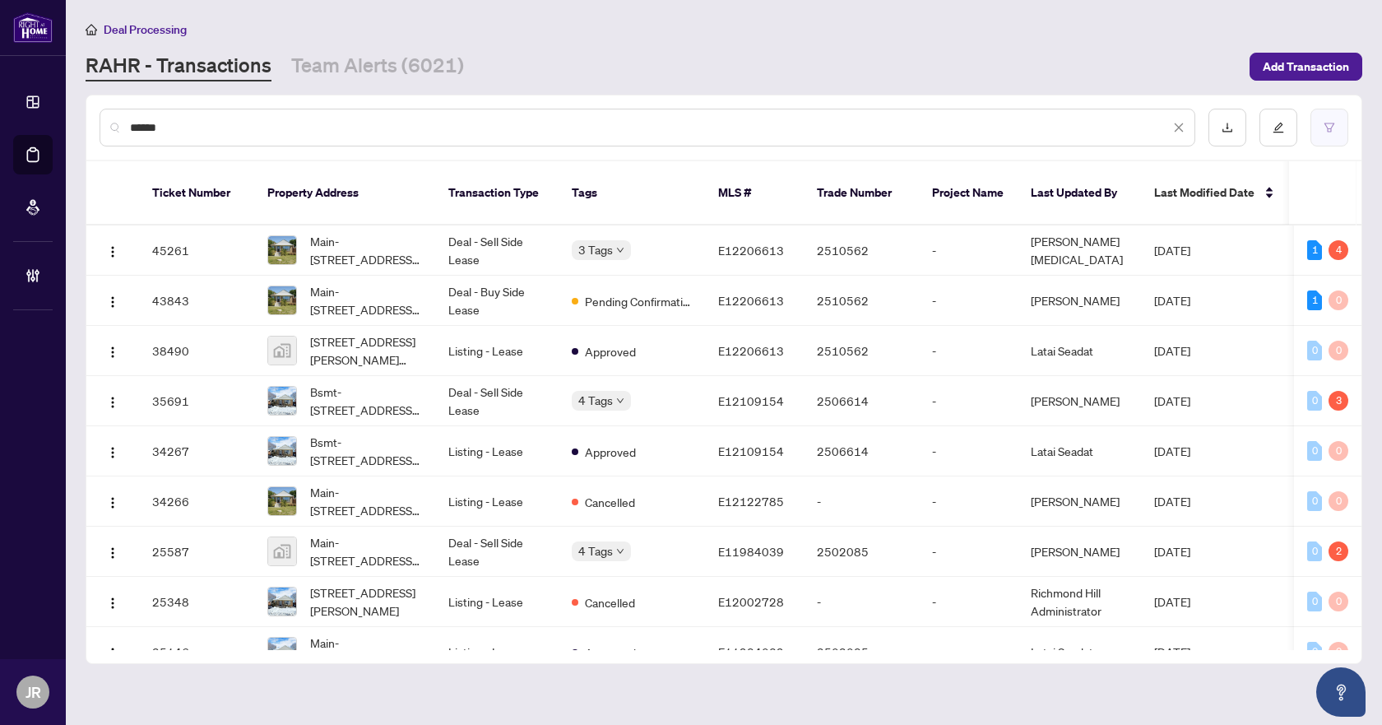
type input "******"
click at [1320, 123] on button "button" at bounding box center [1330, 128] width 38 height 38
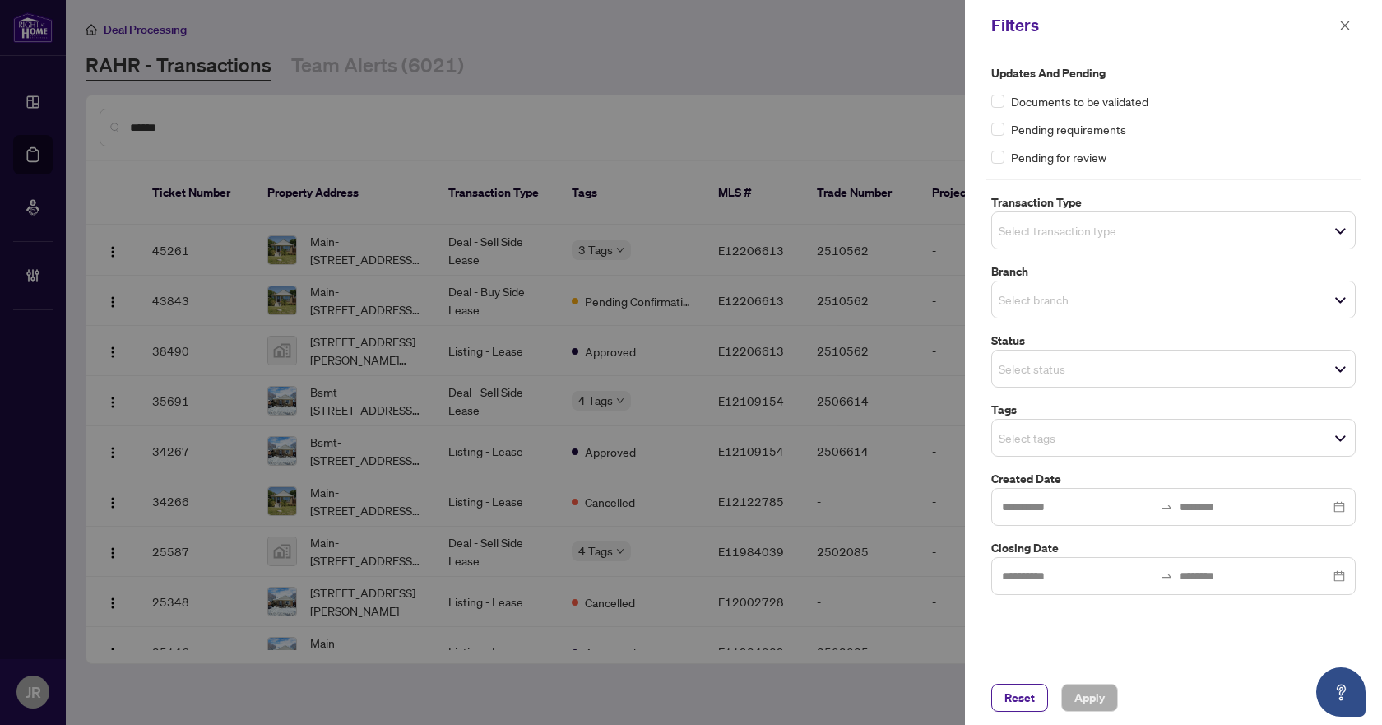
click at [1040, 313] on div "Select branch" at bounding box center [1173, 300] width 365 height 38
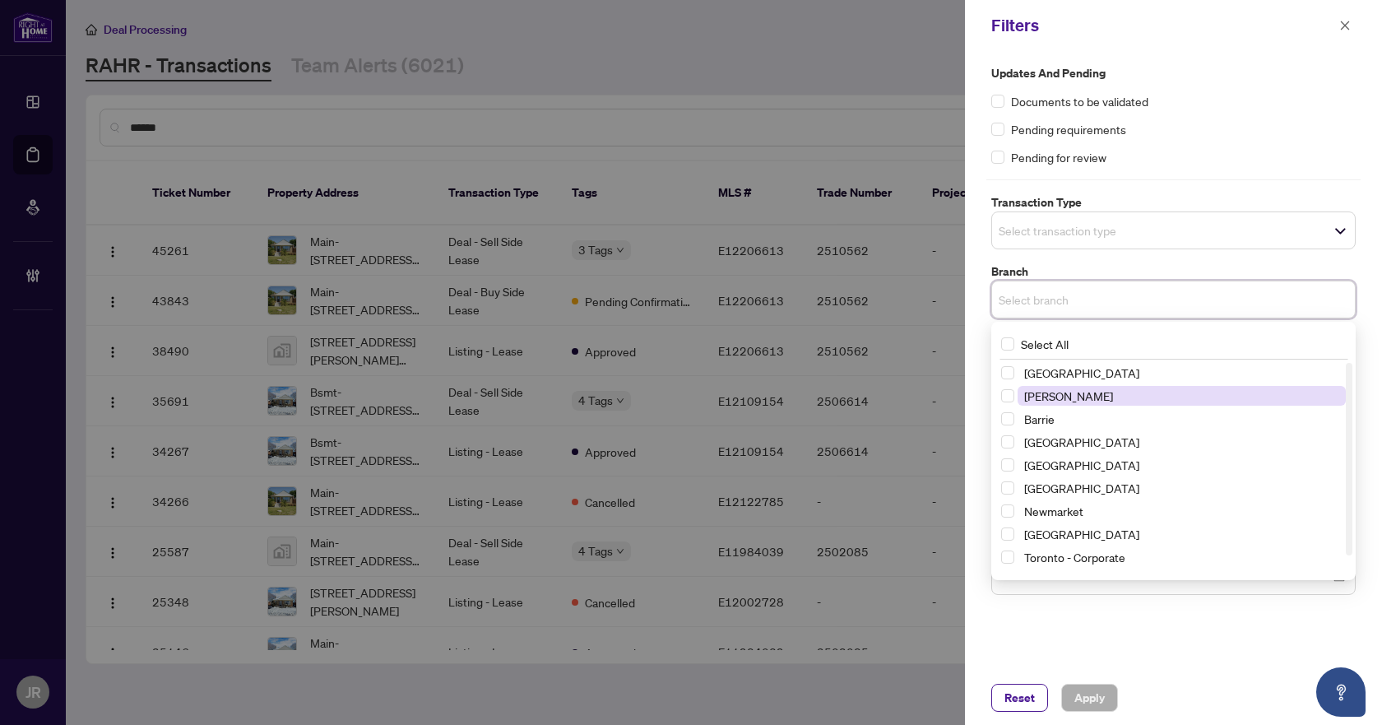
click at [1052, 398] on span "[PERSON_NAME]" at bounding box center [1068, 395] width 89 height 15
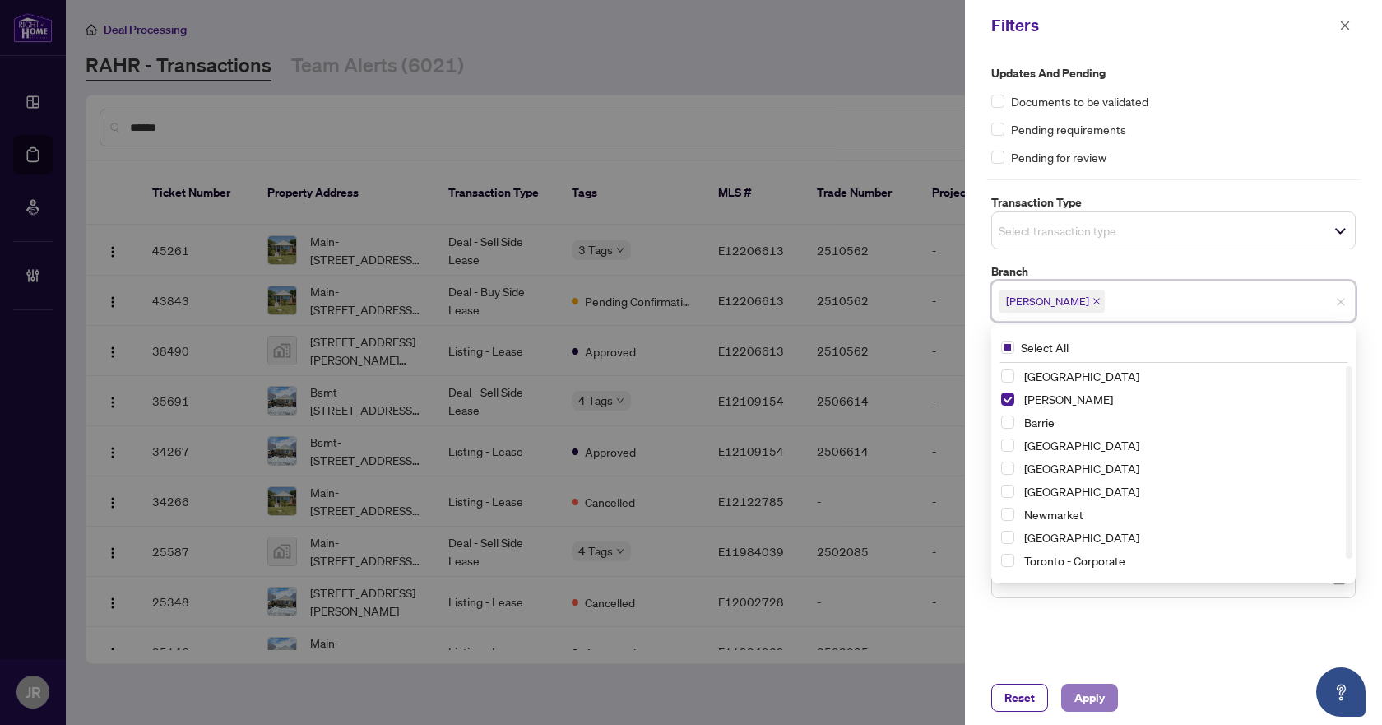
click at [1103, 707] on span "Apply" at bounding box center [1090, 698] width 30 height 26
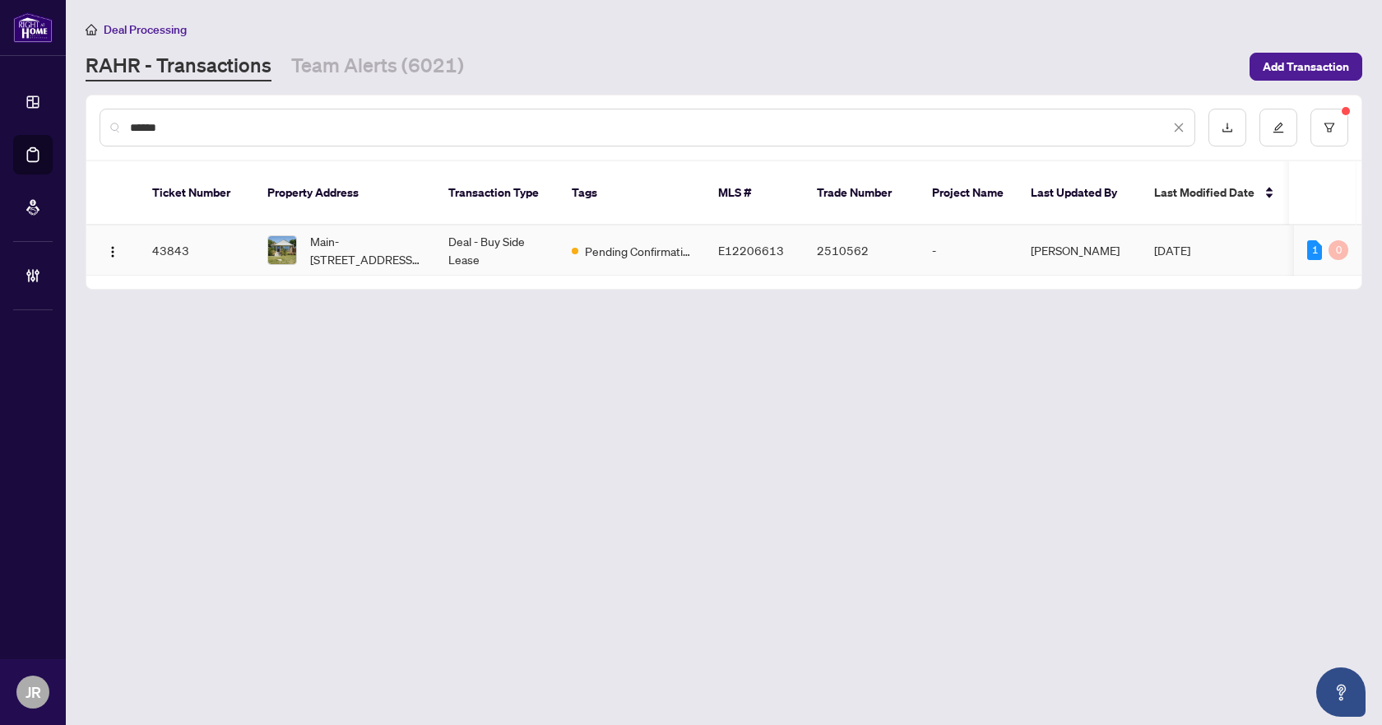
click at [481, 230] on td "Deal - Buy Side Lease" at bounding box center [496, 250] width 123 height 50
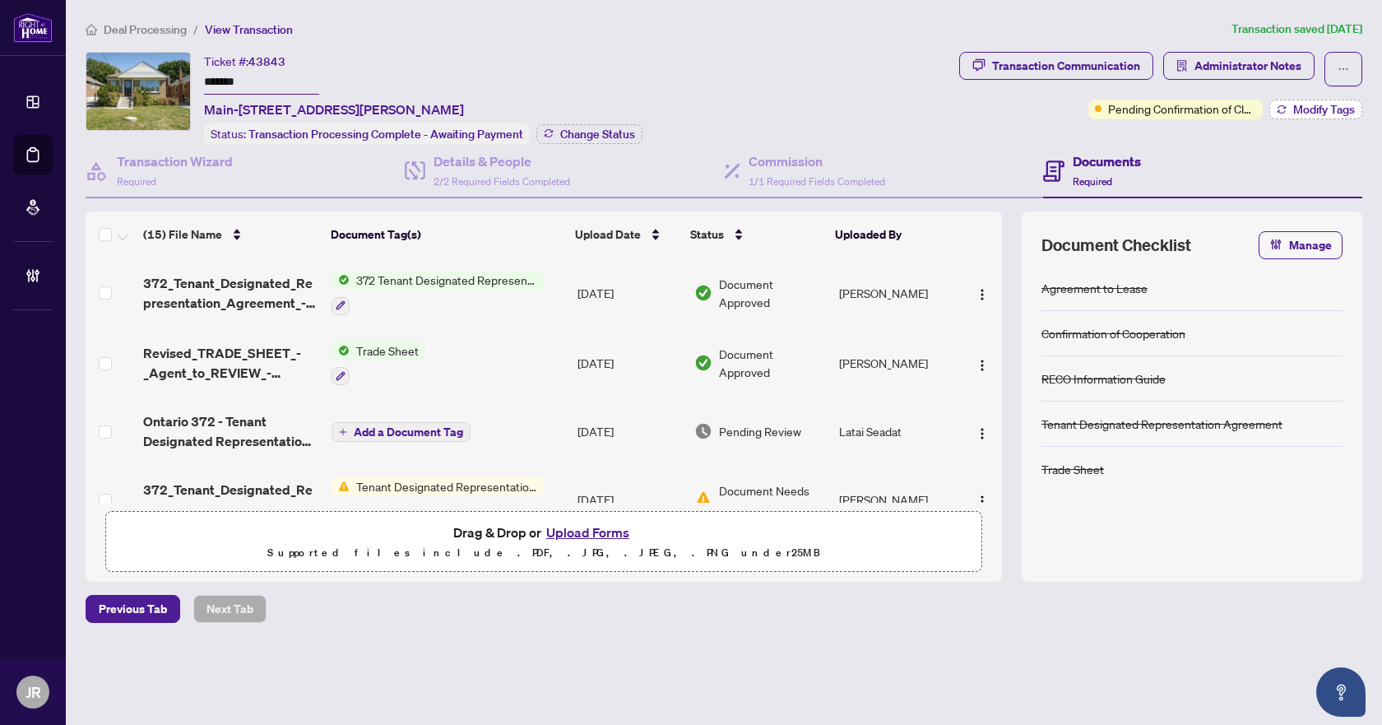
click at [1306, 104] on span "Modify Tags" at bounding box center [1324, 110] width 62 height 12
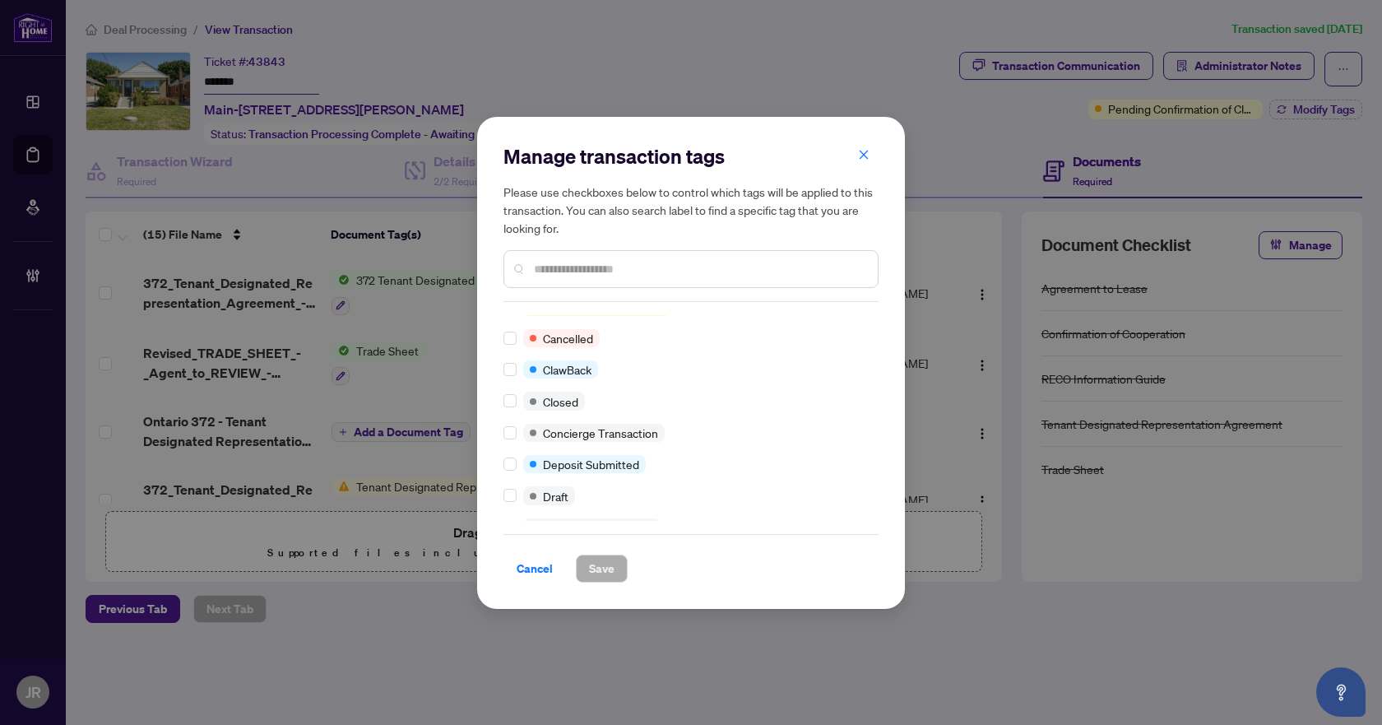
scroll to position [82, 0]
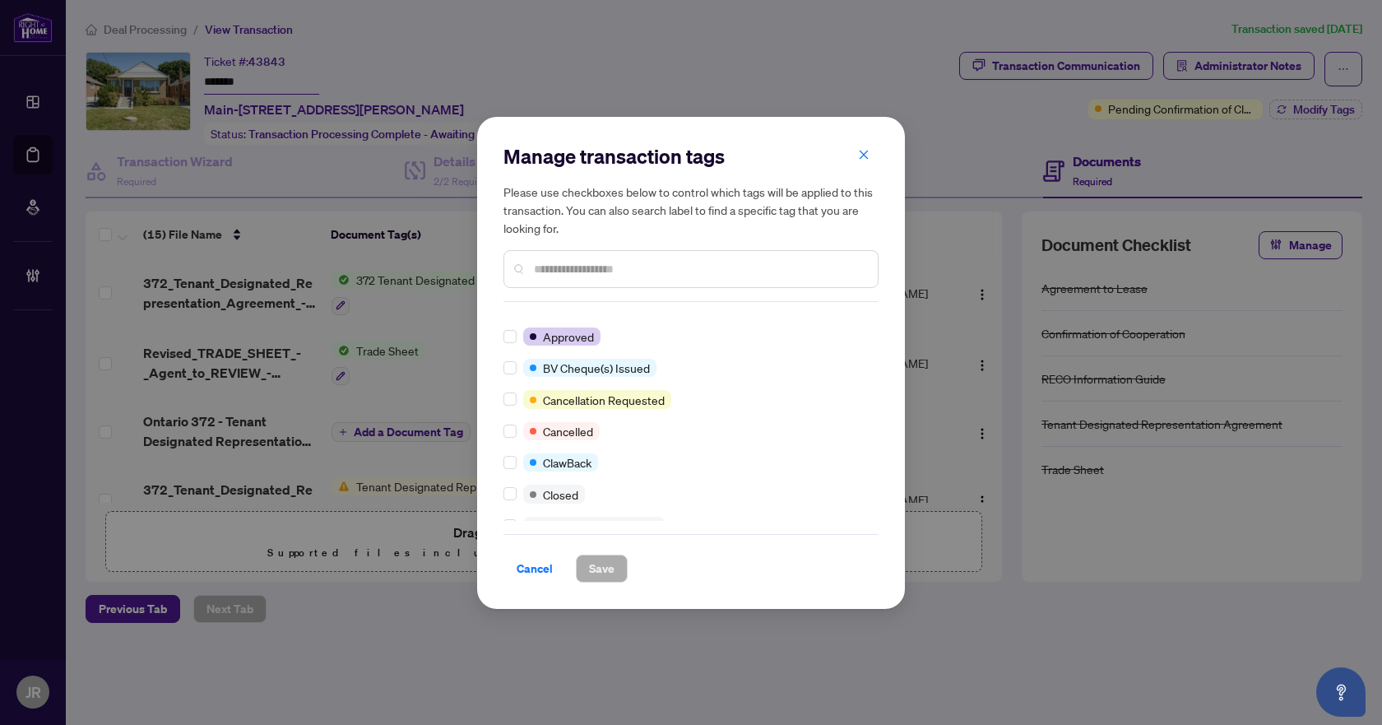
click at [647, 257] on div at bounding box center [691, 269] width 375 height 38
click at [657, 265] on input "text" at bounding box center [699, 269] width 331 height 18
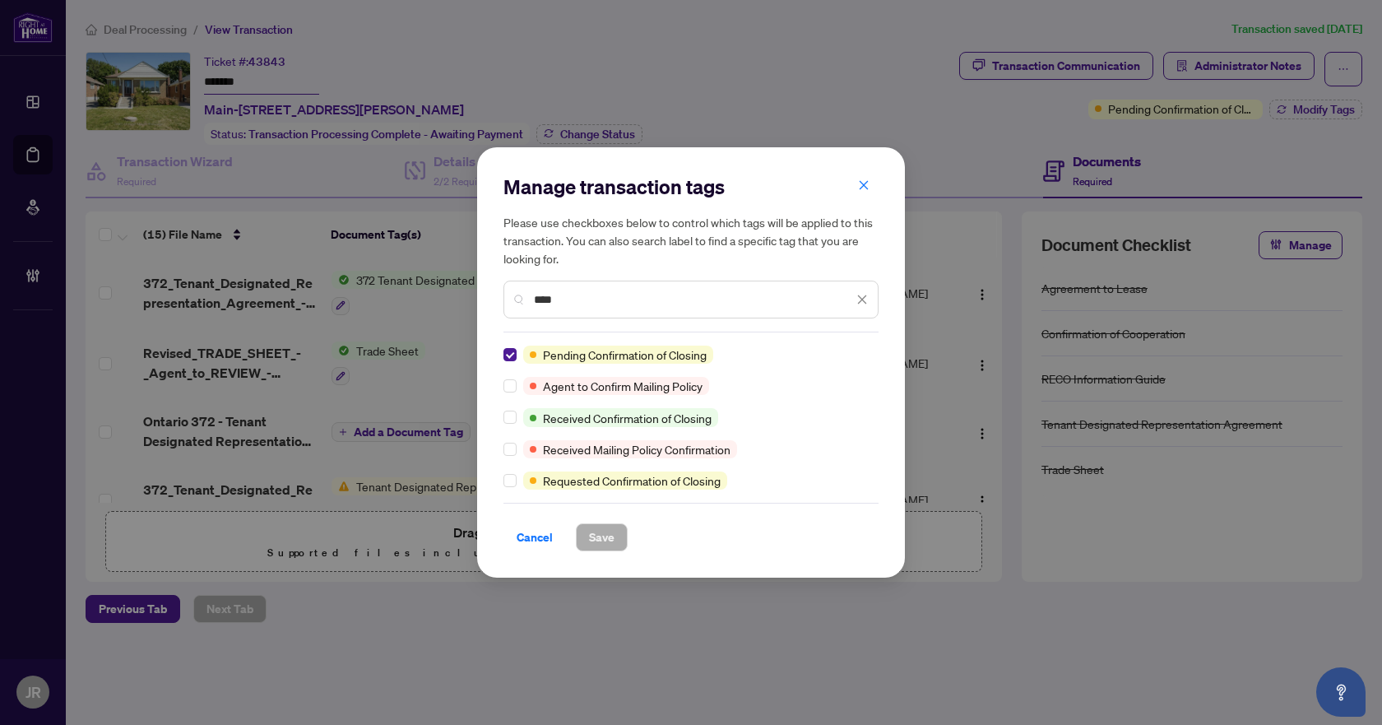
scroll to position [0, 0]
type input "*"
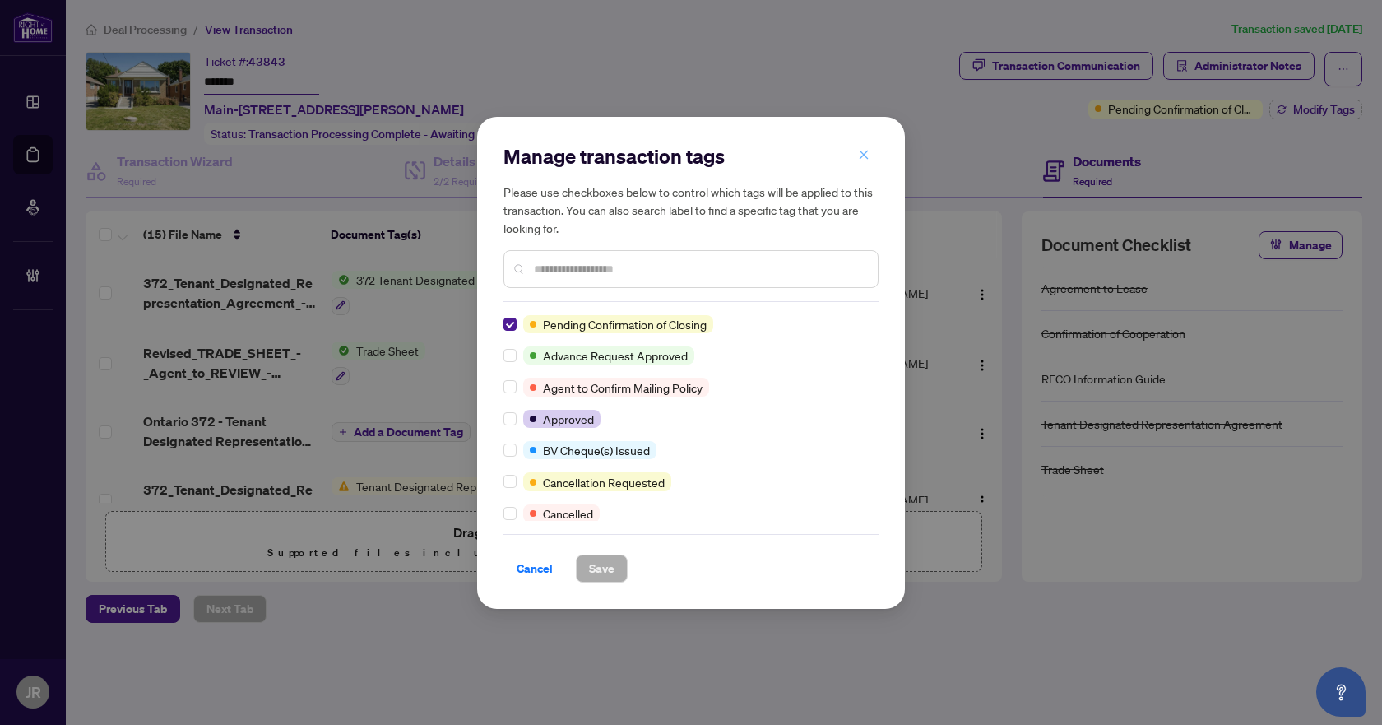
click at [864, 156] on icon "close" at bounding box center [864, 155] width 9 height 9
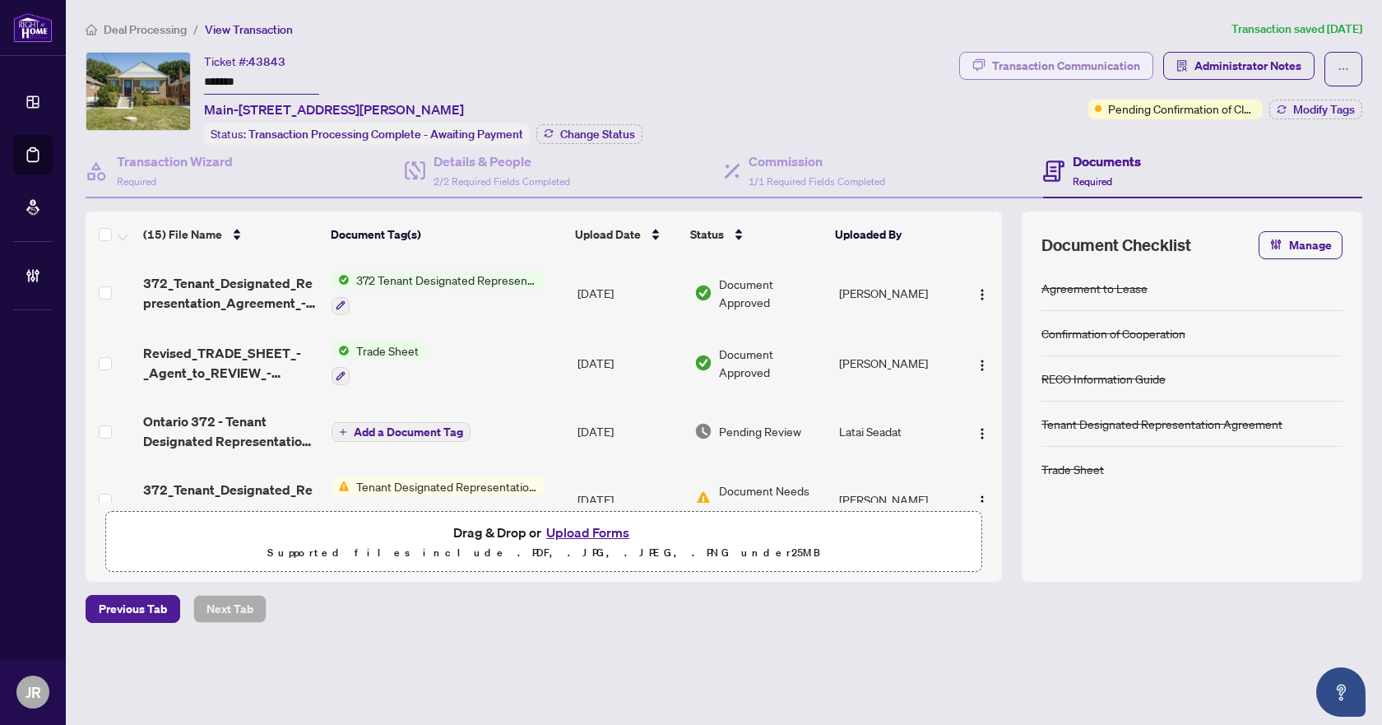
click at [1067, 67] on div "Transaction Communication" at bounding box center [1066, 66] width 148 height 26
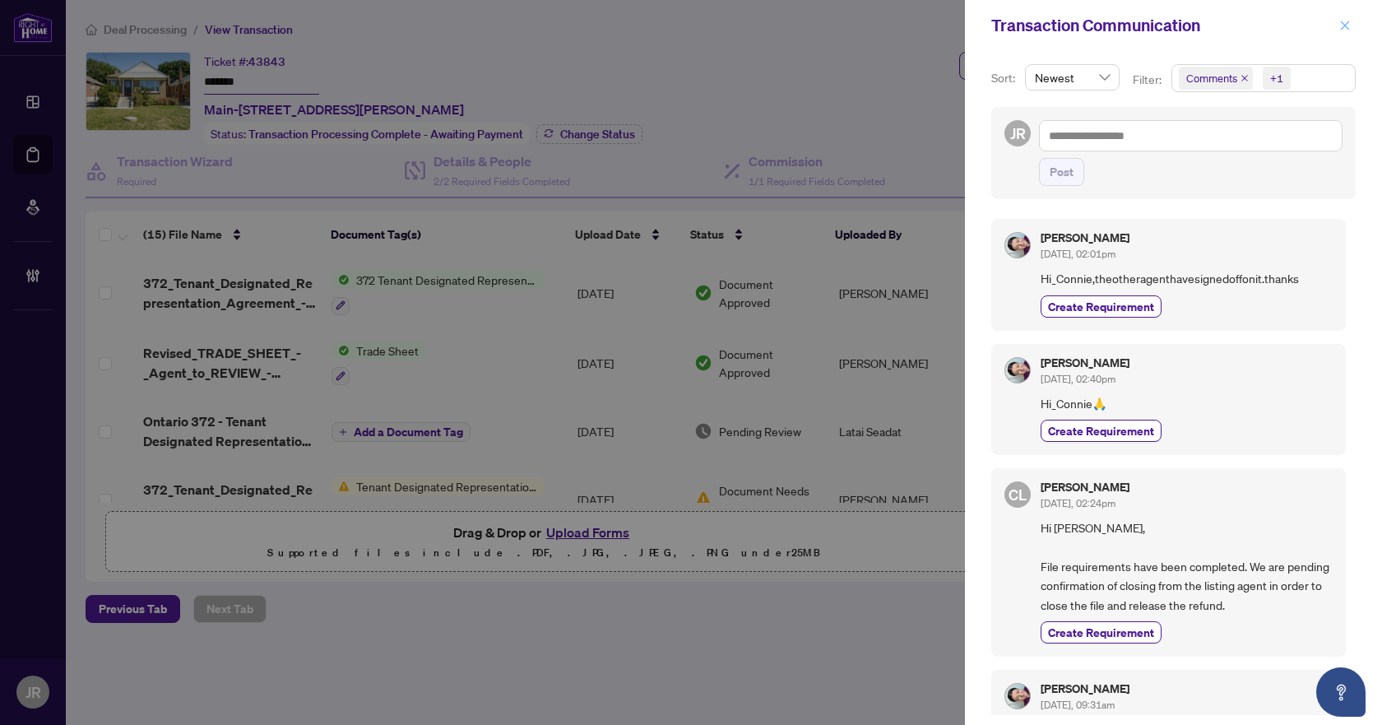
click at [1348, 26] on icon "close" at bounding box center [1346, 26] width 12 height 12
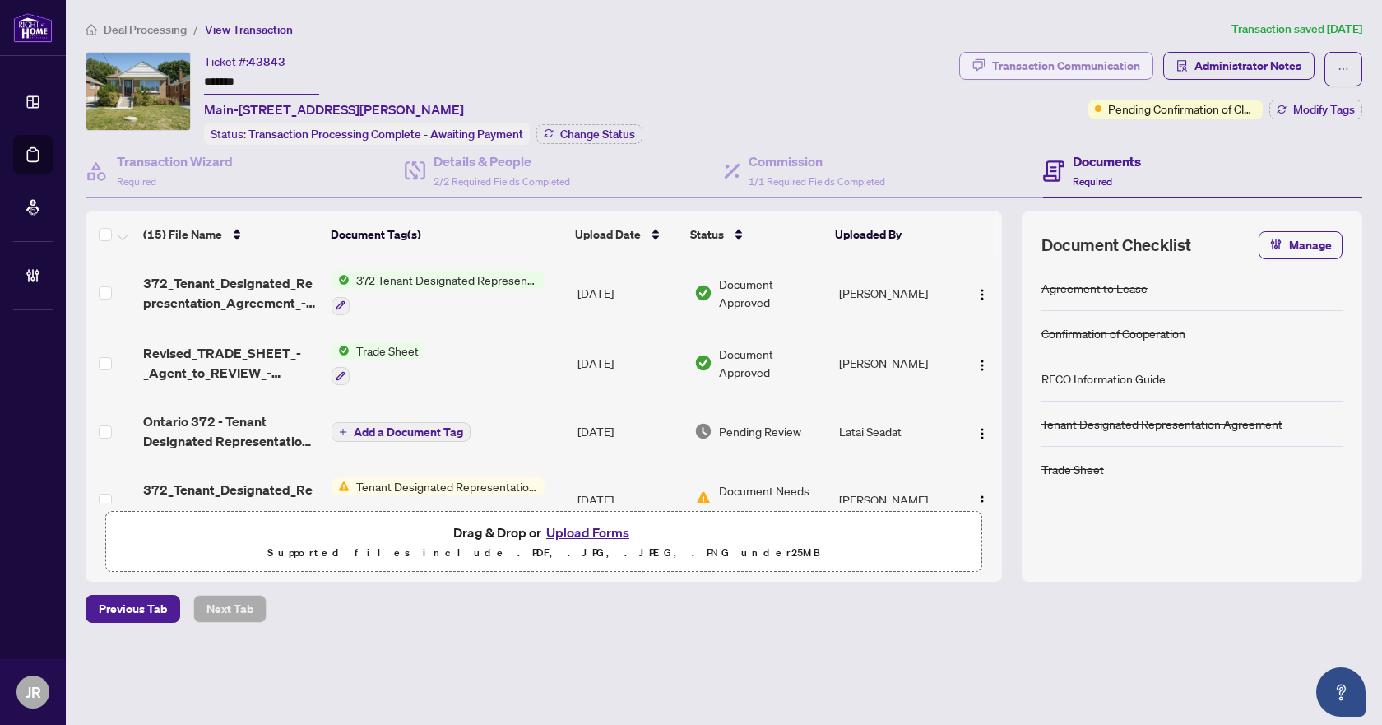
click at [1121, 58] on div "Transaction Communication" at bounding box center [1066, 66] width 148 height 26
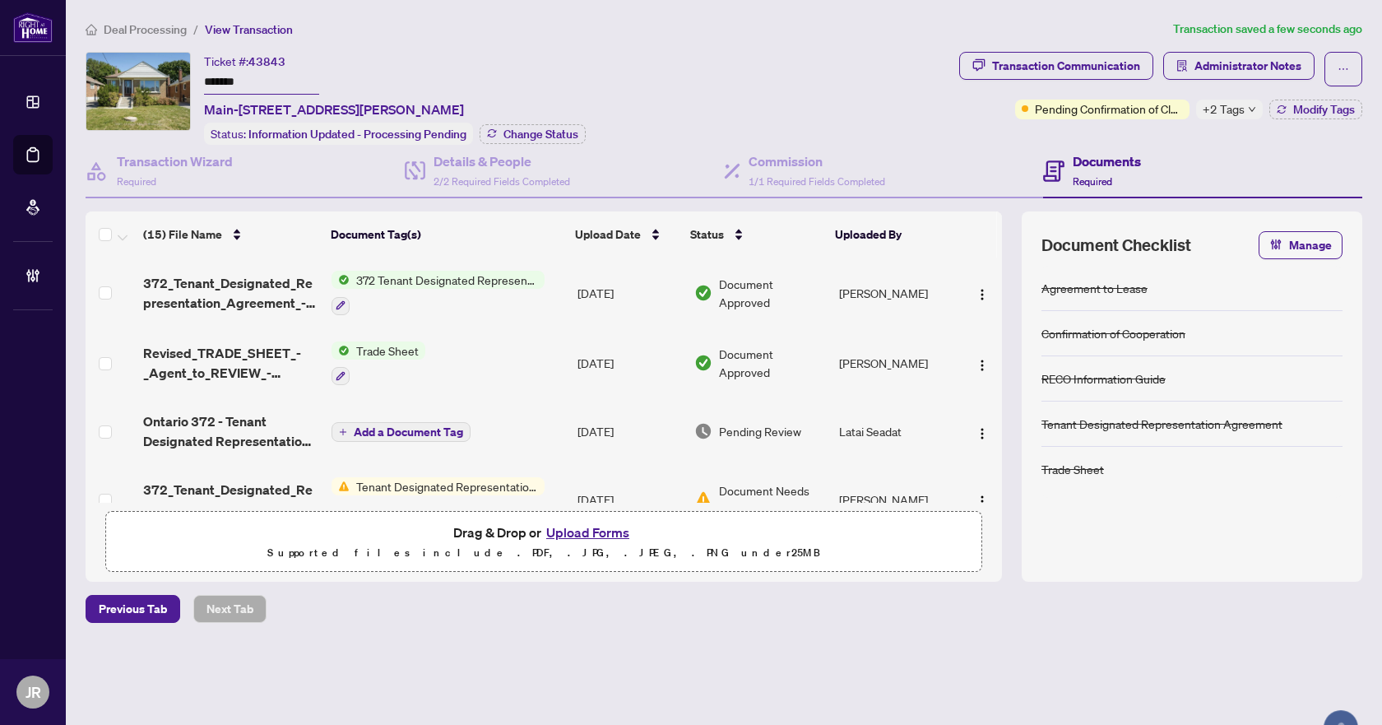
click at [1235, 101] on span "+2 Tags" at bounding box center [1224, 109] width 42 height 19
click at [1089, 124] on div "Transaction Communication Administrator Notes Pending Confirmation of Closing +…" at bounding box center [1161, 98] width 410 height 93
click at [1293, 108] on span "Modify Tags" at bounding box center [1324, 110] width 62 height 12
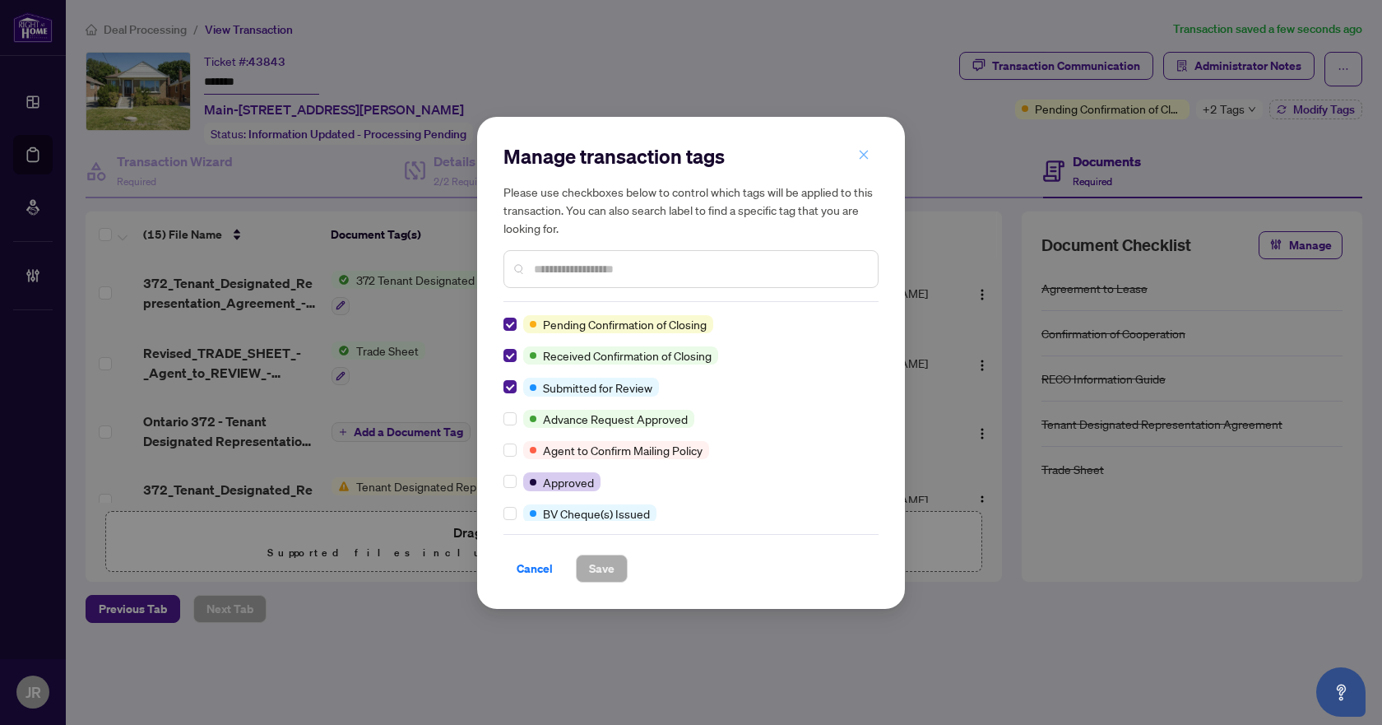
click at [864, 151] on icon "close" at bounding box center [864, 155] width 12 height 12
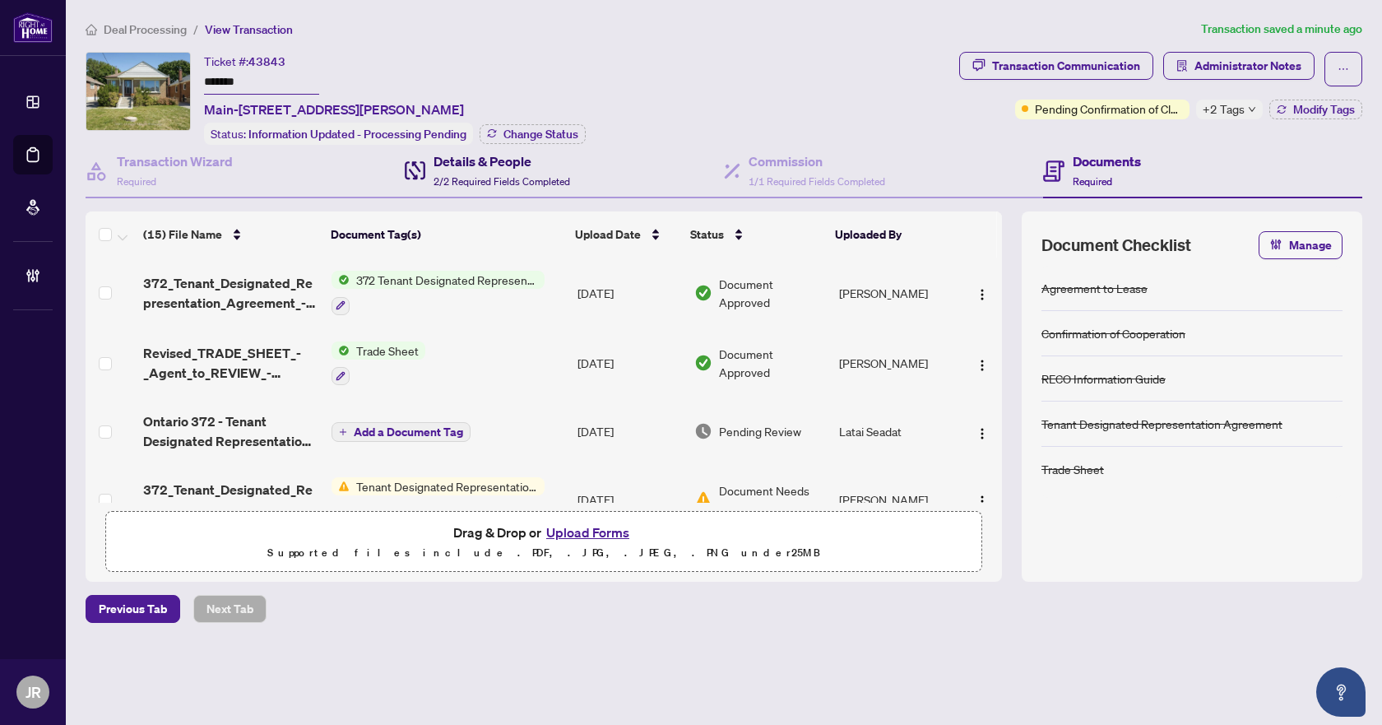
click at [503, 176] on span "2/2 Required Fields Completed" at bounding box center [502, 181] width 137 height 12
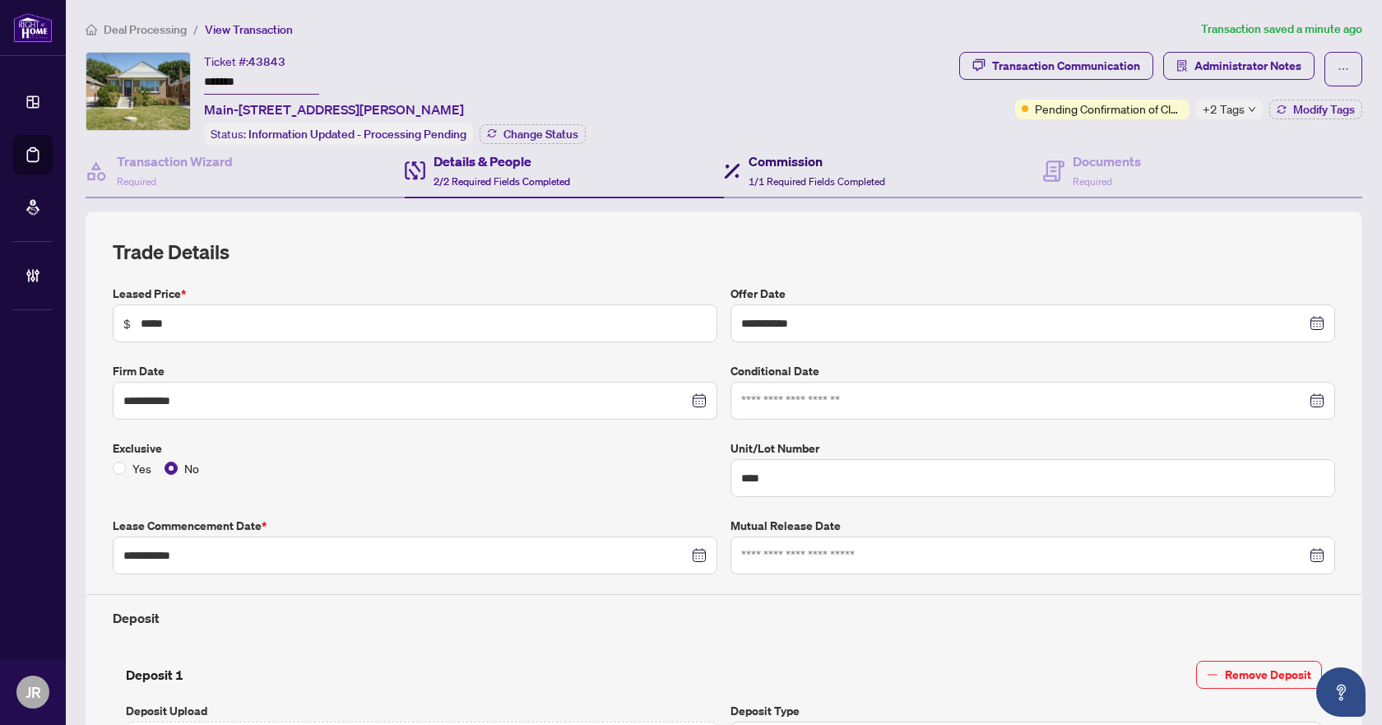
click at [779, 175] on span "1/1 Required Fields Completed" at bounding box center [817, 181] width 137 height 12
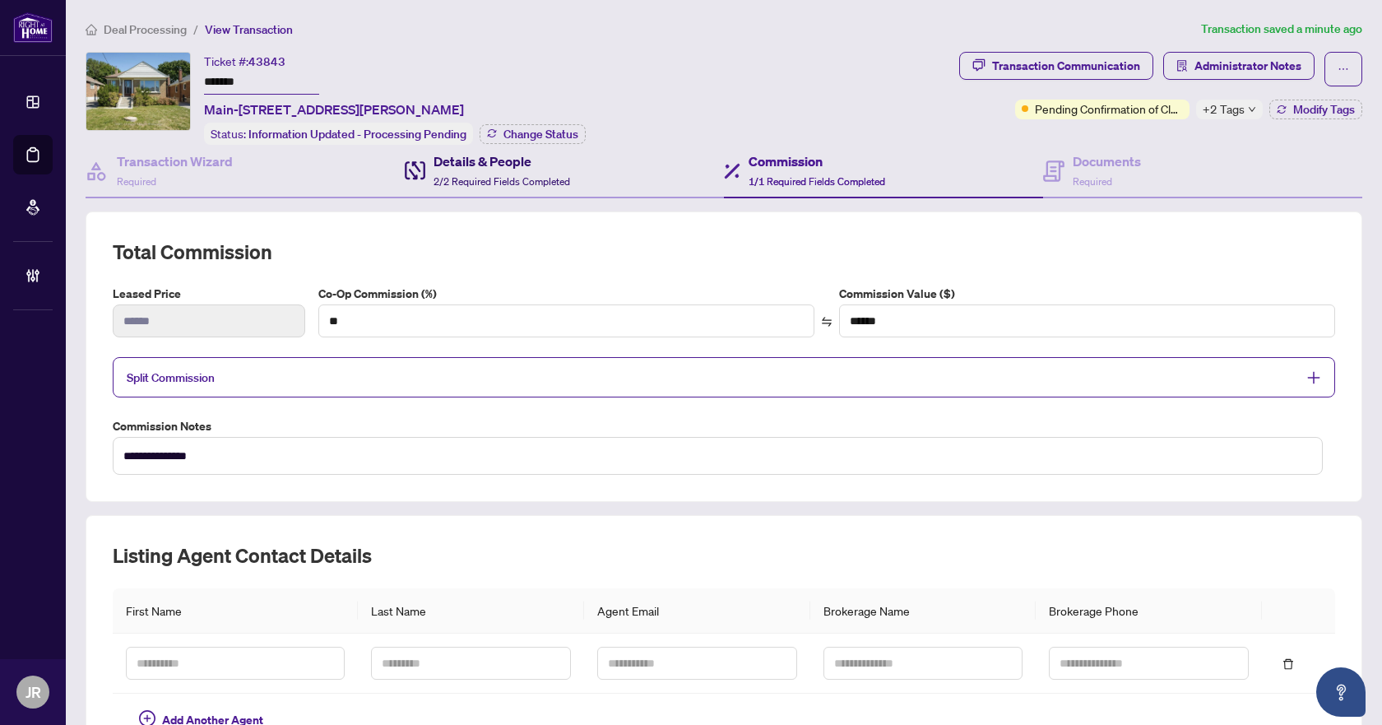
click at [524, 165] on h4 "Details & People" at bounding box center [502, 161] width 137 height 20
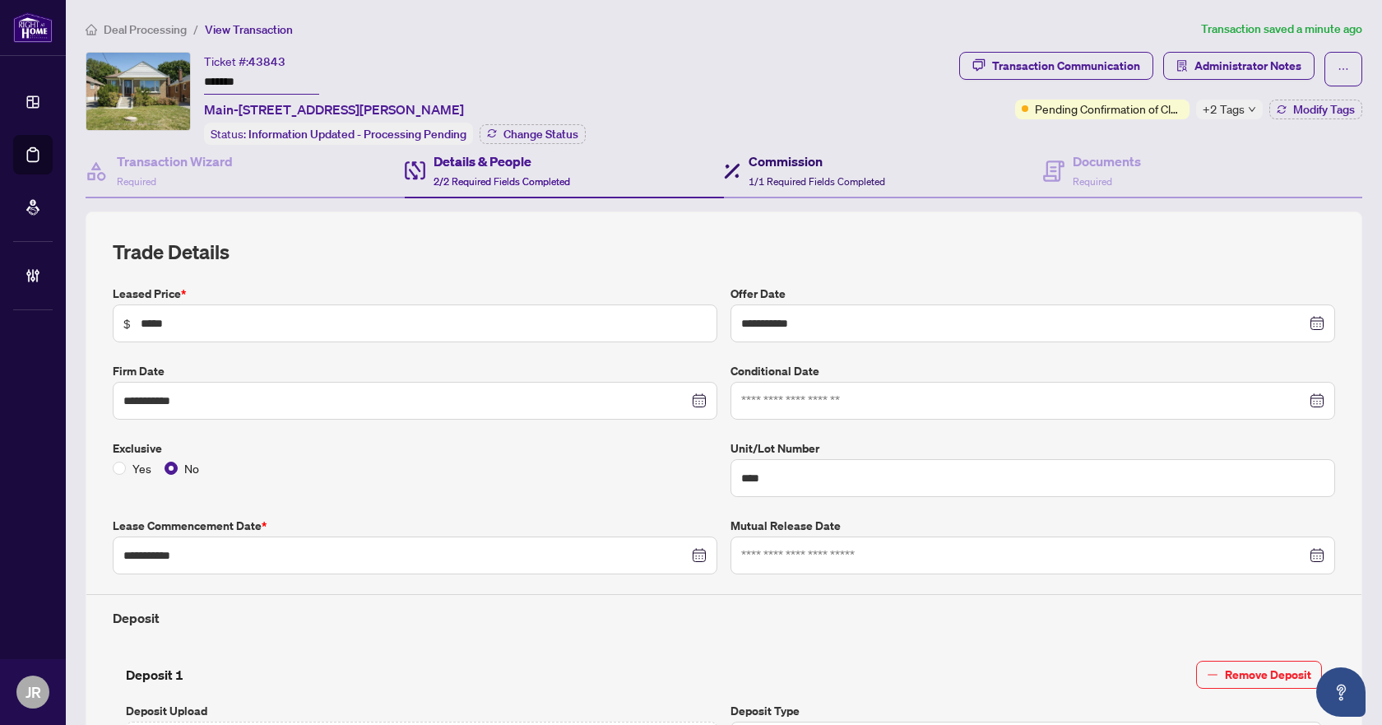
click at [798, 187] on div "Commission 1/1 Required Fields Completed" at bounding box center [817, 170] width 137 height 39
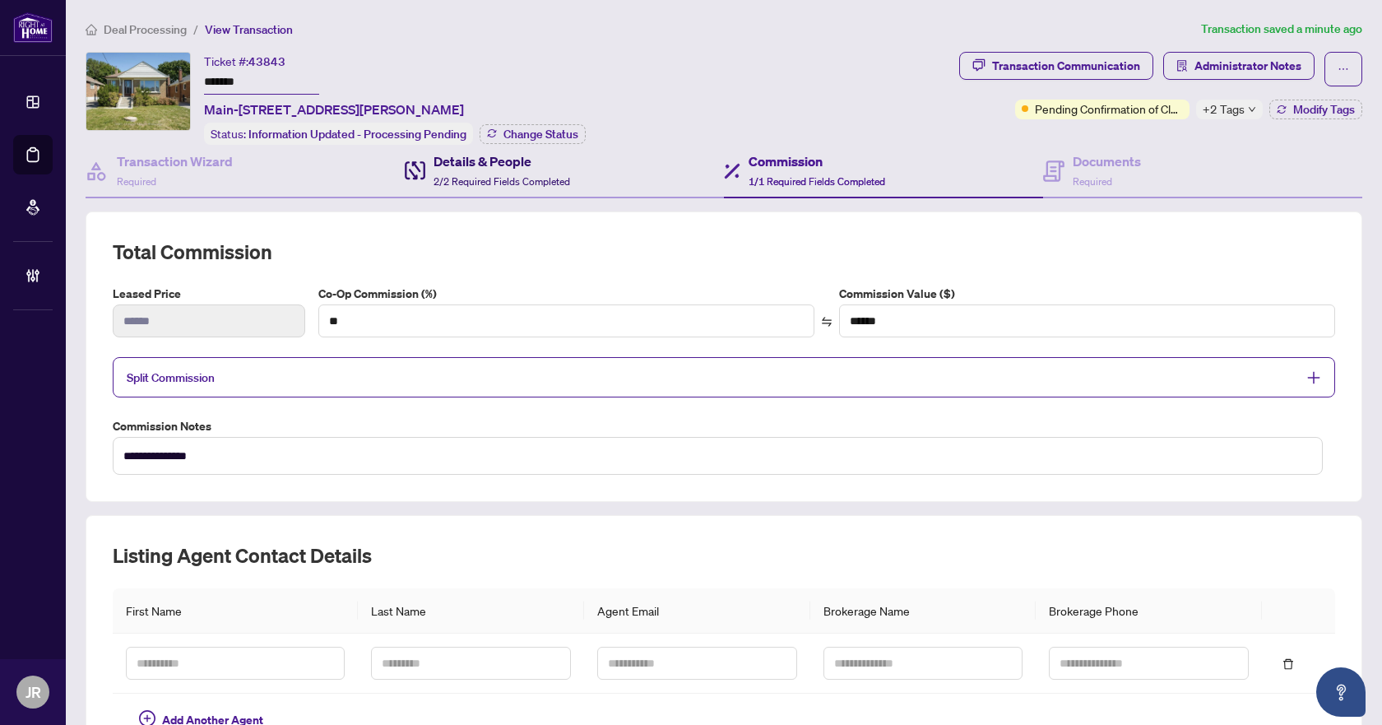
click at [527, 160] on h4 "Details & People" at bounding box center [502, 161] width 137 height 20
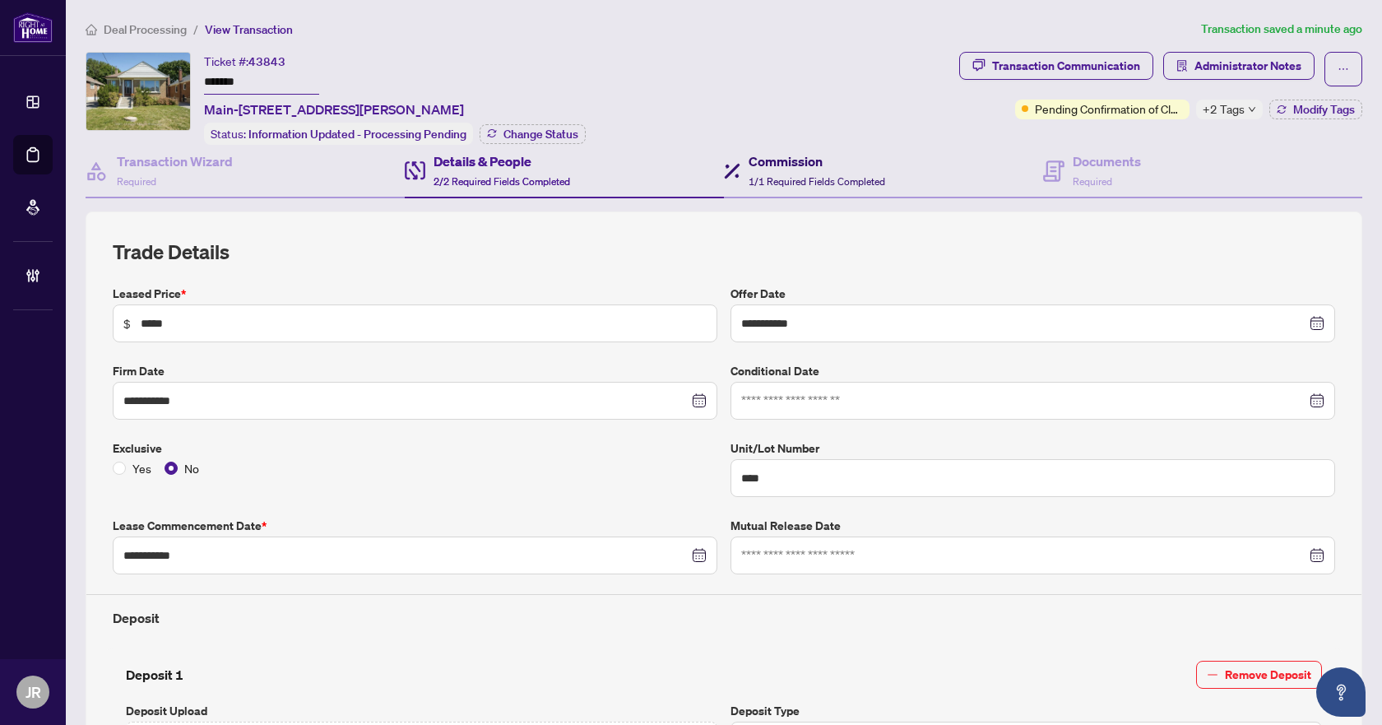
click at [813, 168] on h4 "Commission" at bounding box center [817, 161] width 137 height 20
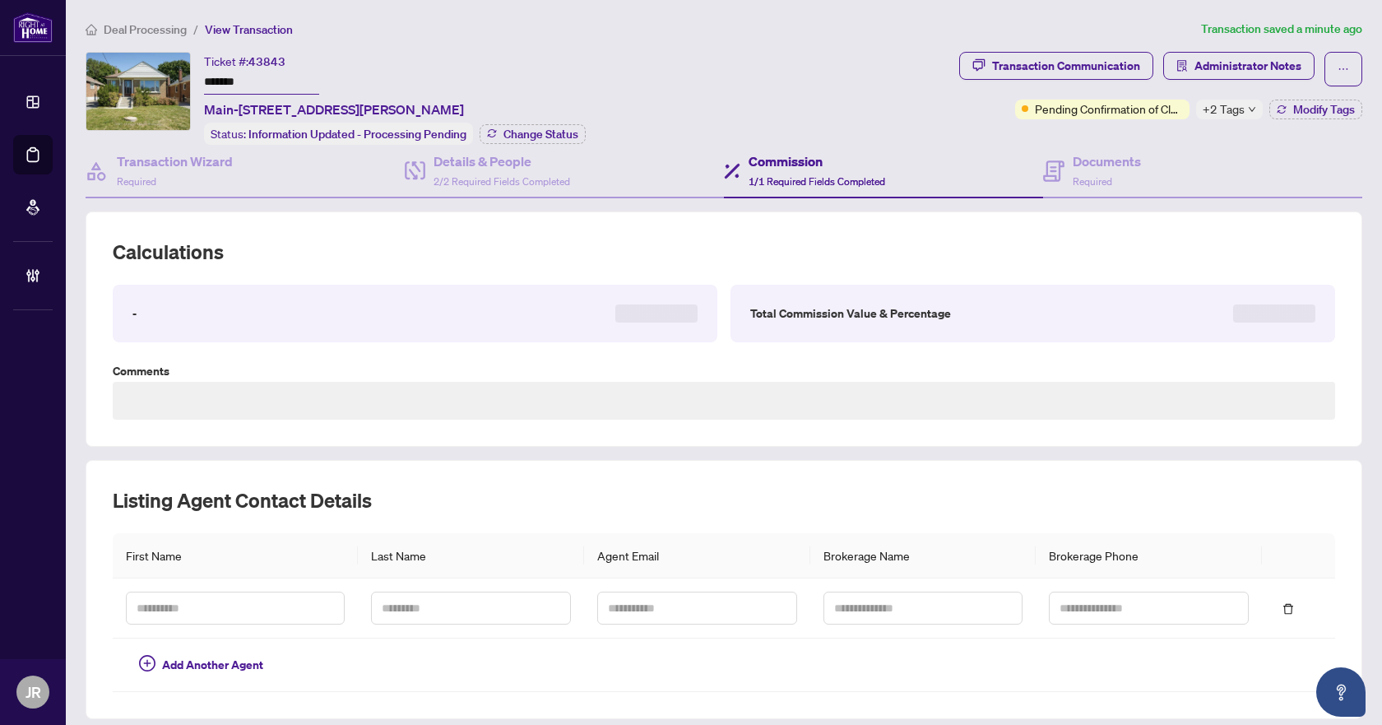
type textarea "**********"
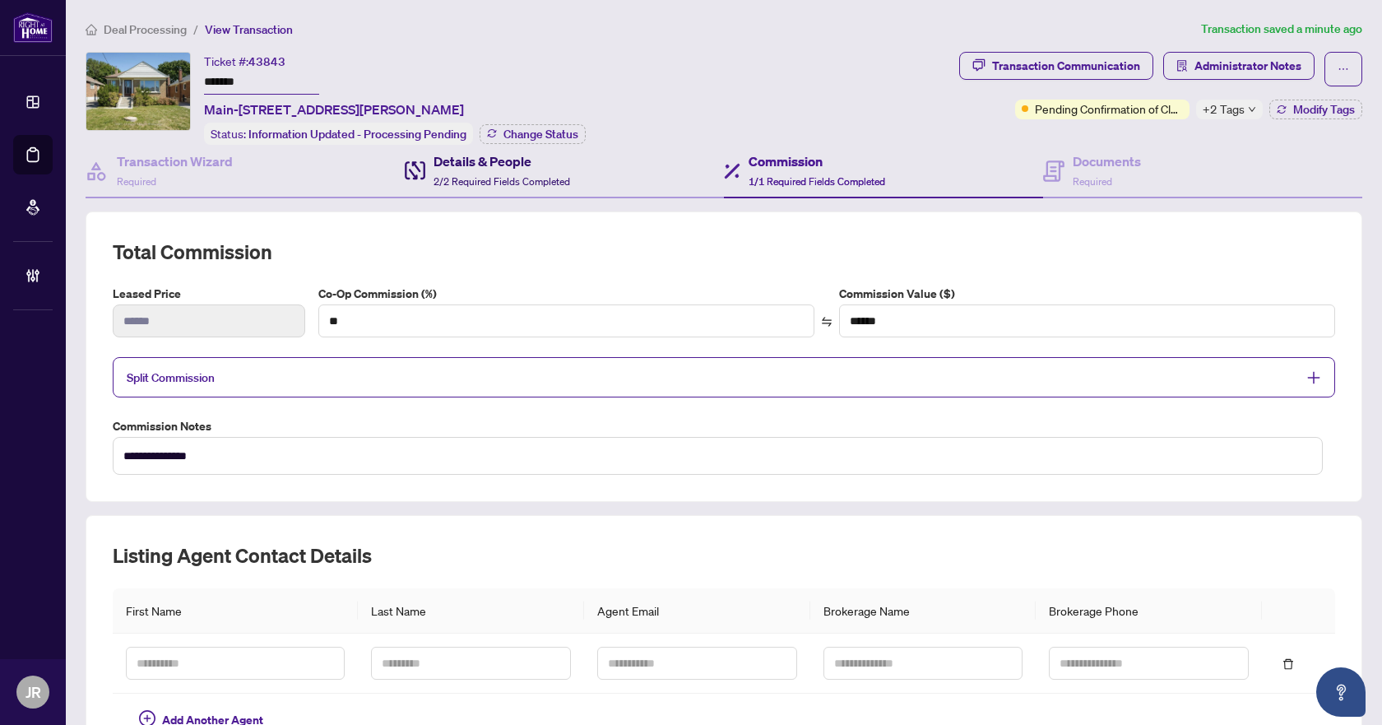
click at [507, 164] on h4 "Details & People" at bounding box center [502, 161] width 137 height 20
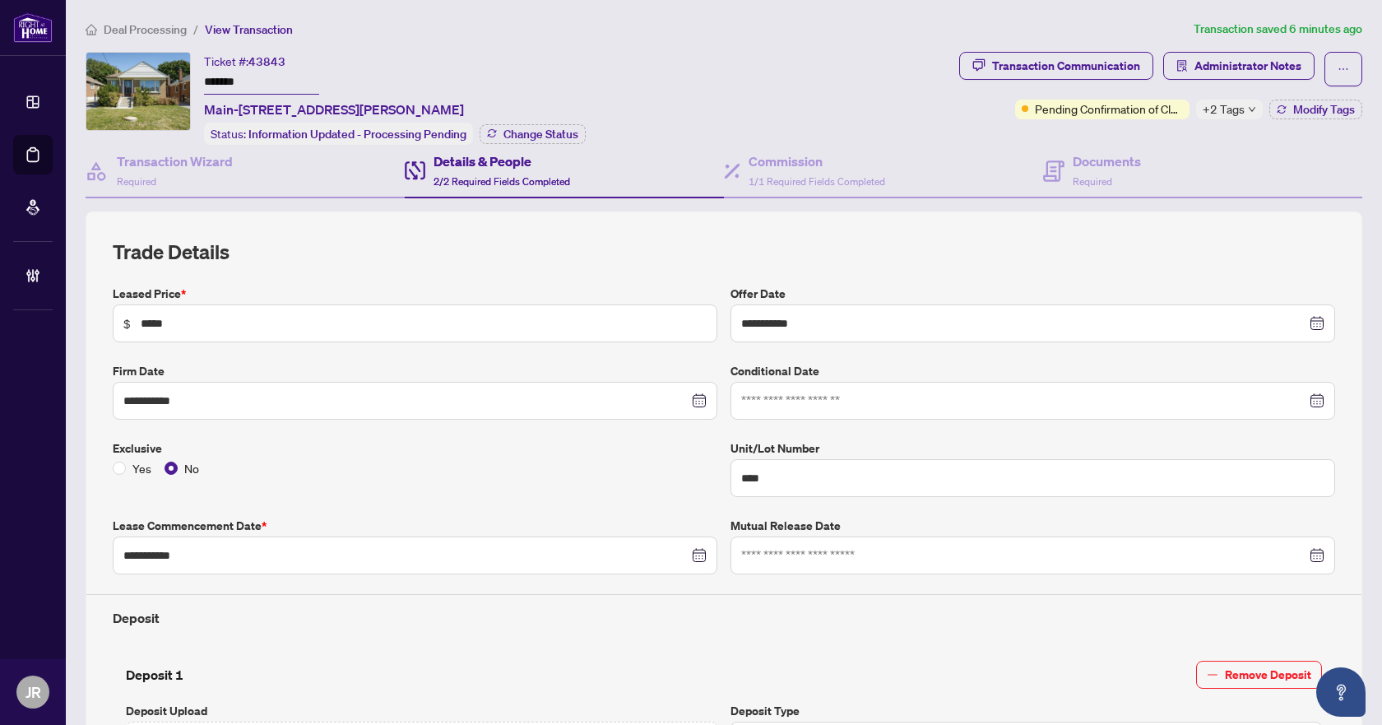
click at [165, 34] on span "Deal Processing" at bounding box center [145, 29] width 83 height 15
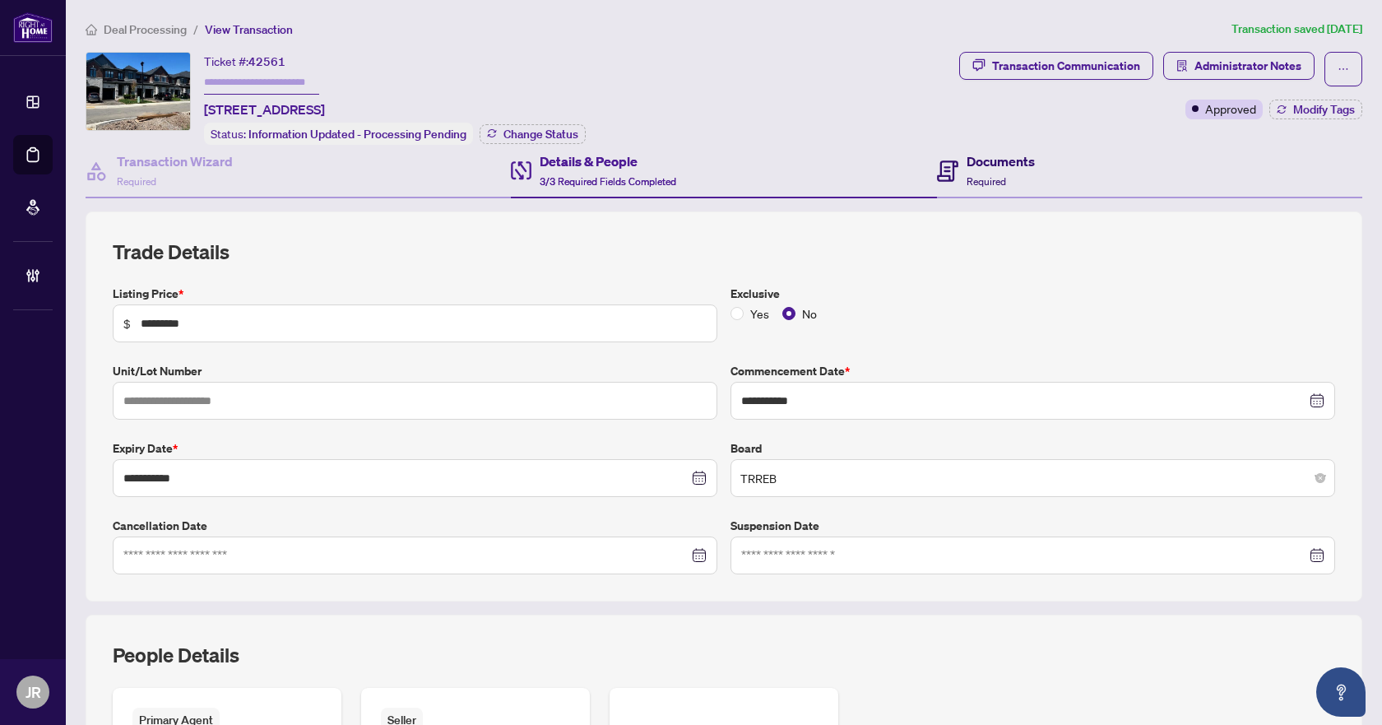
click at [970, 175] on span "Required" at bounding box center [986, 181] width 39 height 12
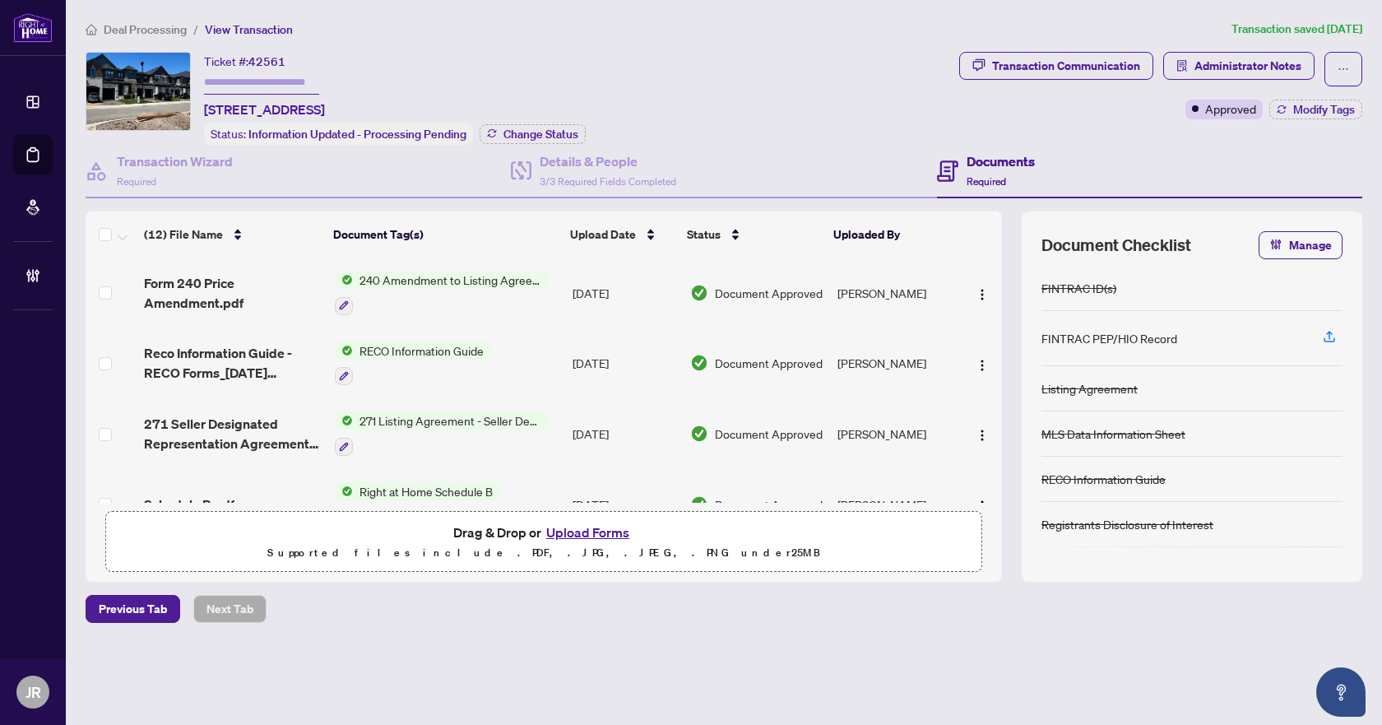
click at [397, 414] on span "271 Listing Agreement - Seller Designated Representation Agreement Authority to…" at bounding box center [450, 420] width 195 height 18
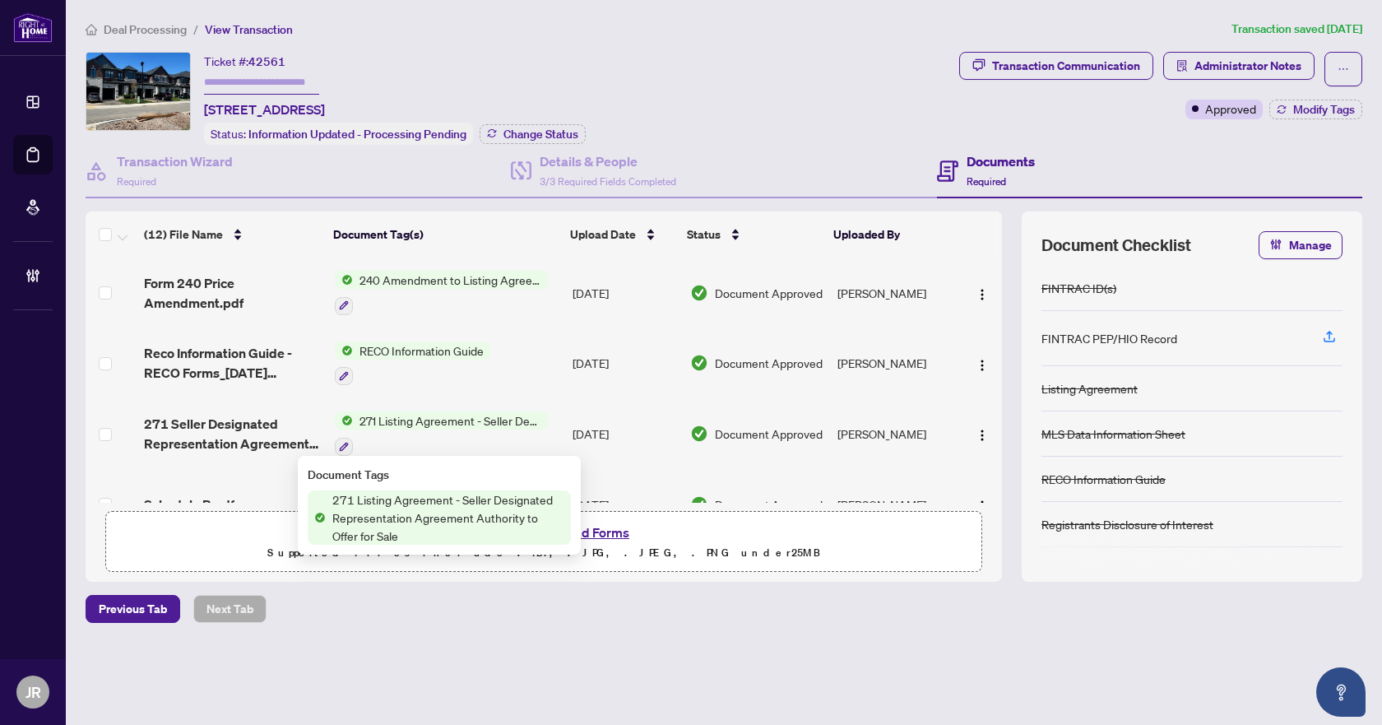
click at [106, 416] on td at bounding box center [112, 433] width 52 height 71
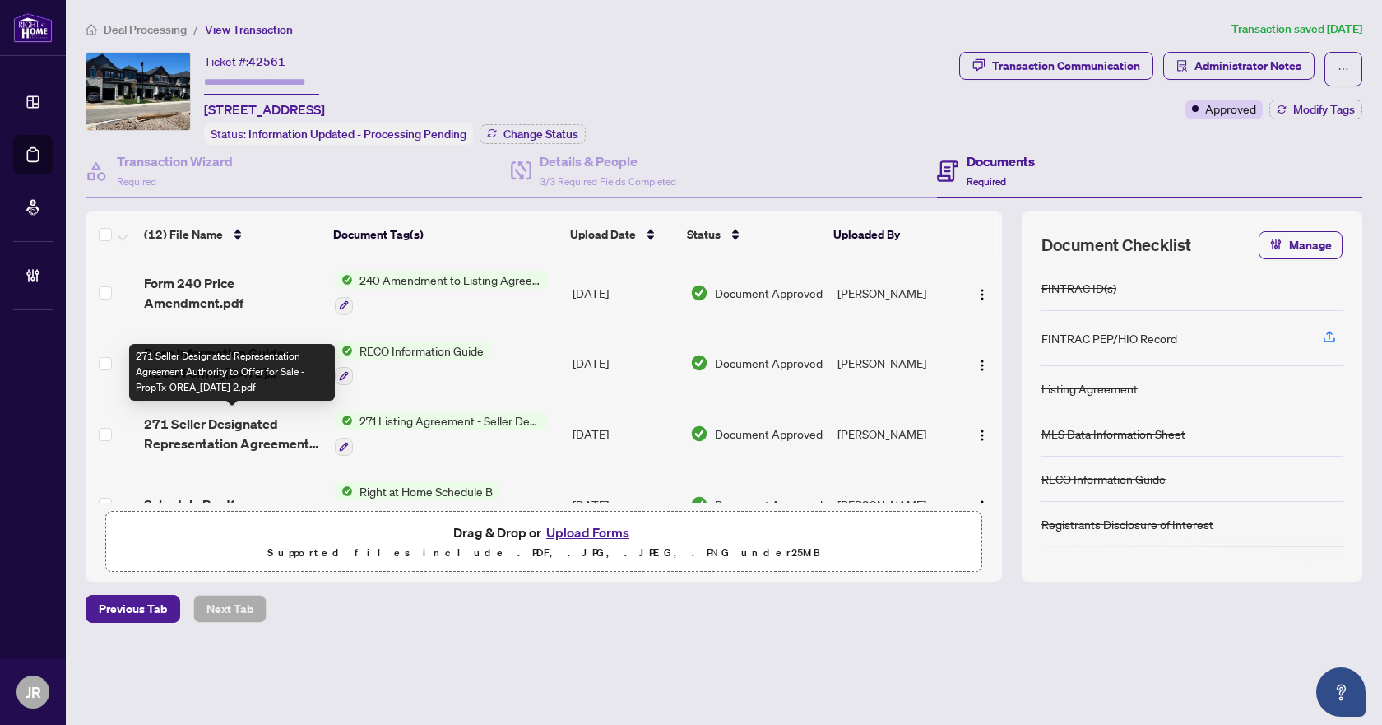
click at [171, 437] on span "271 Seller Designated Representation Agreement Authority to Offer for Sale - Pr…" at bounding box center [232, 433] width 177 height 39
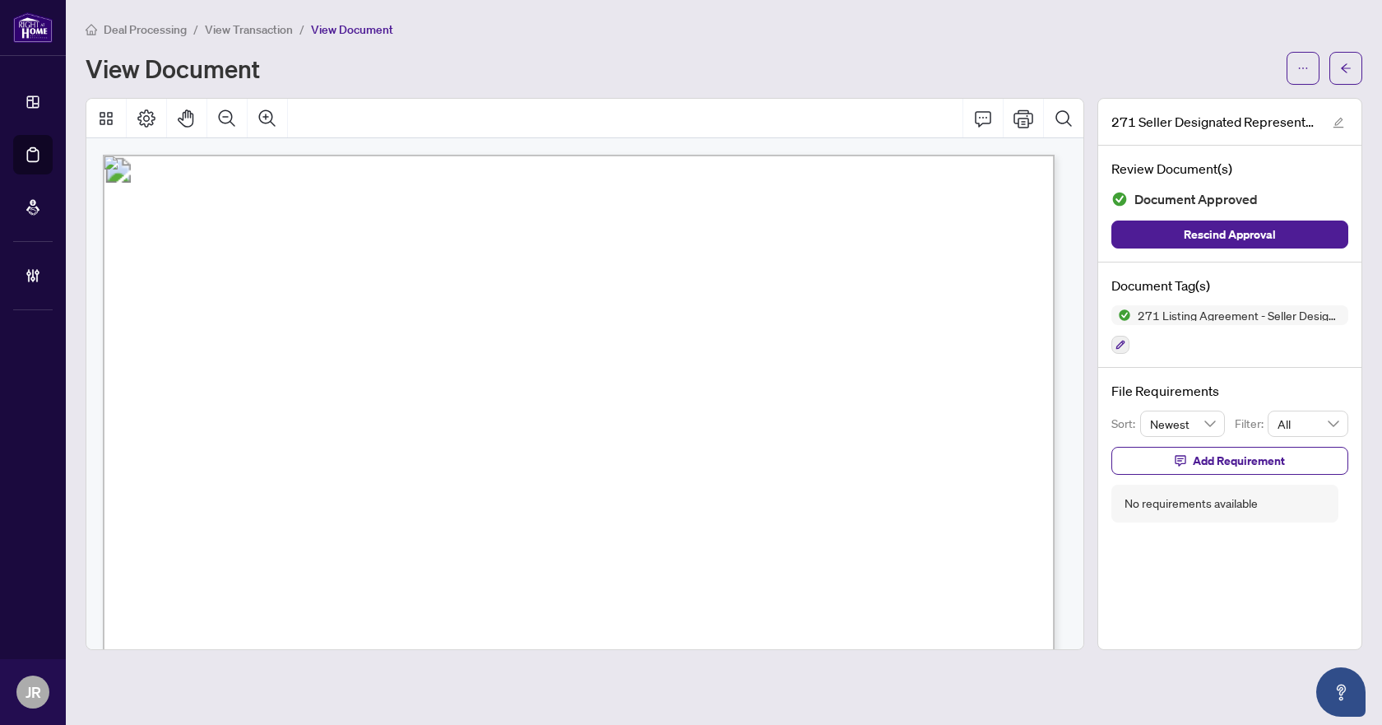
scroll to position [329, 0]
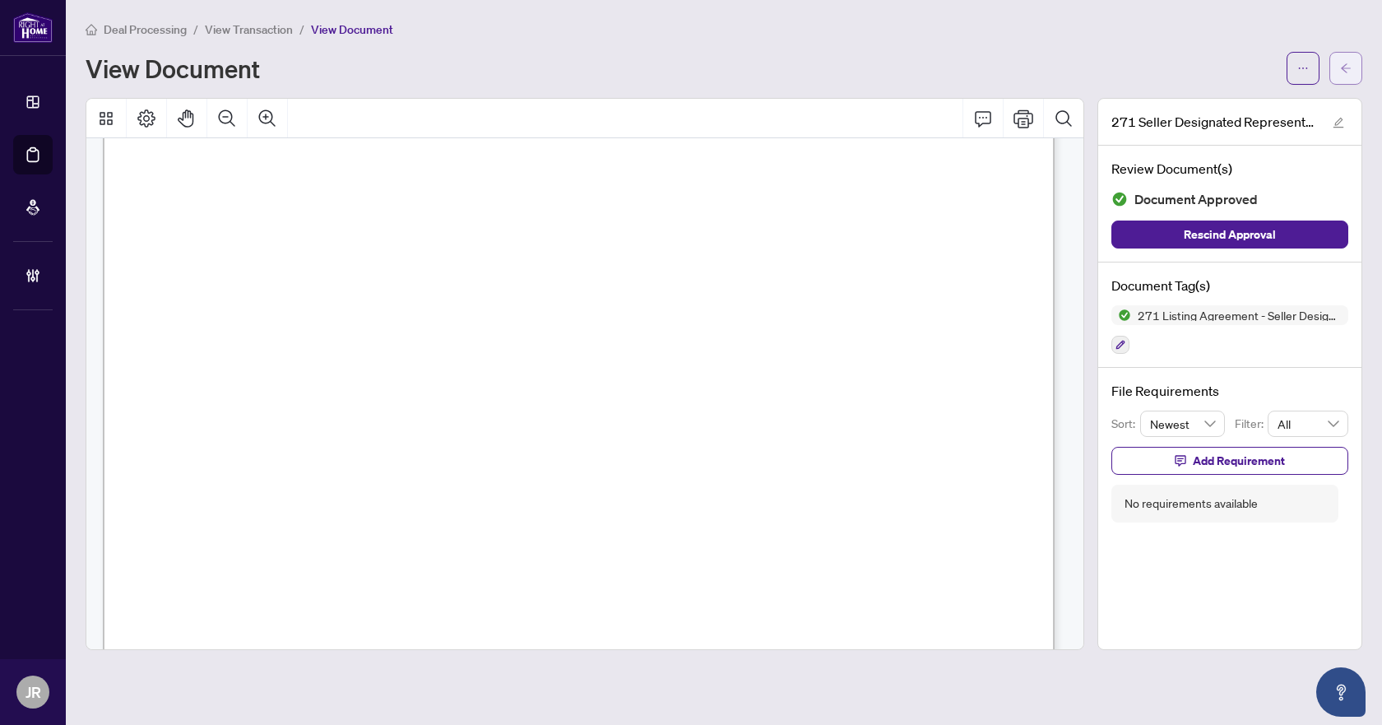
click at [1358, 69] on button "button" at bounding box center [1346, 68] width 33 height 33
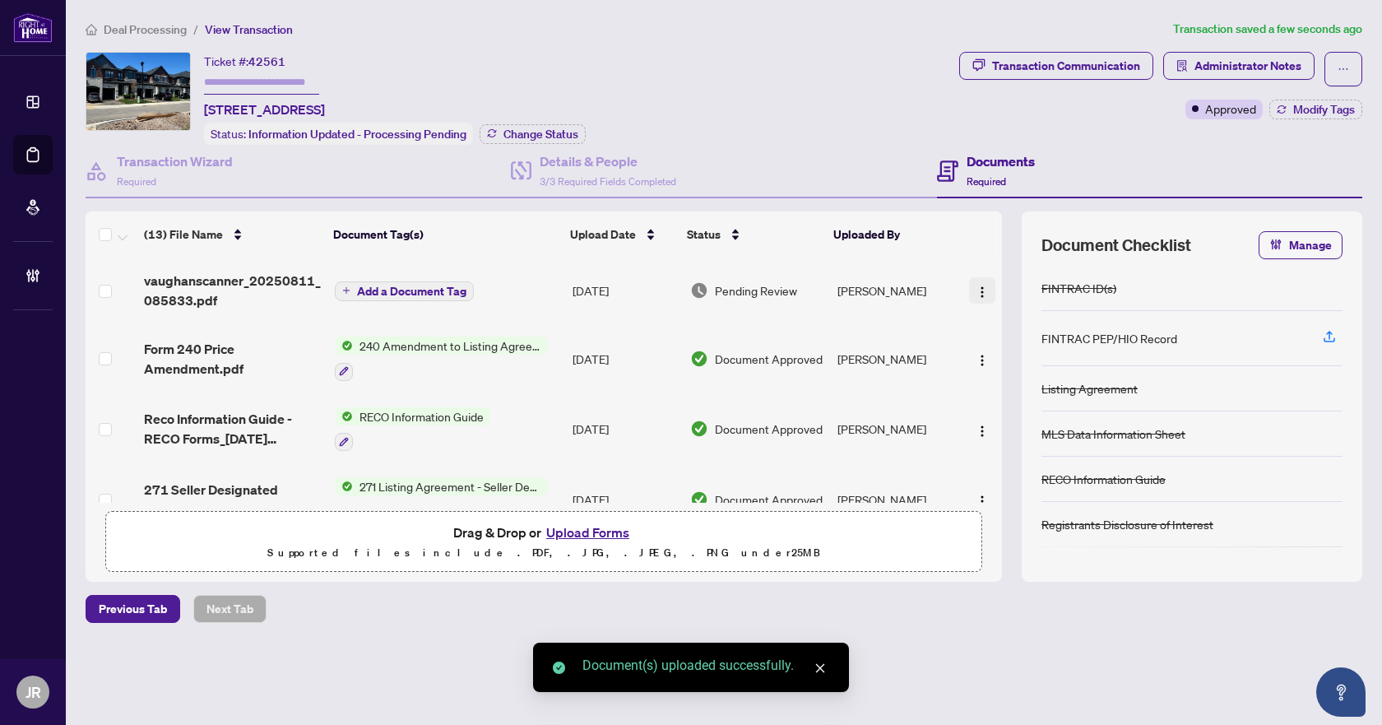
click at [976, 286] on img "button" at bounding box center [982, 292] width 13 height 13
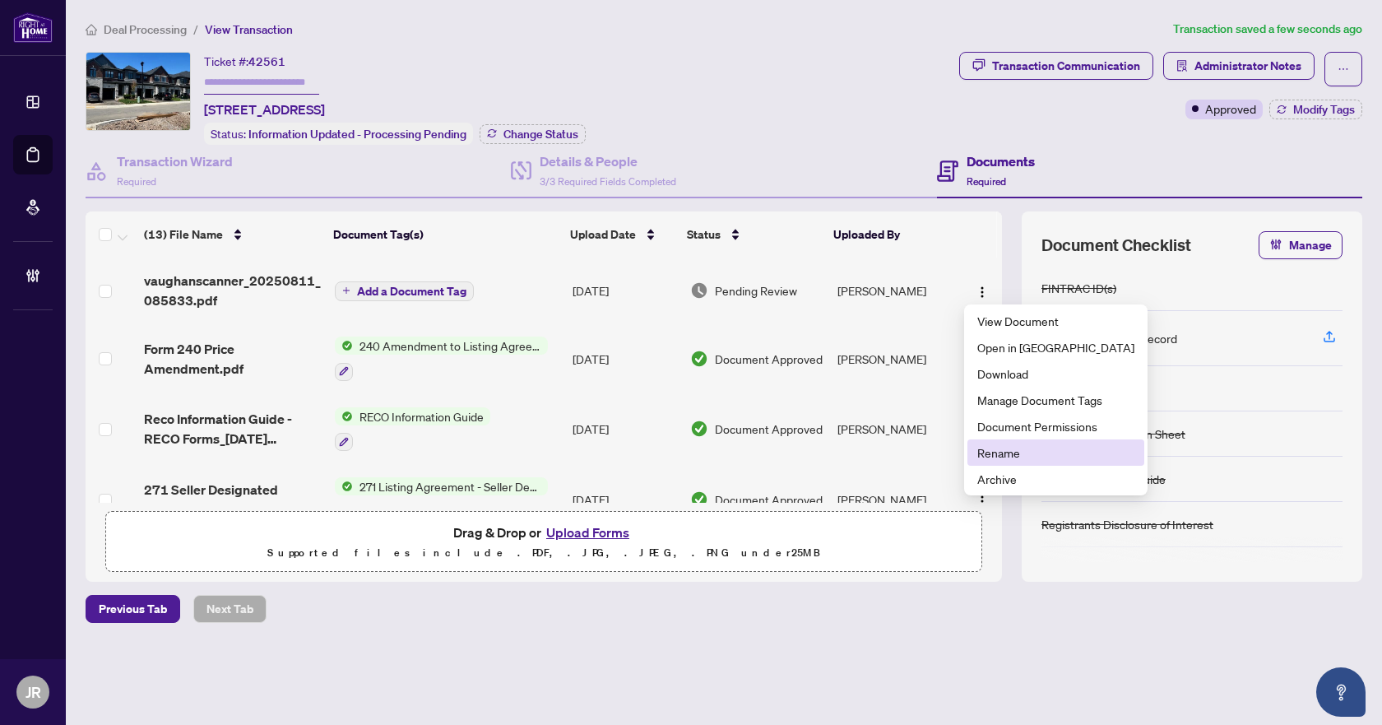
click at [1030, 458] on span "Rename" at bounding box center [1056, 452] width 157 height 18
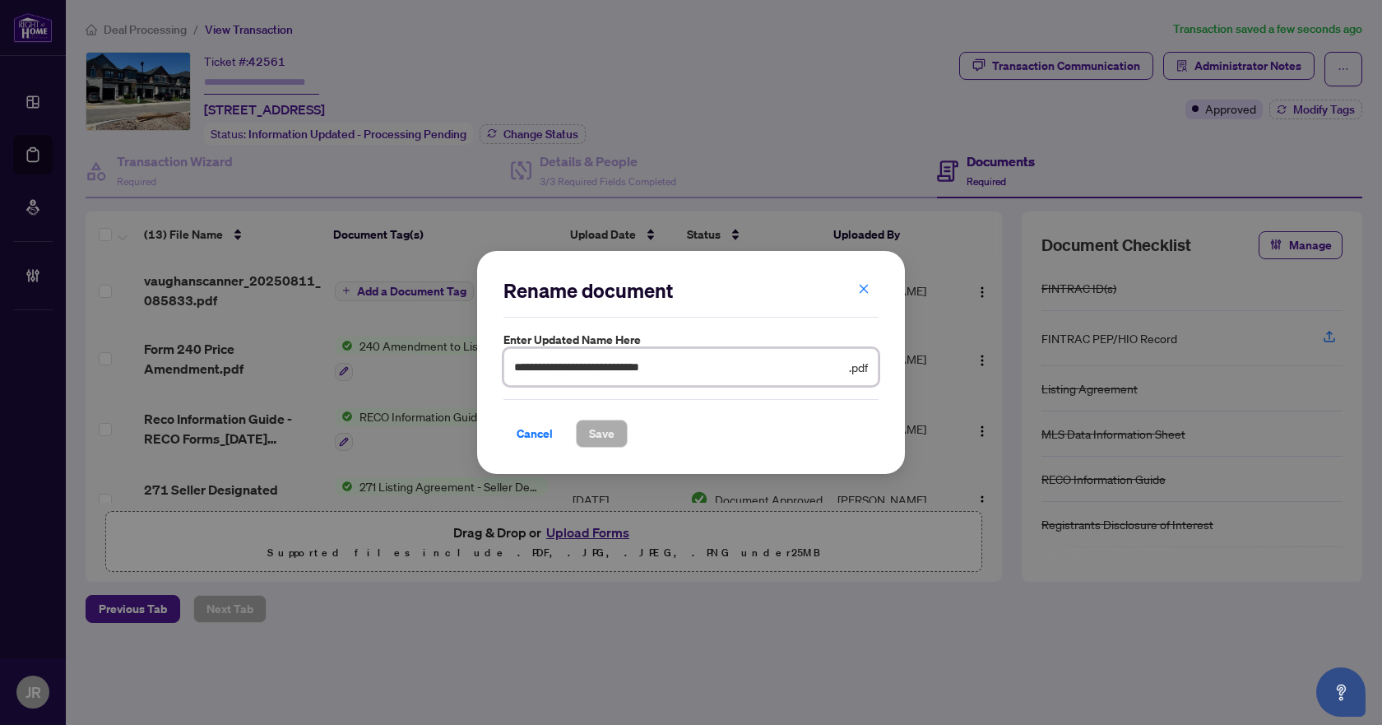
click at [590, 373] on input "**********" at bounding box center [680, 367] width 332 height 18
type input "**********"
click at [625, 427] on button "Save" at bounding box center [602, 434] width 52 height 28
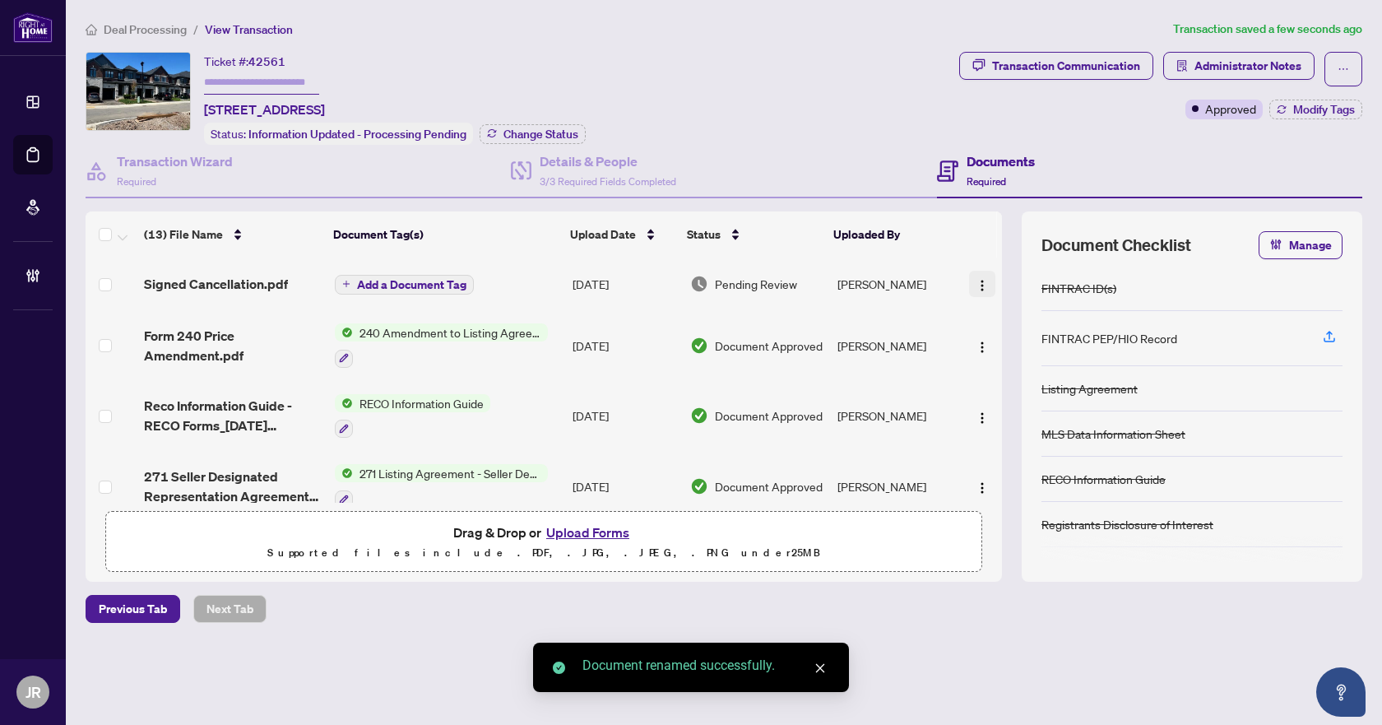
click at [979, 287] on img "button" at bounding box center [982, 285] width 13 height 13
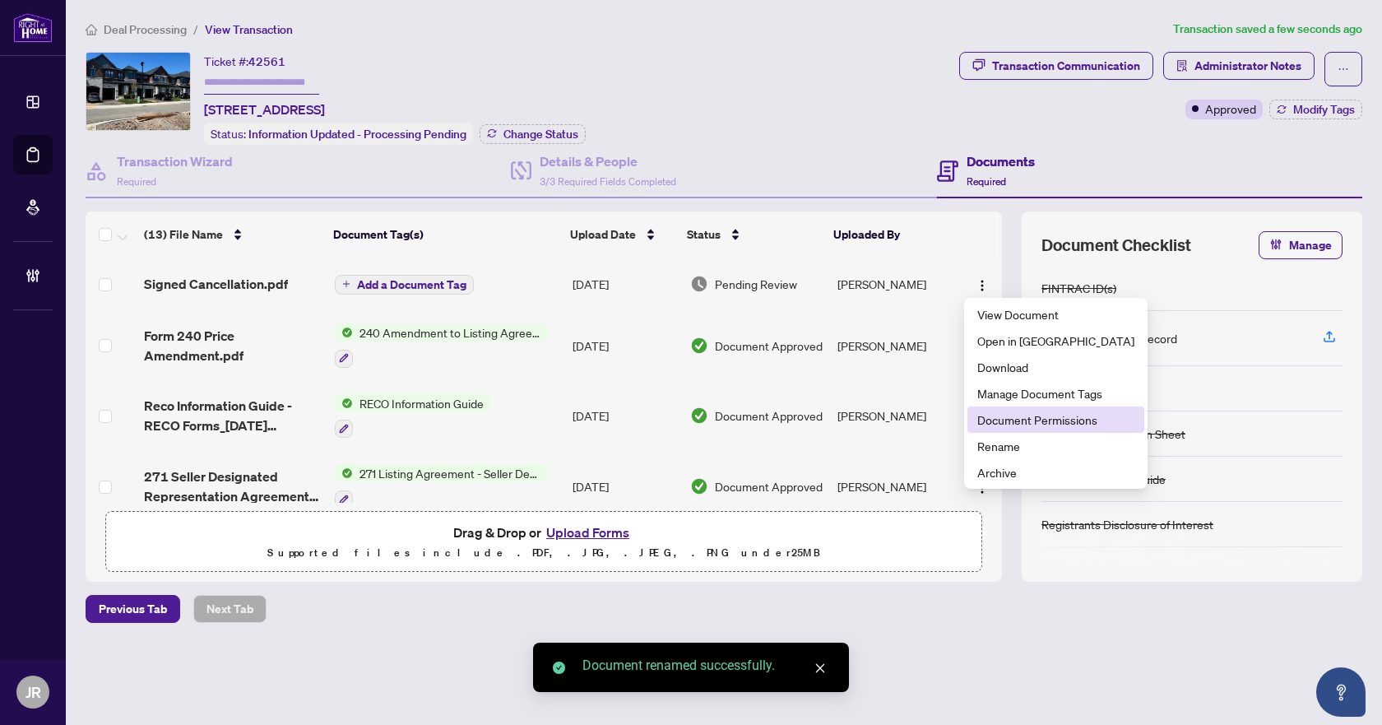
click at [1032, 421] on span "Document Permissions" at bounding box center [1056, 420] width 157 height 18
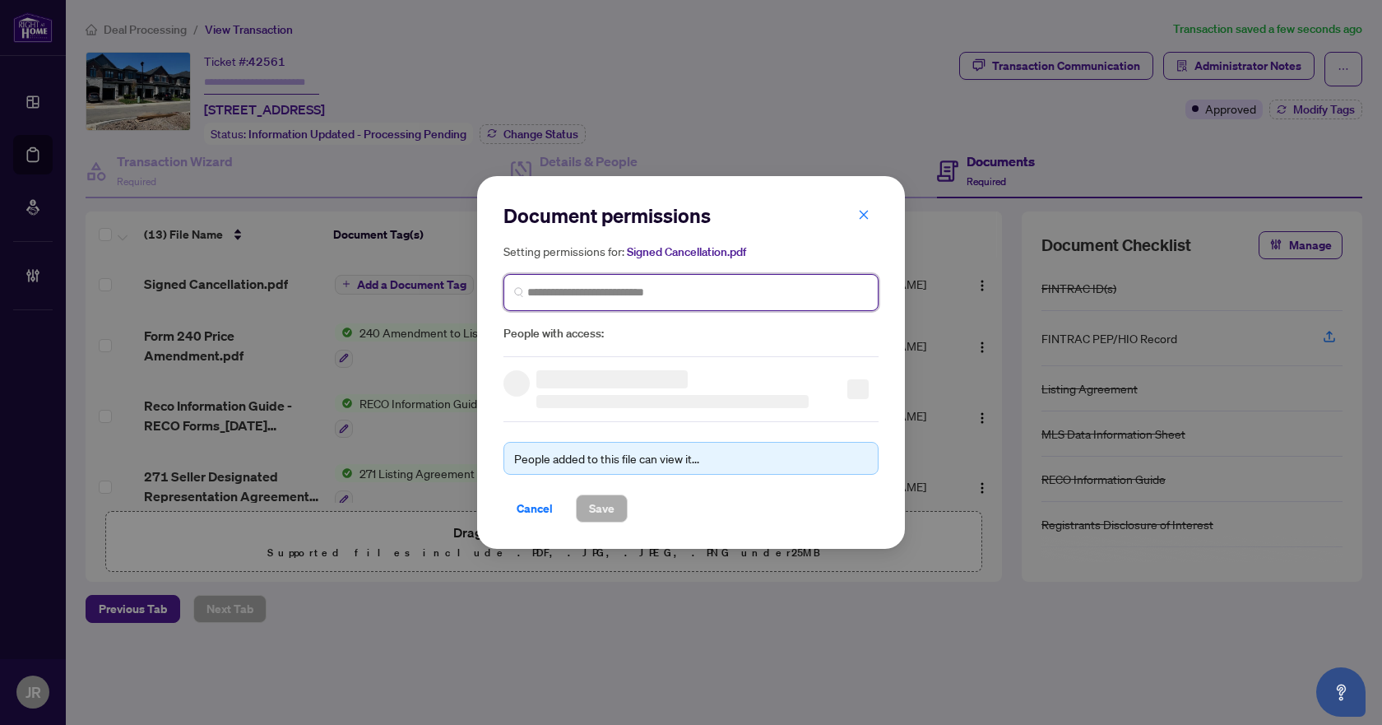
click at [657, 290] on input "search" at bounding box center [697, 292] width 341 height 17
type input "**********"
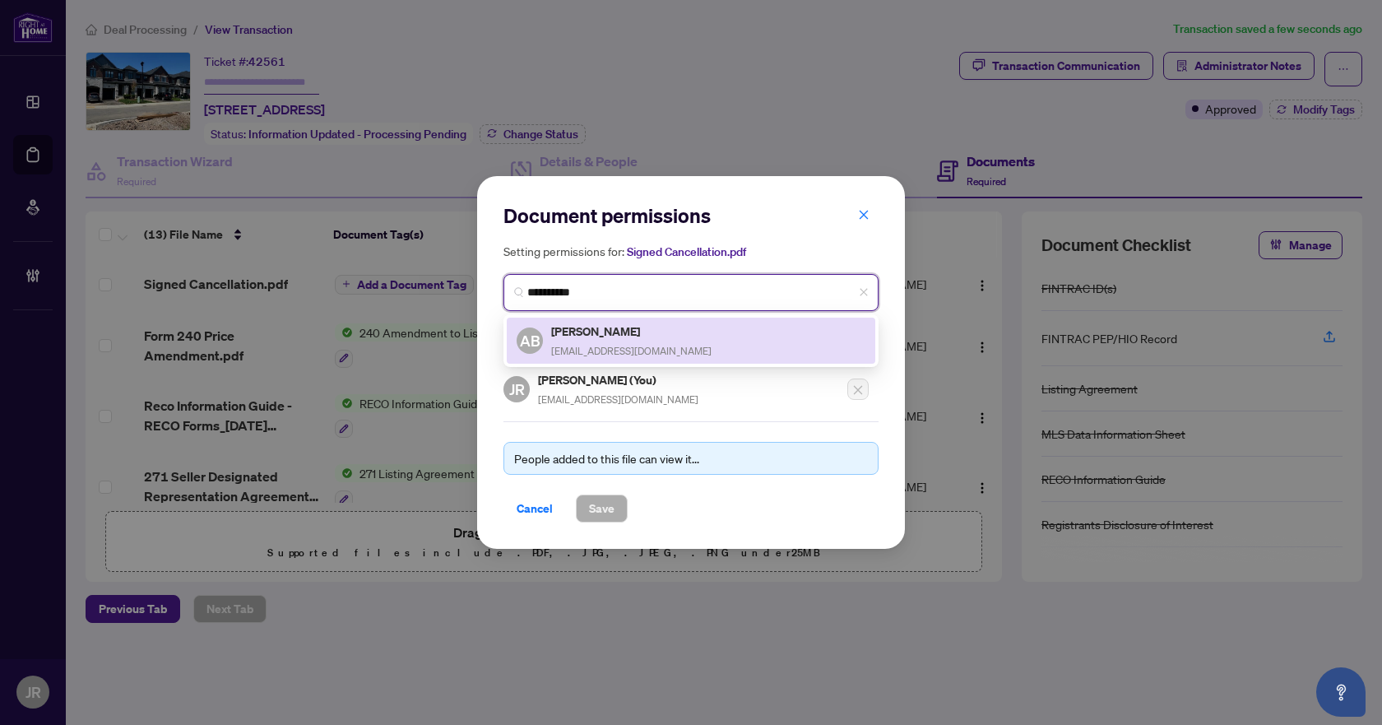
click at [626, 345] on span "[EMAIL_ADDRESS][DOMAIN_NAME]" at bounding box center [631, 351] width 160 height 12
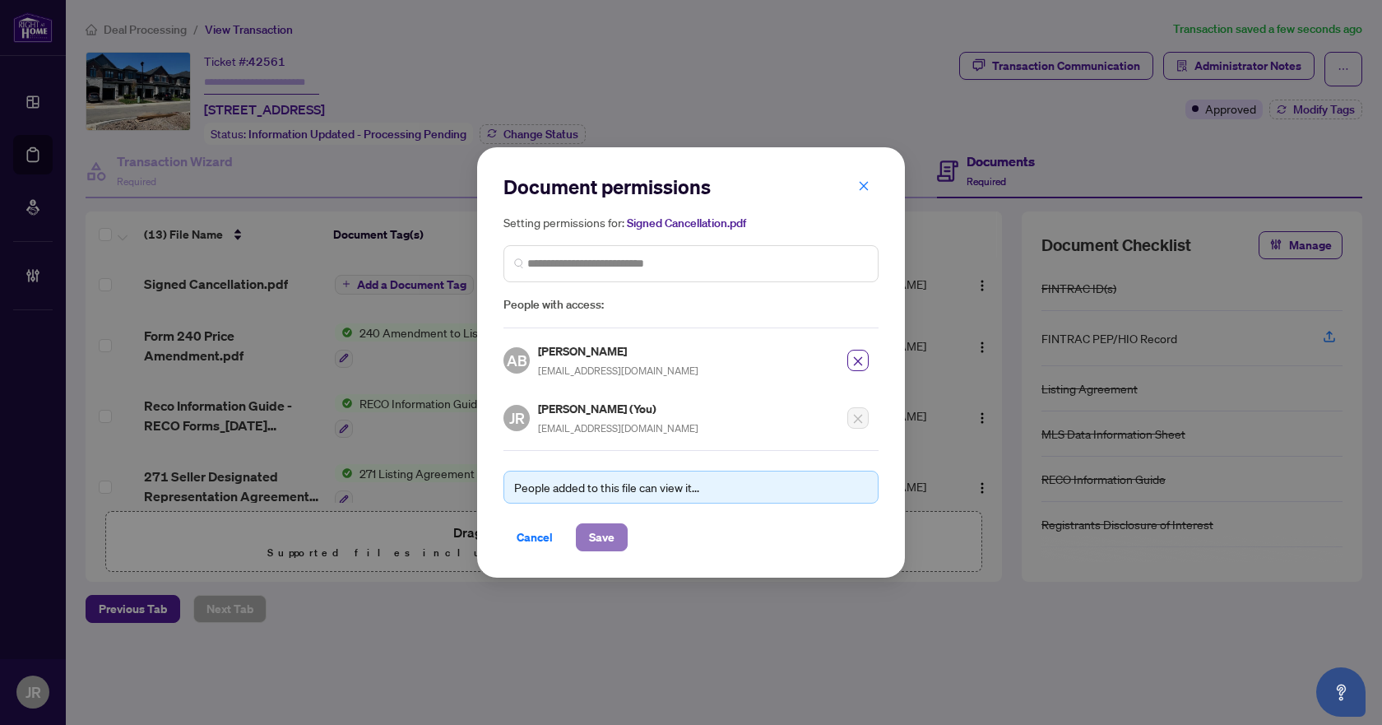
click at [615, 535] on button "Save" at bounding box center [602, 537] width 52 height 28
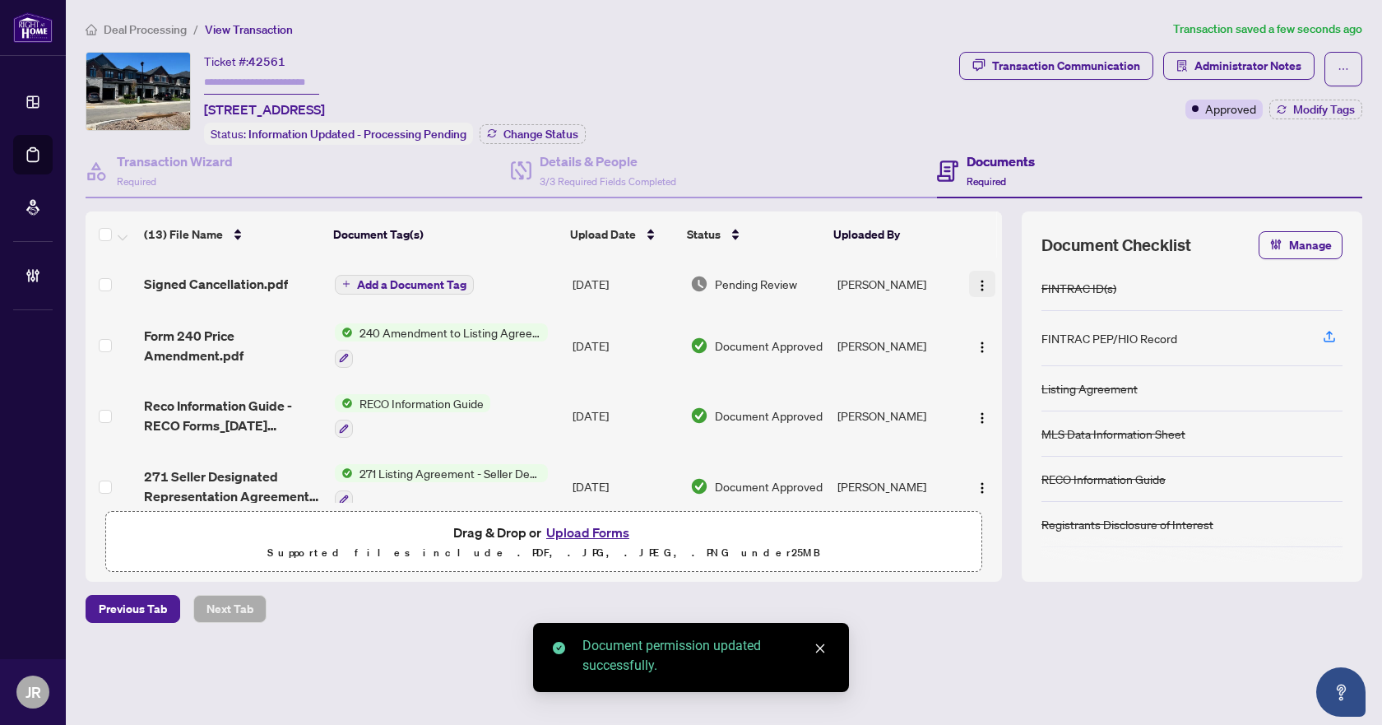
click at [976, 279] on img "button" at bounding box center [982, 285] width 13 height 13
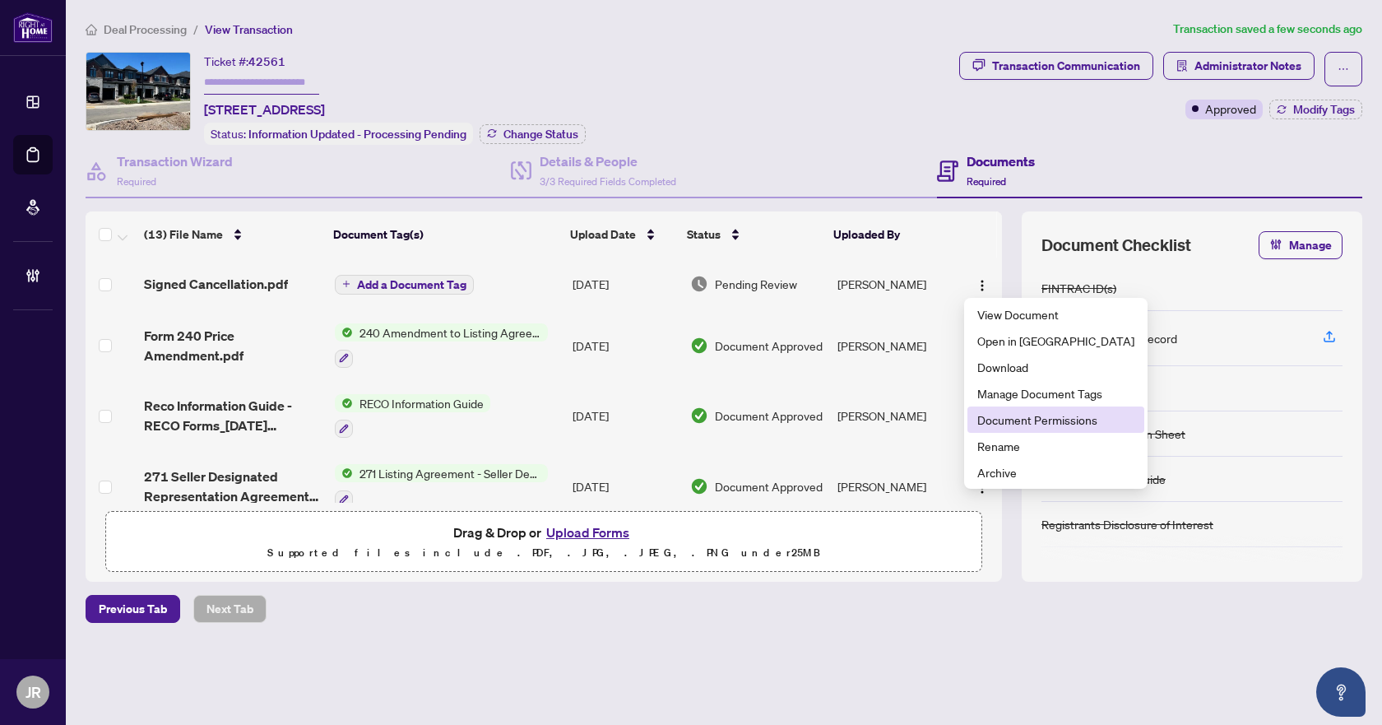
click at [1005, 422] on span "Document Permissions" at bounding box center [1056, 420] width 157 height 18
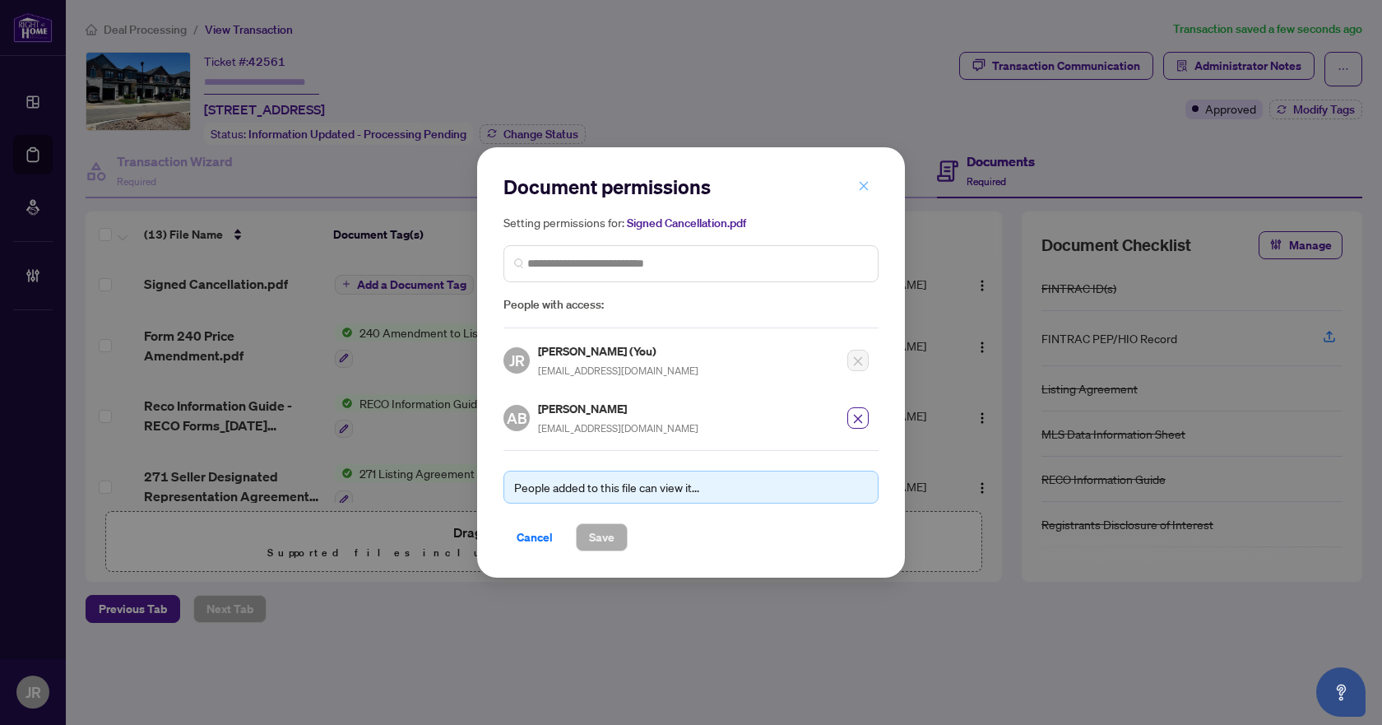
click at [872, 187] on button "button" at bounding box center [863, 186] width 33 height 28
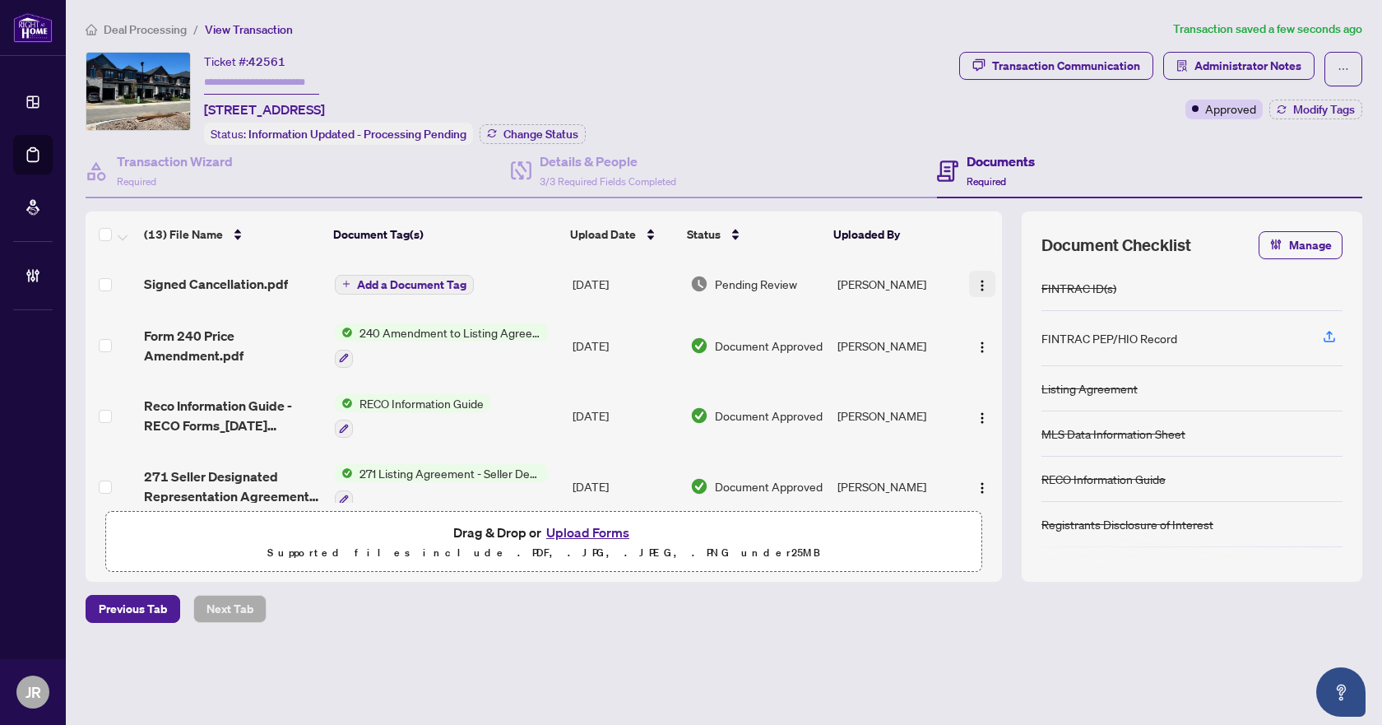
click at [984, 286] on button "button" at bounding box center [982, 284] width 26 height 26
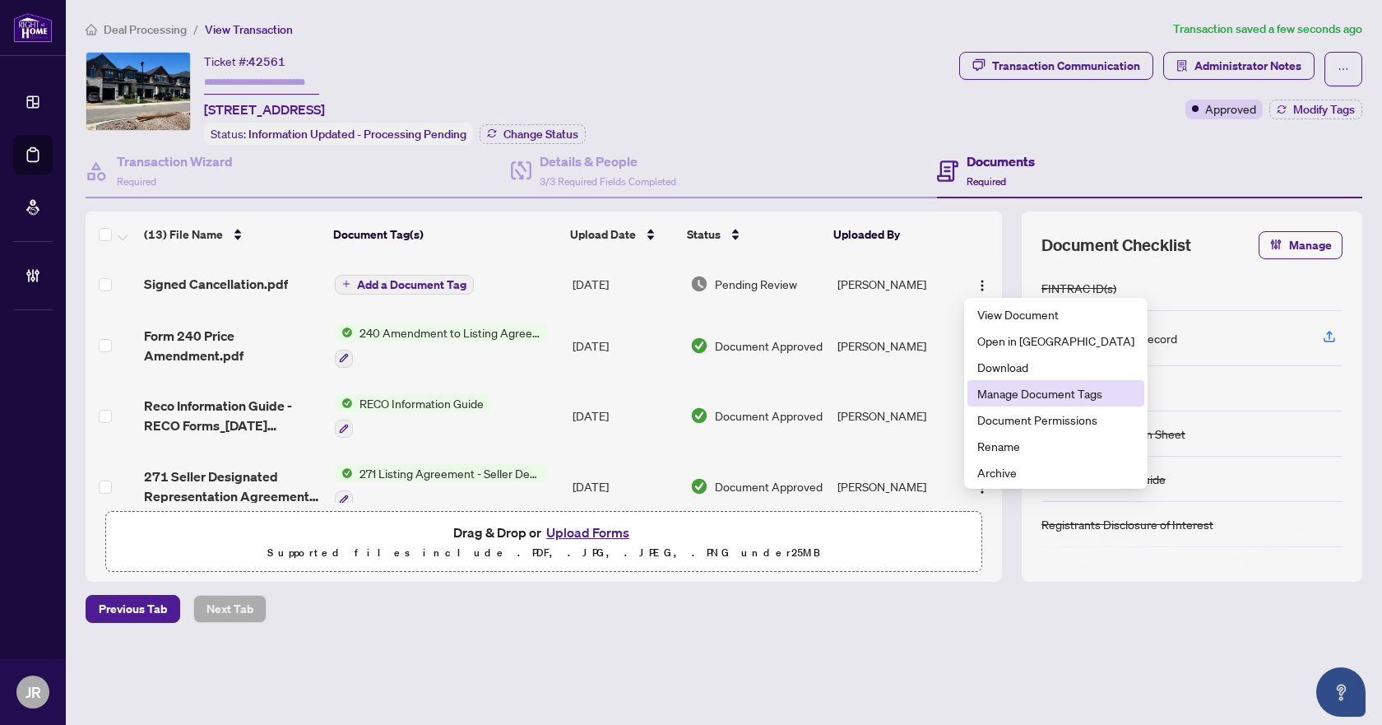
click at [1024, 395] on span "Manage Document Tags" at bounding box center [1056, 393] width 157 height 18
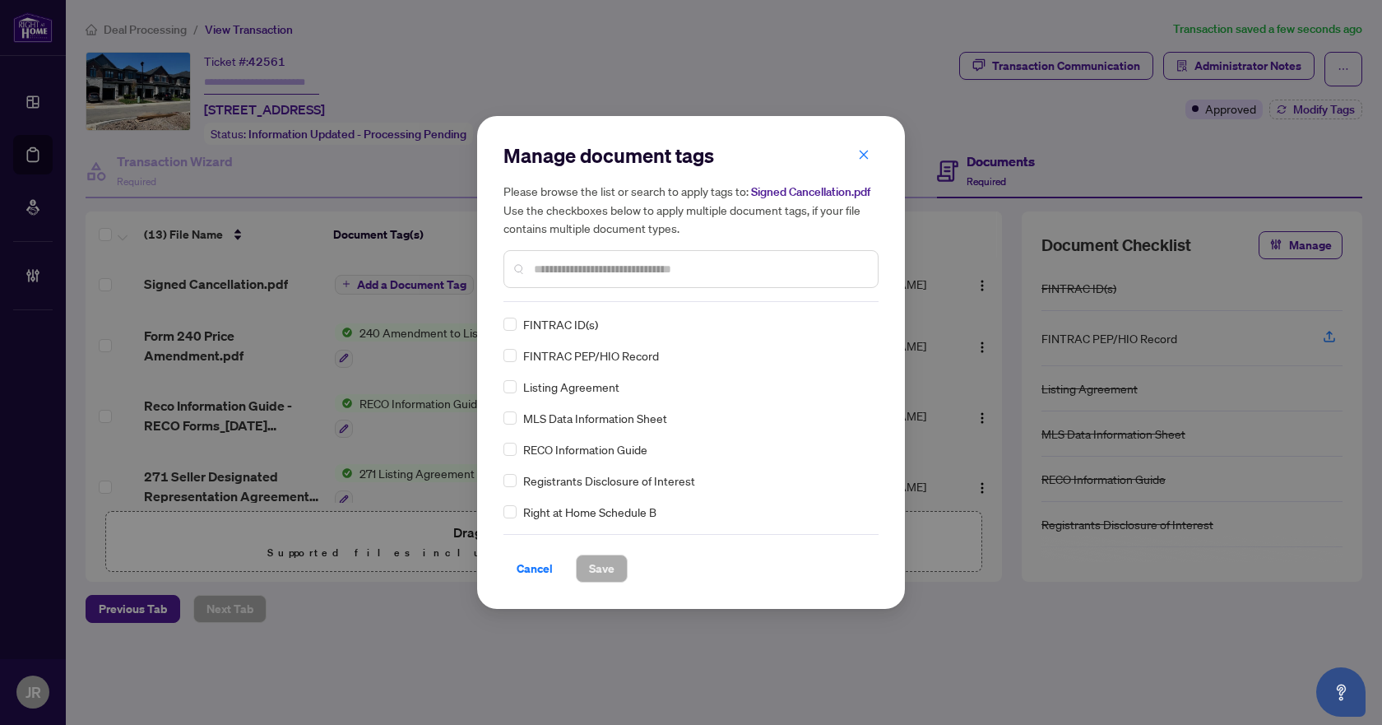
click at [656, 296] on div "Manage document tags Please browse the list or search to apply tags to: Signed …" at bounding box center [691, 222] width 375 height 160
click at [657, 271] on input "text" at bounding box center [699, 269] width 331 height 18
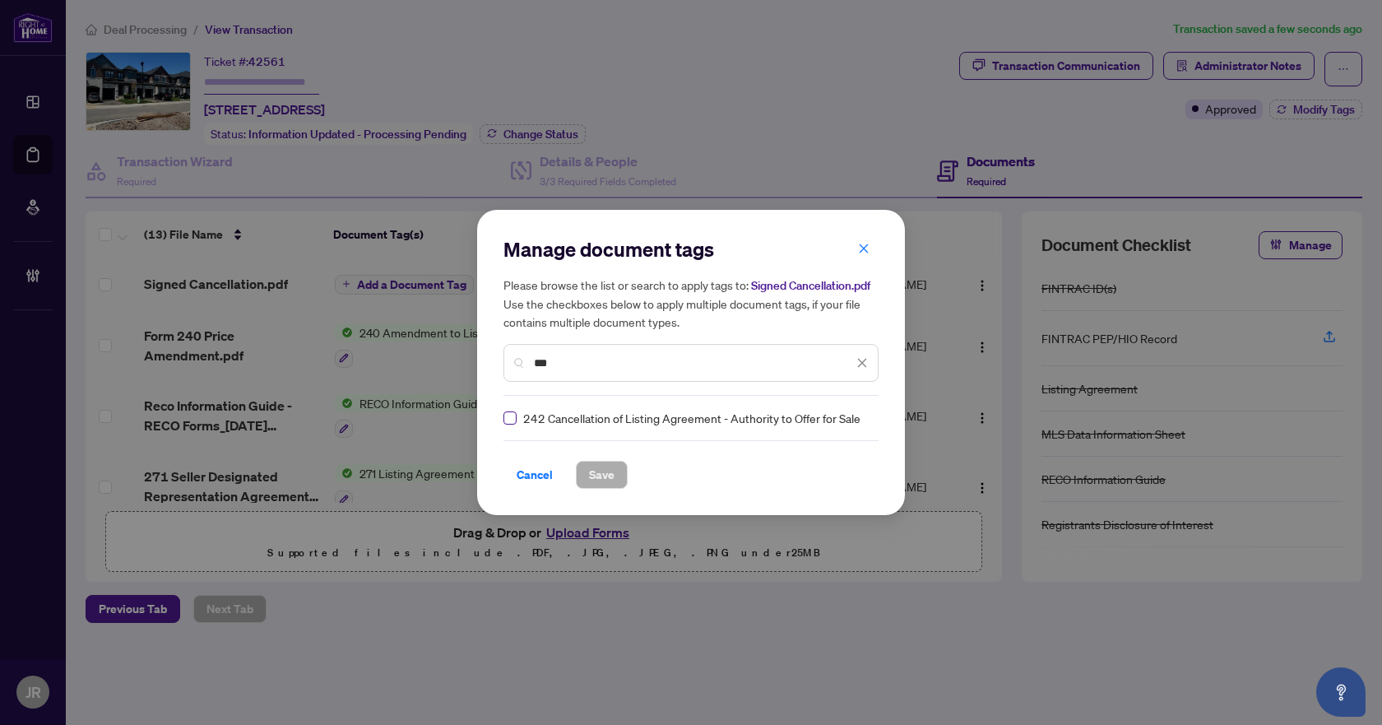
click at [512, 425] on label at bounding box center [510, 418] width 13 height 18
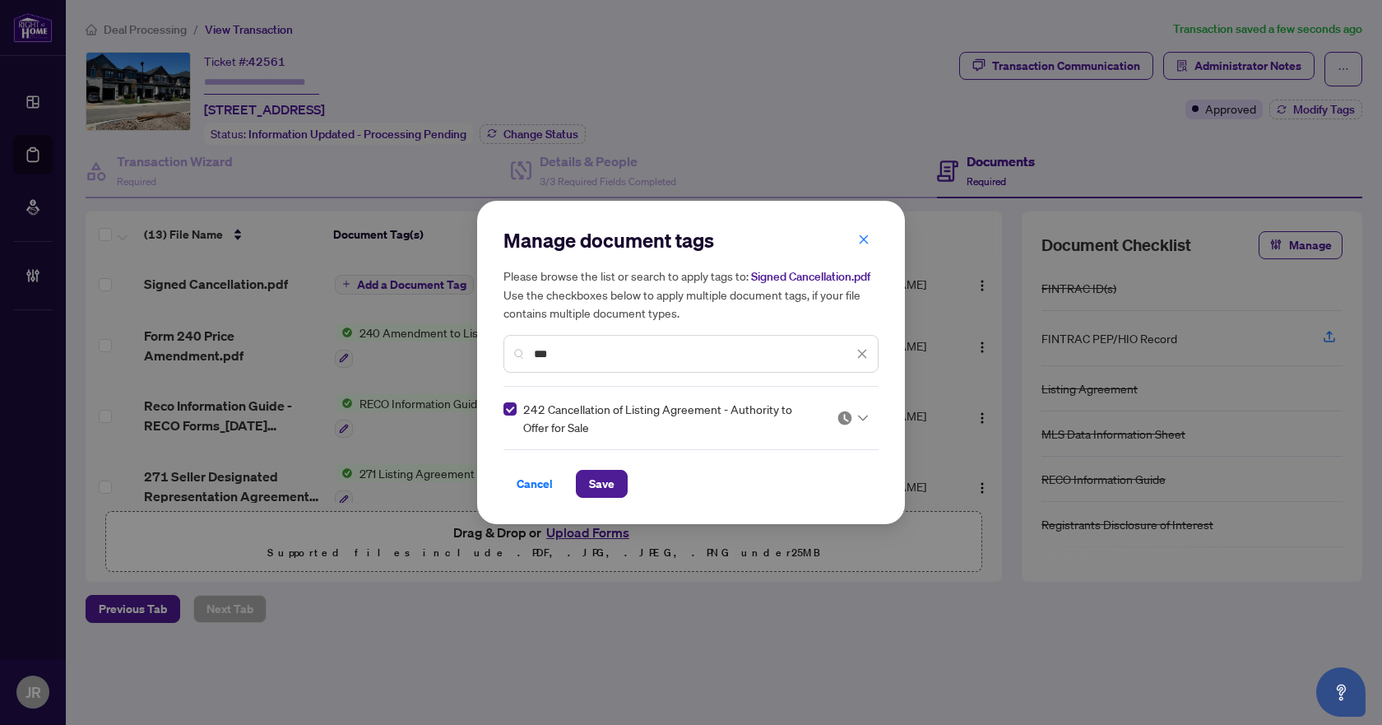
click at [586, 364] on div "***" at bounding box center [691, 354] width 375 height 38
click at [592, 355] on input "***" at bounding box center [693, 354] width 319 height 18
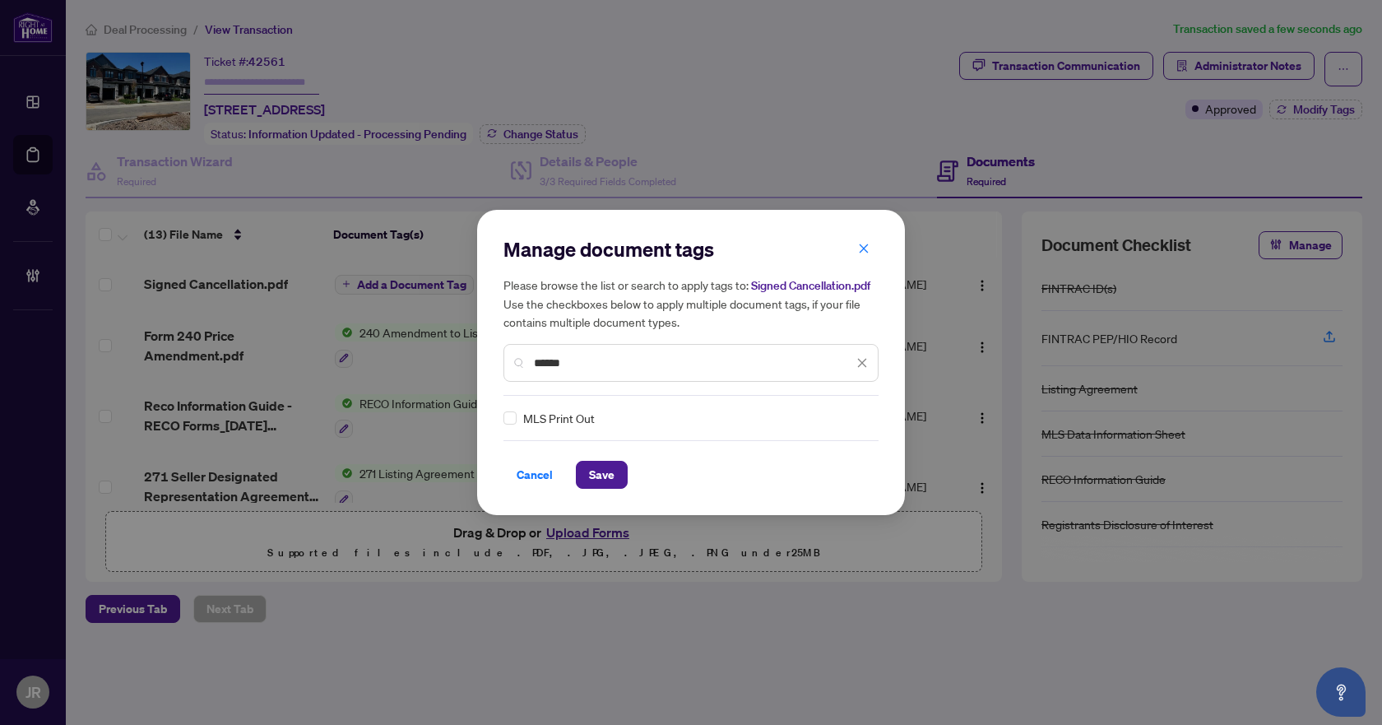
type input "******"
click at [820, 427] on div "Manage document tags Please browse the list or search to apply tags to: Signed …" at bounding box center [691, 362] width 375 height 253
click at [843, 416] on img at bounding box center [845, 418] width 16 height 16
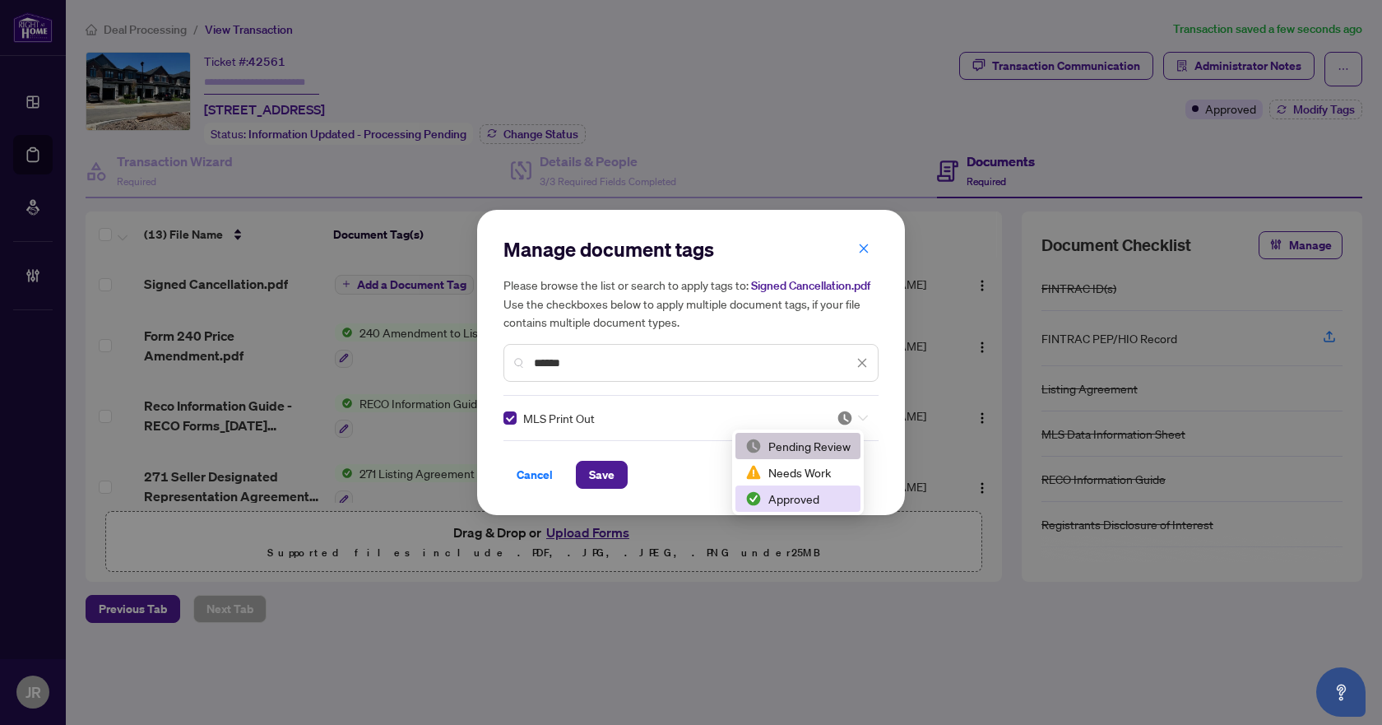
click at [794, 503] on div "Approved" at bounding box center [797, 499] width 105 height 18
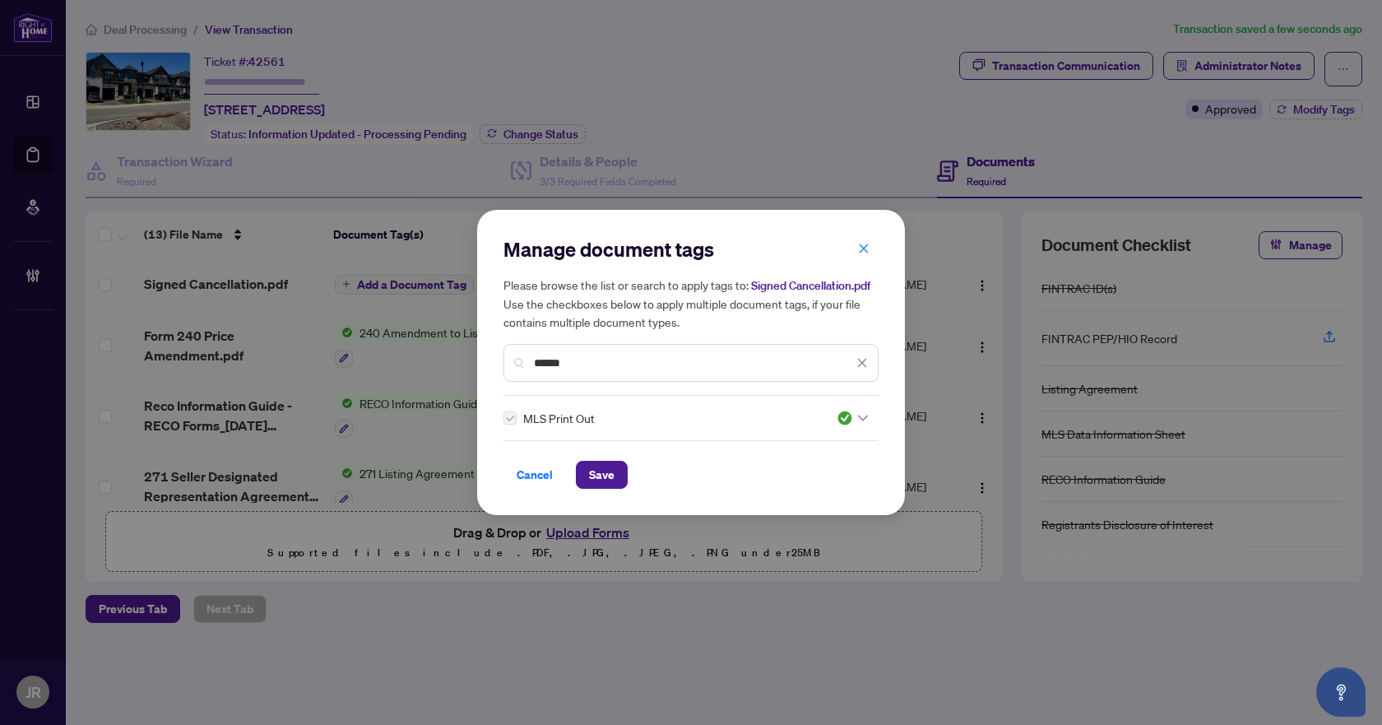
click at [868, 367] on div "******" at bounding box center [691, 363] width 375 height 38
click at [856, 357] on span "******" at bounding box center [701, 363] width 334 height 18
click at [857, 368] on icon "close" at bounding box center [863, 363] width 12 height 12
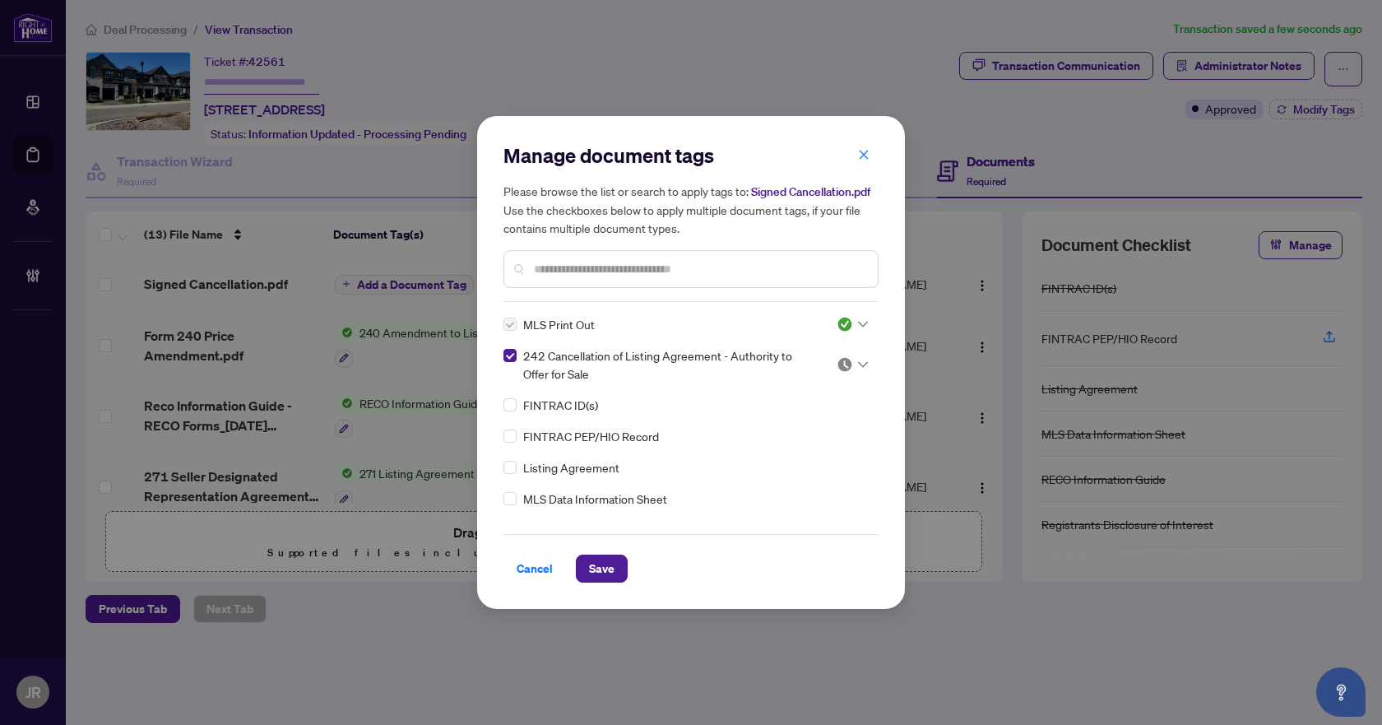
click at [857, 368] on div at bounding box center [852, 364] width 31 height 16
click at [807, 442] on div "Approved" at bounding box center [797, 445] width 105 height 18
click at [610, 578] on button "Save" at bounding box center [602, 569] width 52 height 28
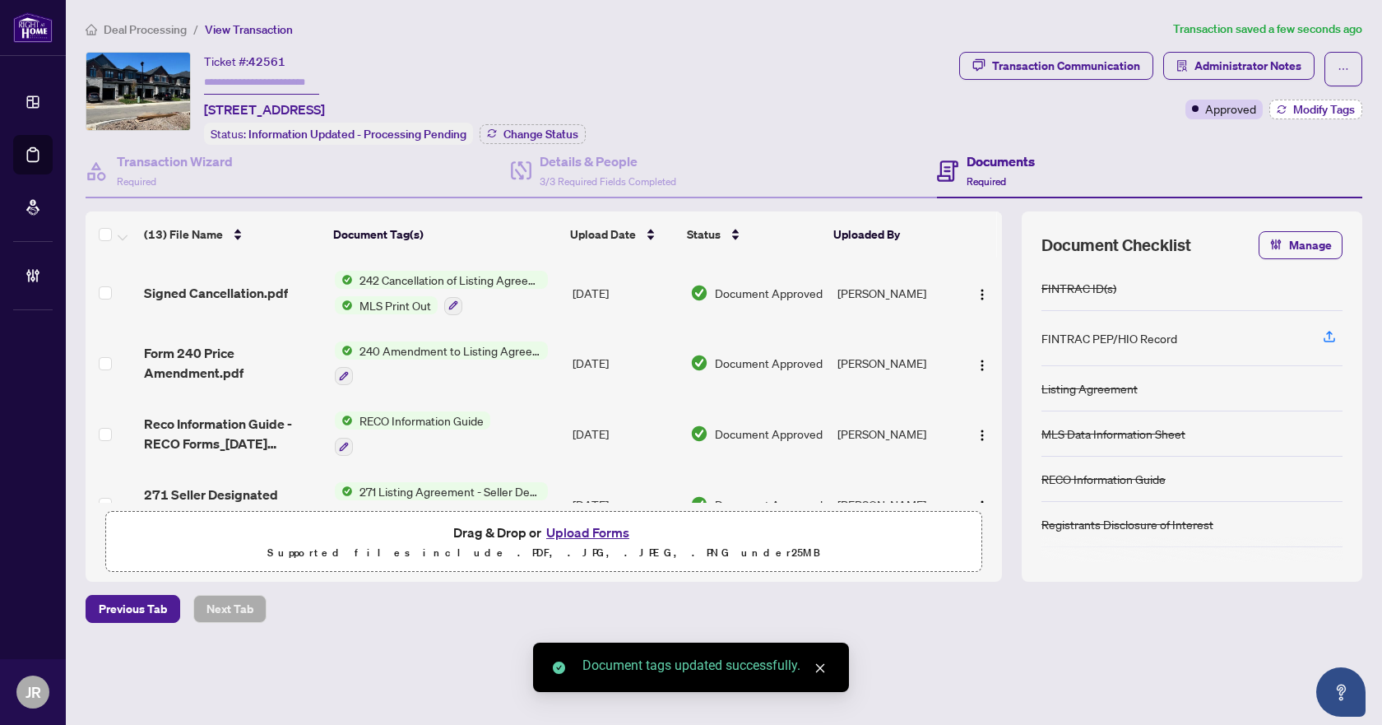
click at [1346, 111] on span "Modify Tags" at bounding box center [1324, 110] width 62 height 12
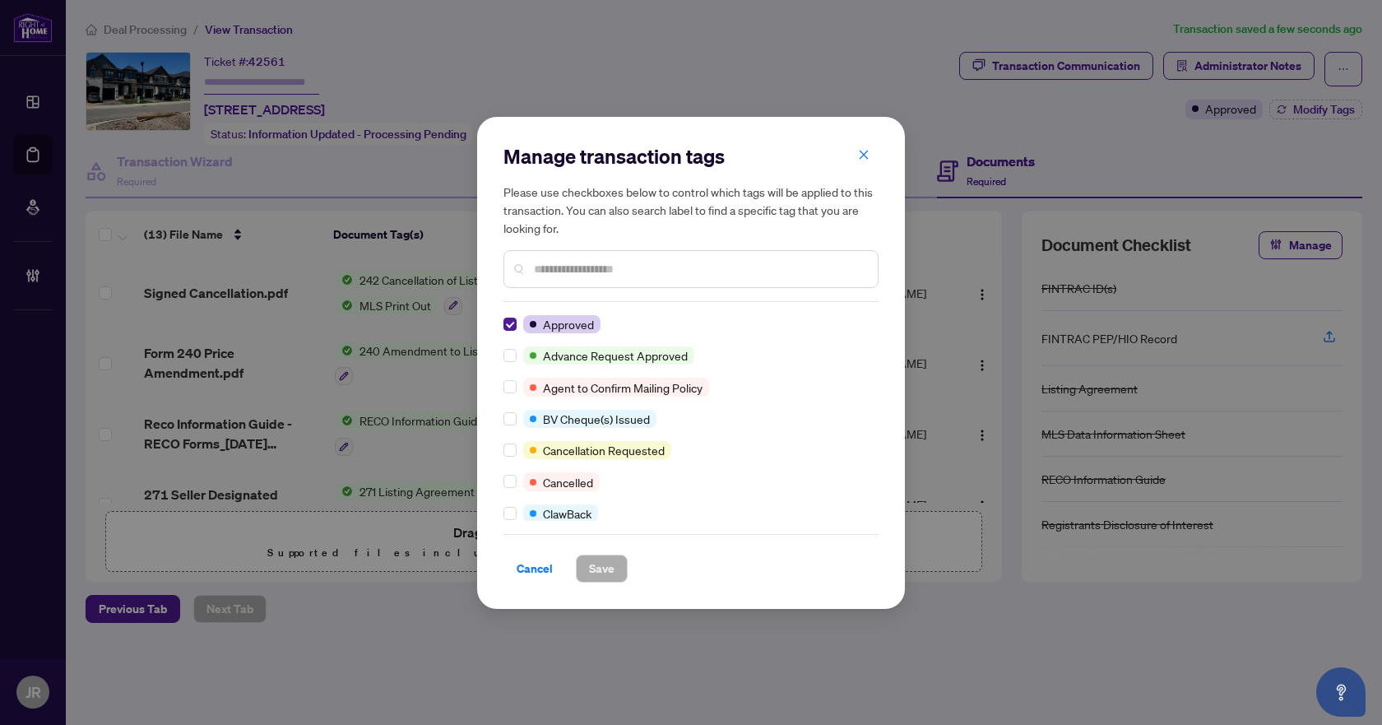
click at [517, 481] on div at bounding box center [514, 481] width 20 height 18
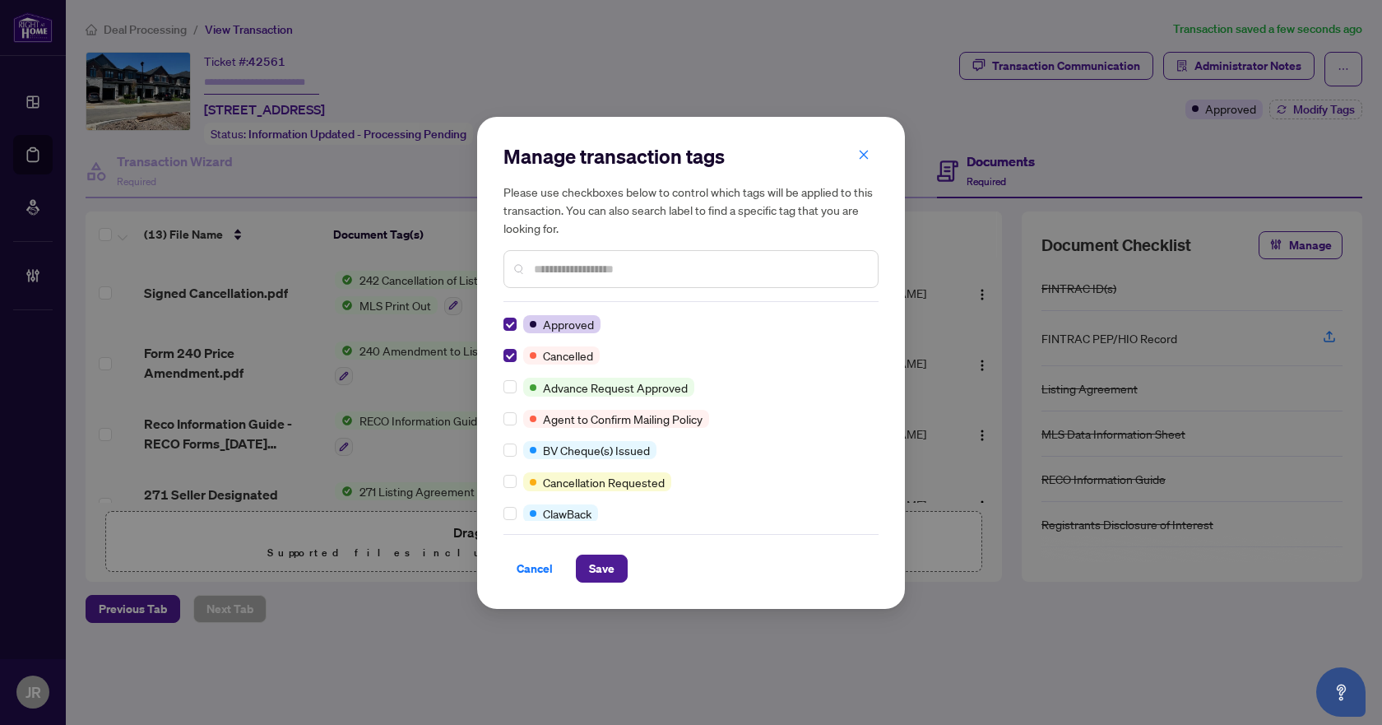
click at [595, 551] on div "Cancel Save" at bounding box center [691, 558] width 375 height 49
click at [595, 561] on span "Save" at bounding box center [602, 568] width 26 height 26
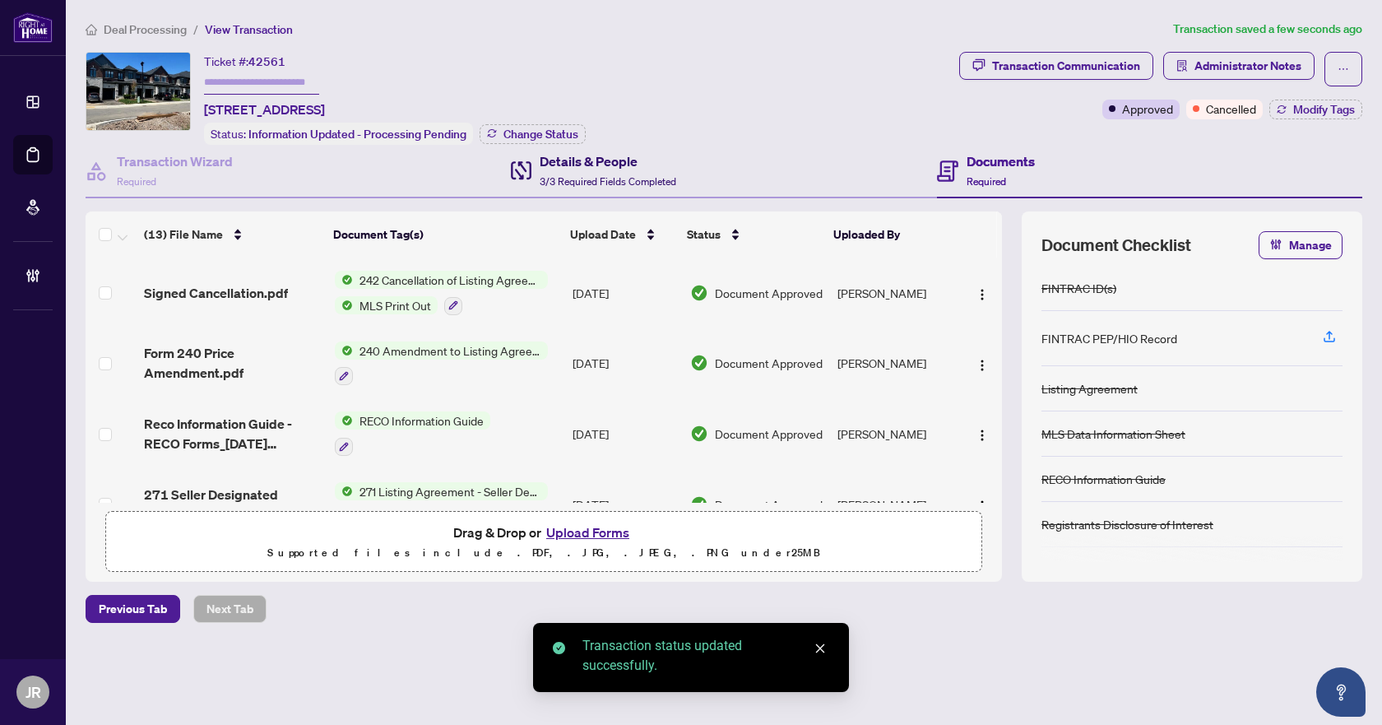
click at [629, 169] on div "Details & People 3/3 Required Fields Completed" at bounding box center [608, 170] width 137 height 39
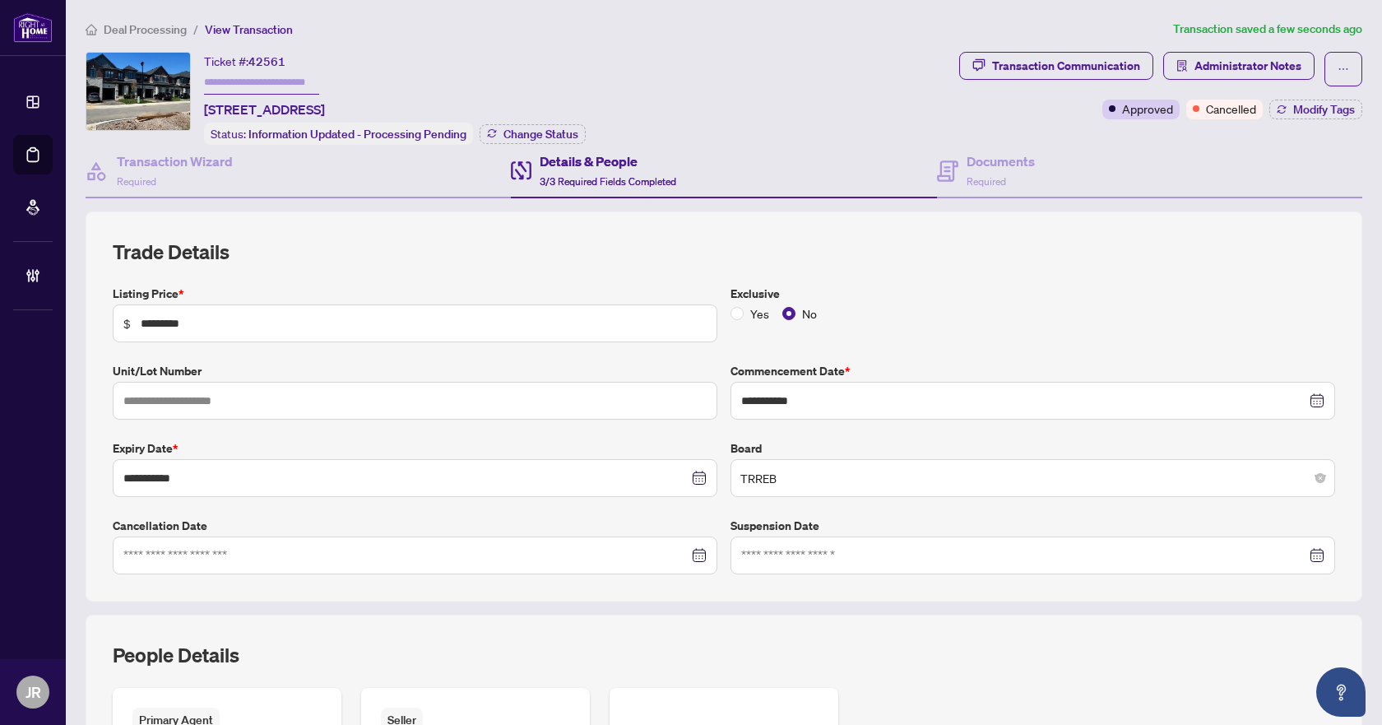
click at [699, 554] on div at bounding box center [414, 555] width 583 height 18
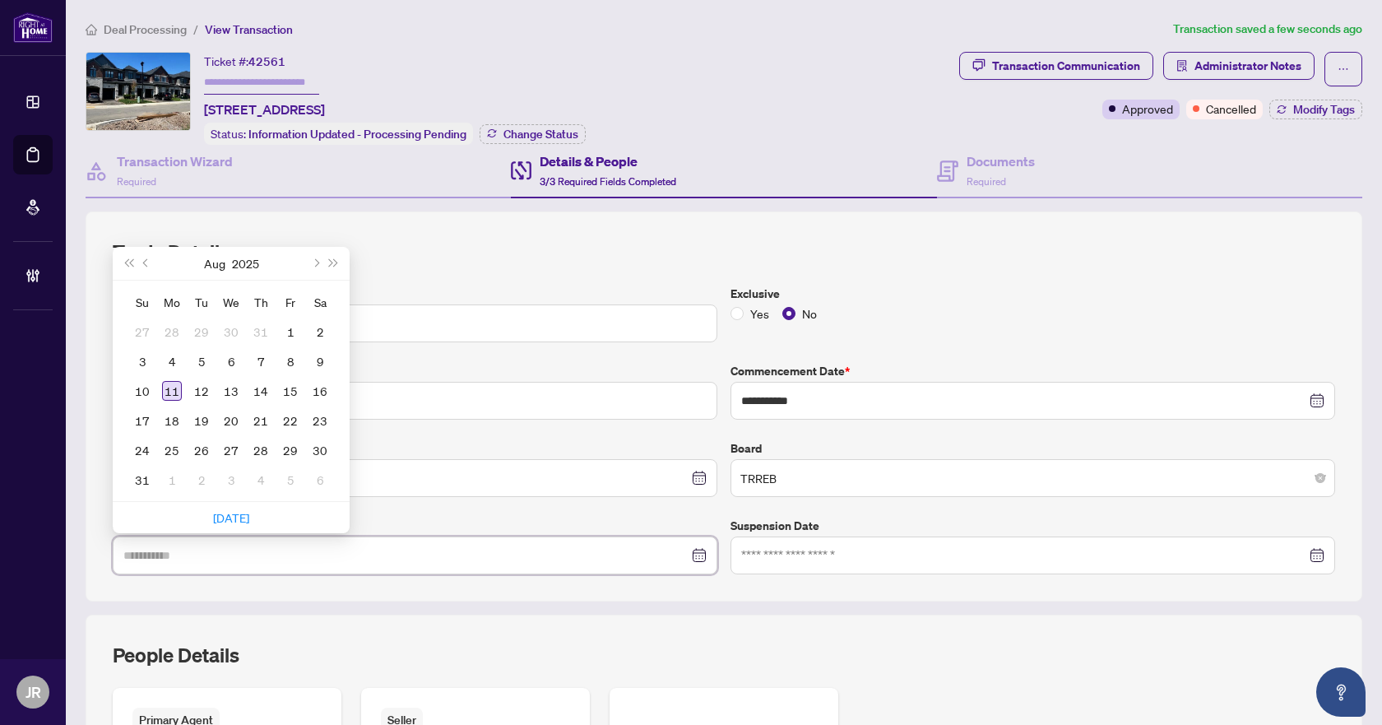
type input "**********"
click at [170, 386] on div "11" at bounding box center [172, 391] width 20 height 20
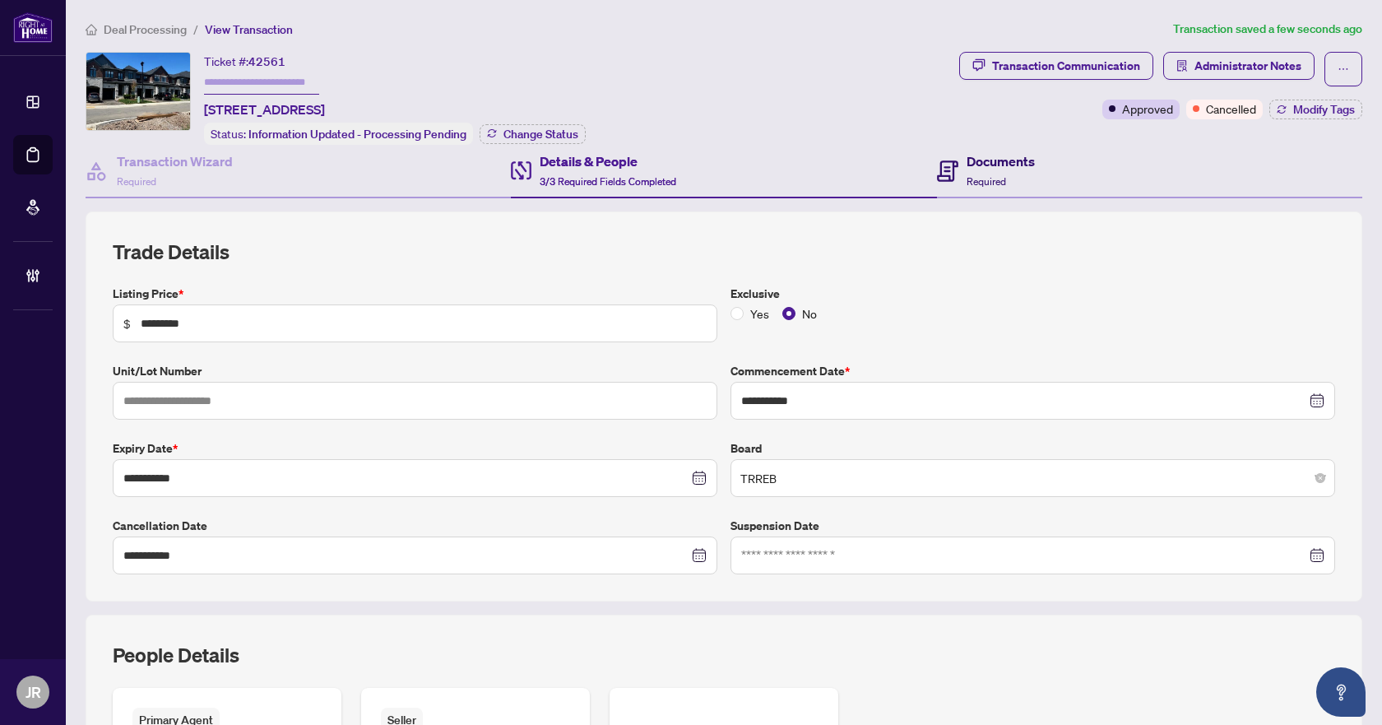
click at [940, 161] on icon at bounding box center [947, 170] width 21 height 21
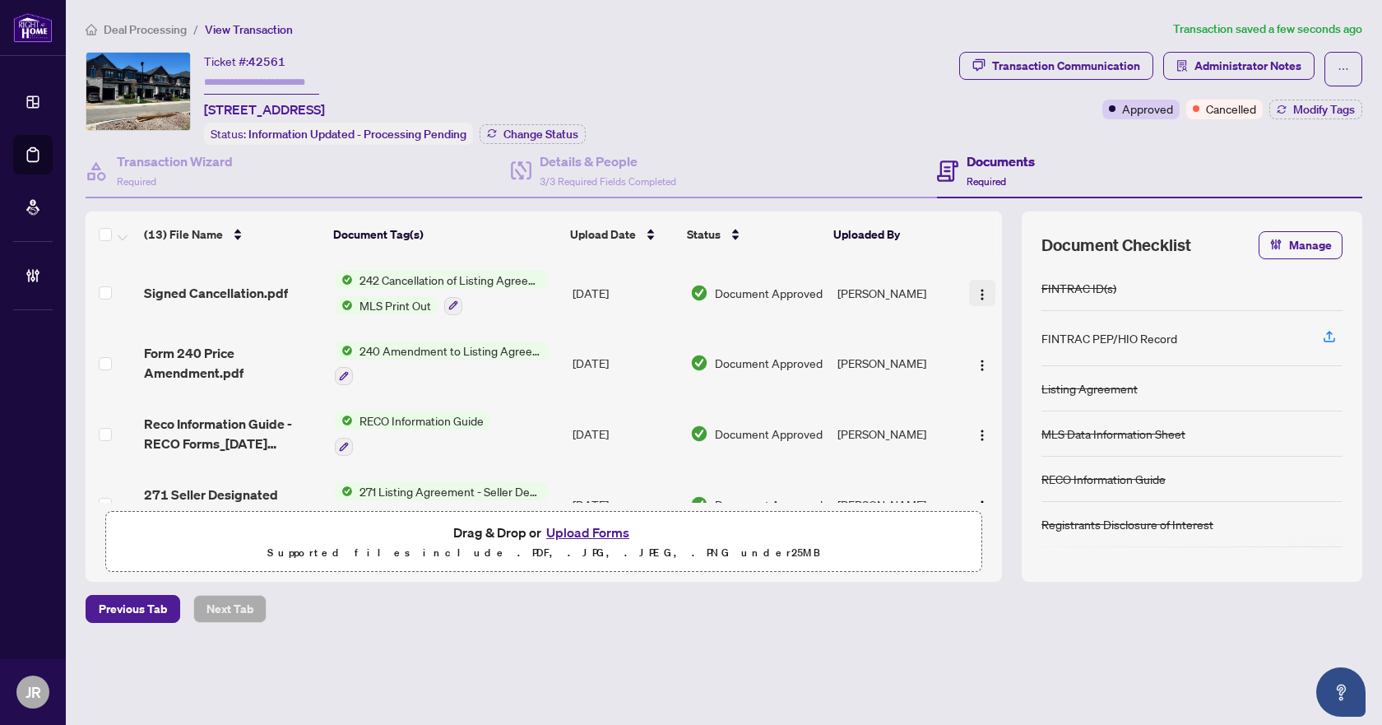
click at [969, 286] on button "button" at bounding box center [982, 293] width 26 height 26
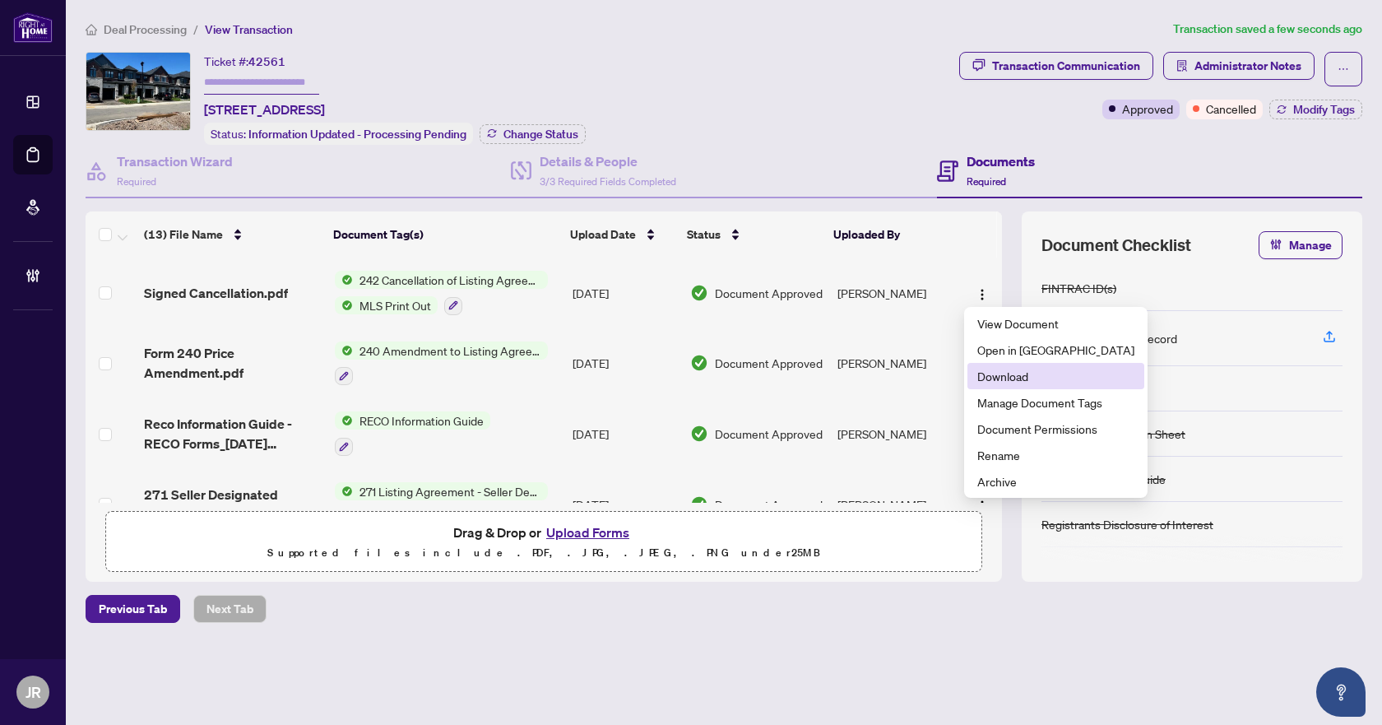
click at [992, 382] on span "Download" at bounding box center [1056, 376] width 157 height 18
